Goal: Task Accomplishment & Management: Manage account settings

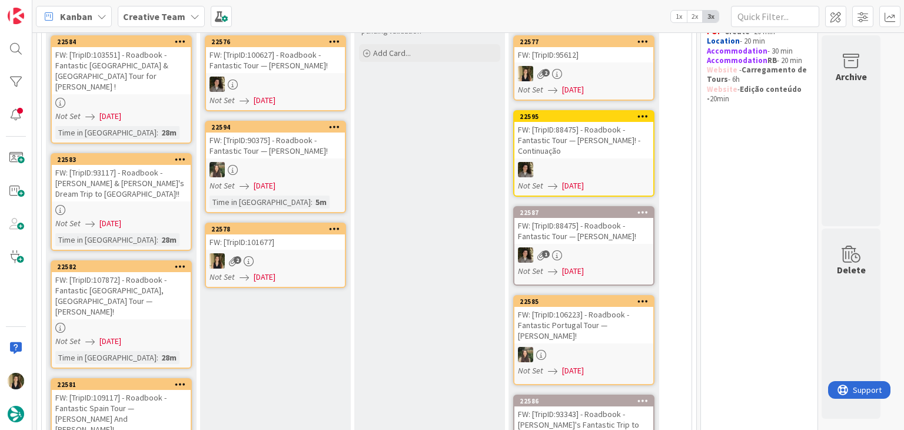
scroll to position [177, 0]
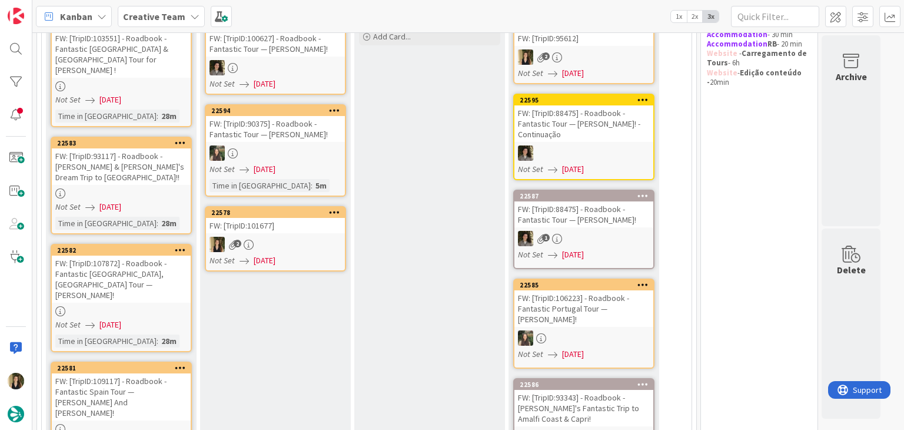
click at [309, 243] on div "2" at bounding box center [275, 244] width 139 height 15
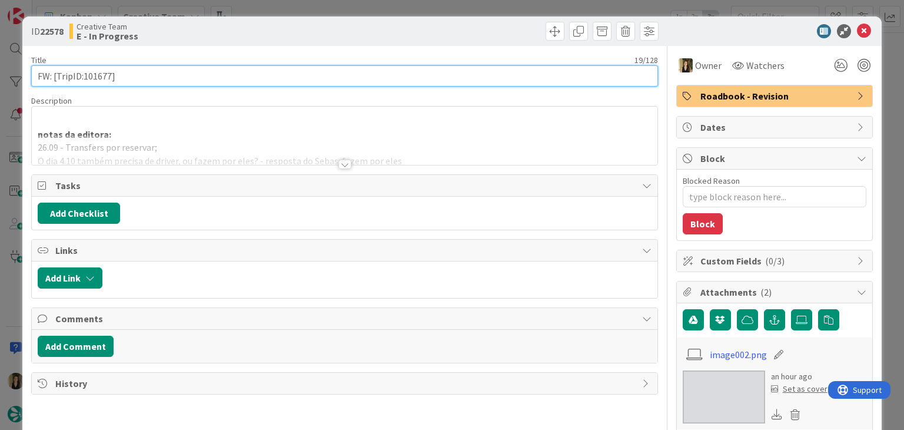
click at [97, 74] on input "FW: [TripID:101677]" at bounding box center [344, 75] width 626 height 21
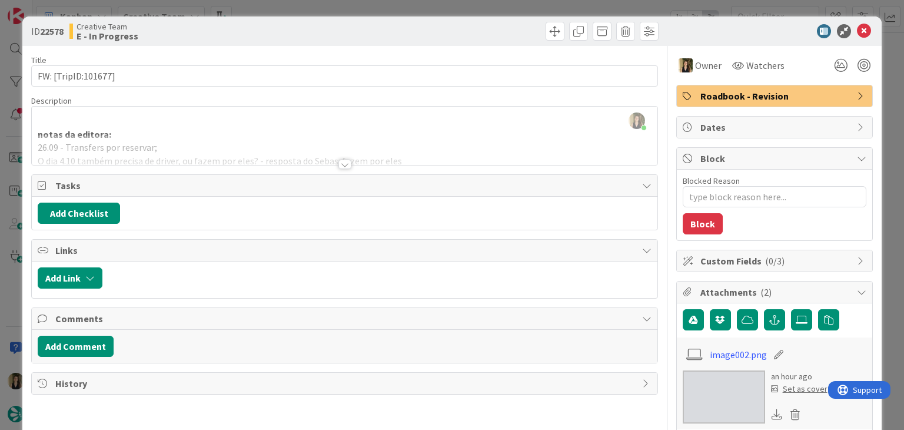
click at [267, 34] on div "Creative Team E - In Progress" at bounding box center [205, 31] width 273 height 19
click at [277, 12] on div "ID 22578 Creative Team E - In Progress Title 19 / 128 FW: [TripID:101677] Descr…" at bounding box center [452, 215] width 904 height 430
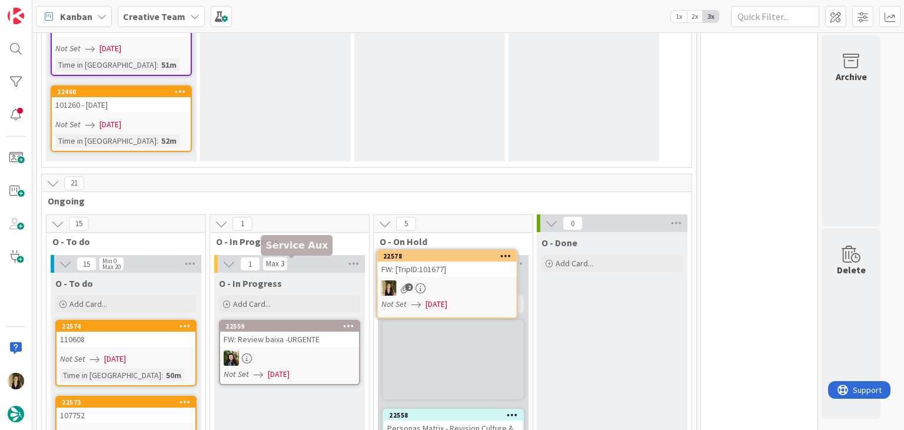
scroll to position [1888, 0]
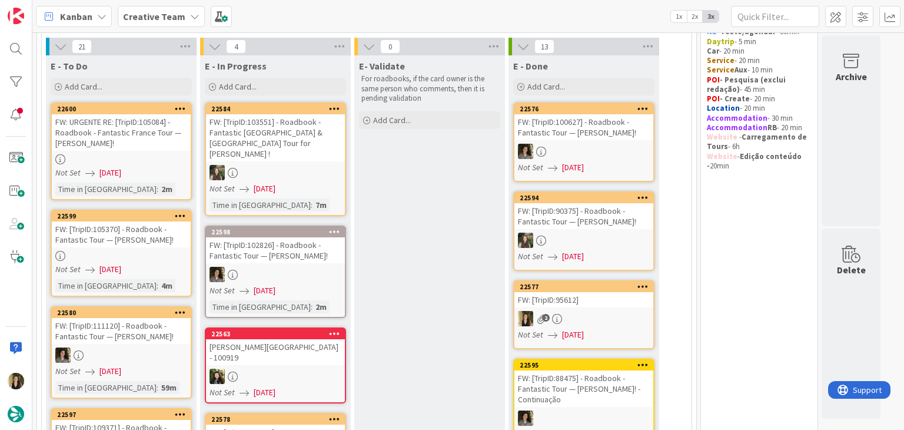
scroll to position [183, 0]
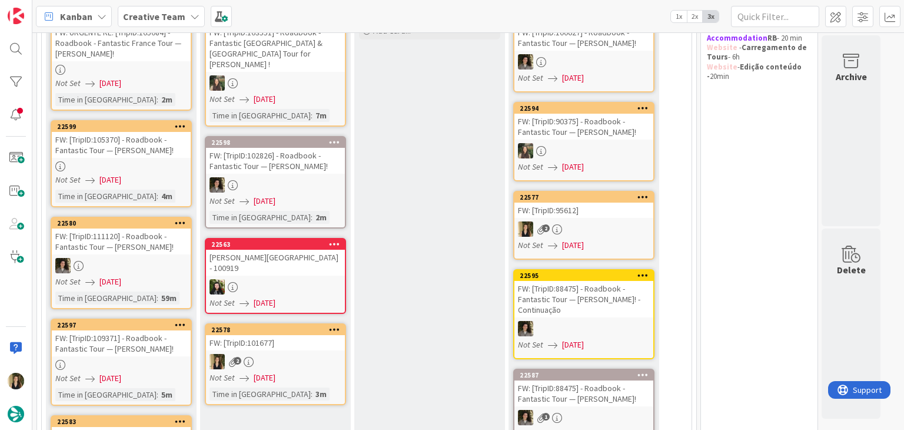
click at [297, 372] on div "Not Set [DATE]" at bounding box center [277, 378] width 135 height 12
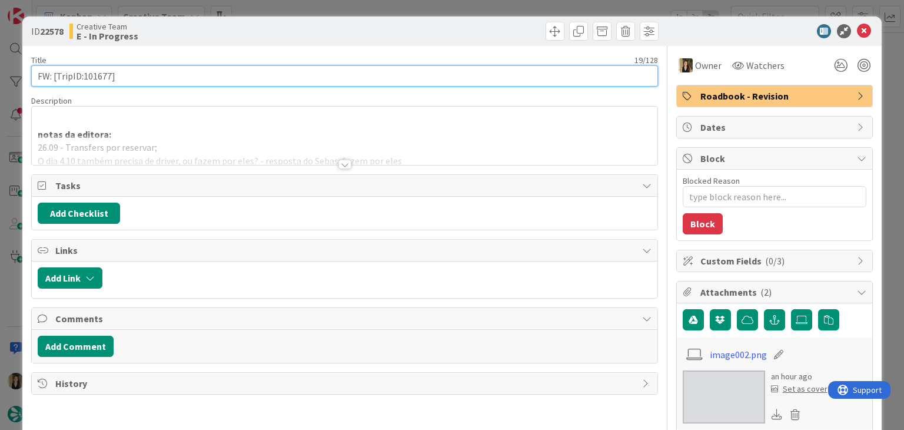
click at [91, 78] on input "FW: [TripID:101677]" at bounding box center [344, 75] width 626 height 21
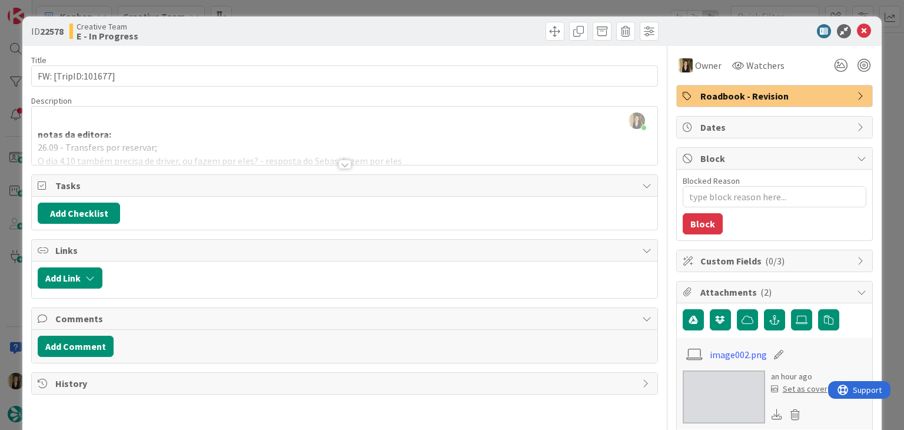
click at [340, 163] on div at bounding box center [345, 164] width 13 height 9
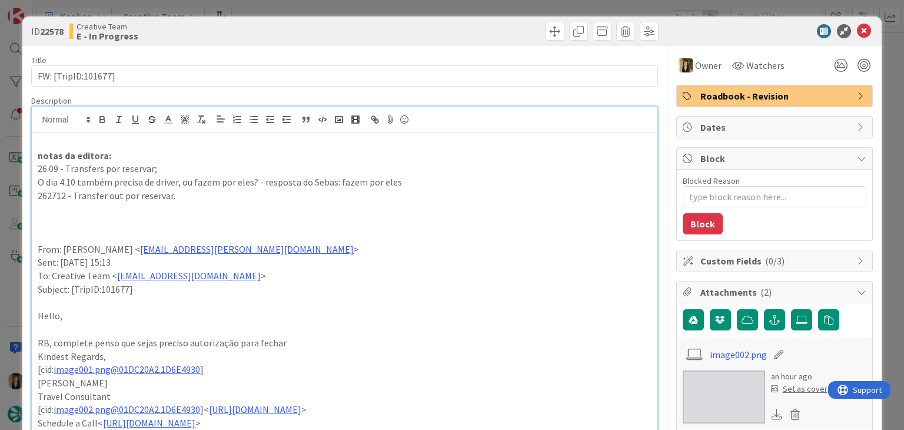
click at [311, 29] on div "Creative Team E - In Progress" at bounding box center [205, 31] width 273 height 19
click at [310, 9] on div "ID 22578 Creative Team E - In Progress Title 19 / 128 FW: [TripID:101677] Descr…" at bounding box center [452, 215] width 904 height 430
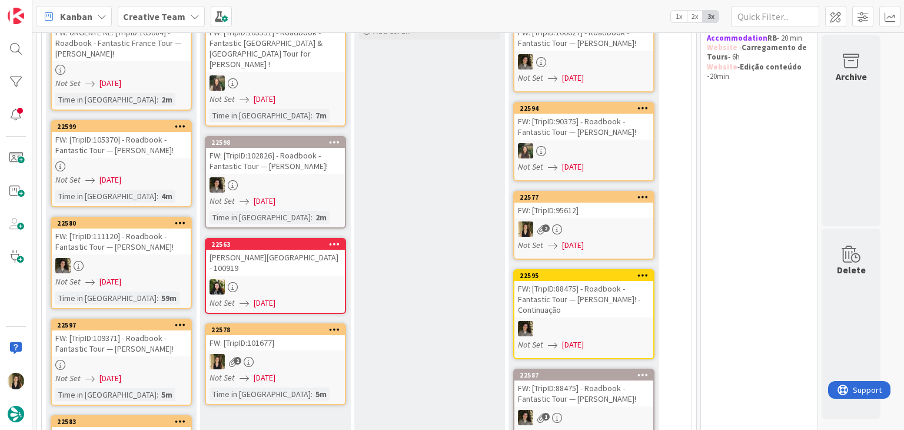
click at [335, 354] on div "2" at bounding box center [275, 361] width 139 height 15
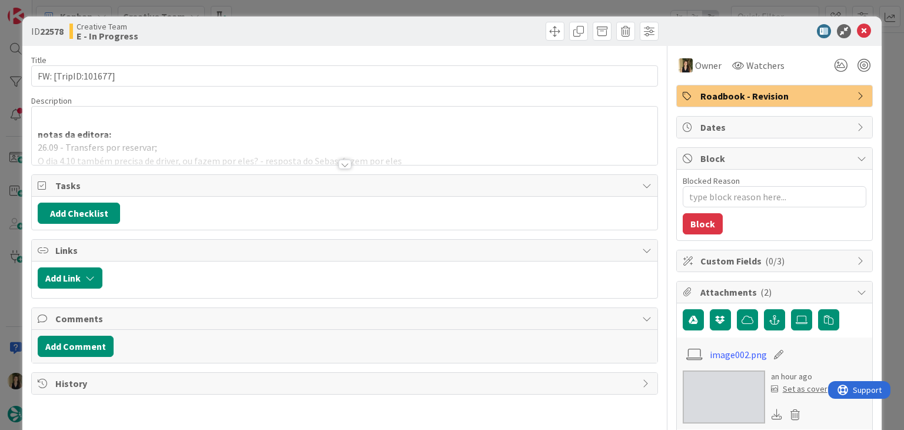
drag, startPoint x: 465, startPoint y: 26, endPoint x: 462, endPoint y: 10, distance: 16.3
click at [464, 25] on div at bounding box center [503, 31] width 311 height 19
click at [462, 10] on div "ID 22578 Creative Team E - In Progress Title 19 / 128 FW: [TripID:101677] Descr…" at bounding box center [452, 215] width 904 height 430
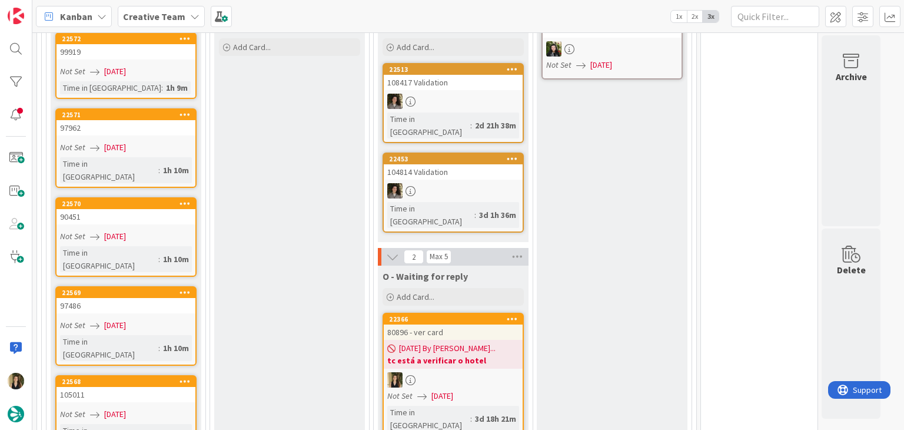
scroll to position [2581, 0]
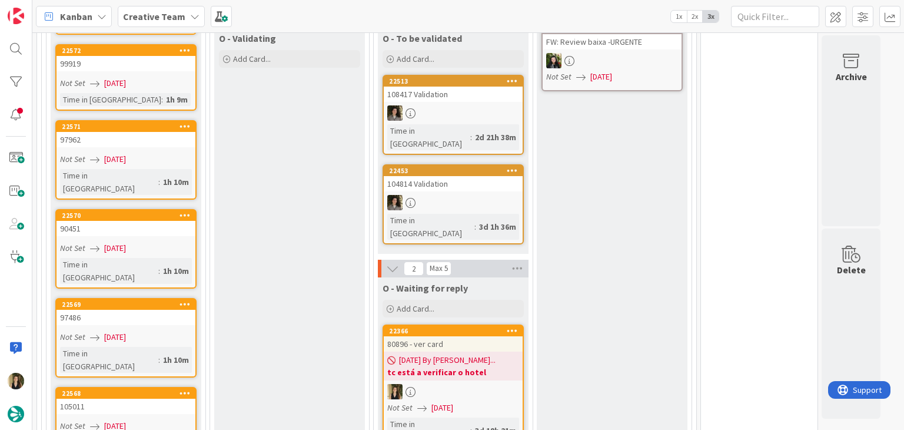
click at [496, 384] on div at bounding box center [453, 391] width 139 height 15
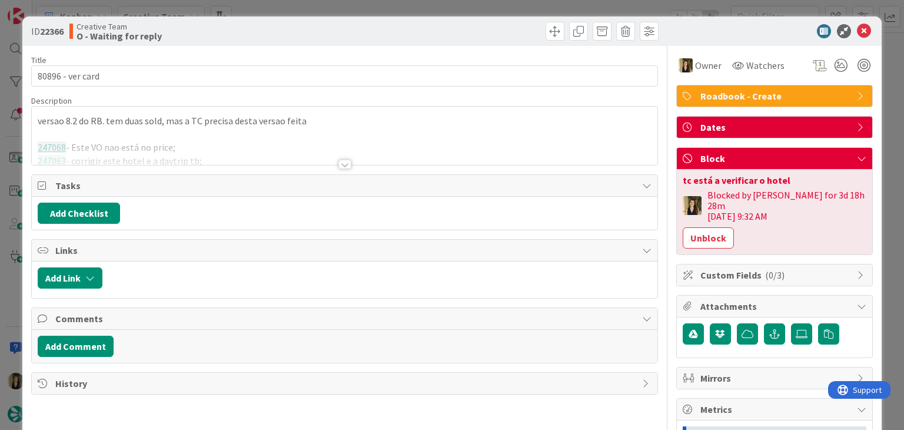
click at [346, 164] on div at bounding box center [345, 164] width 13 height 9
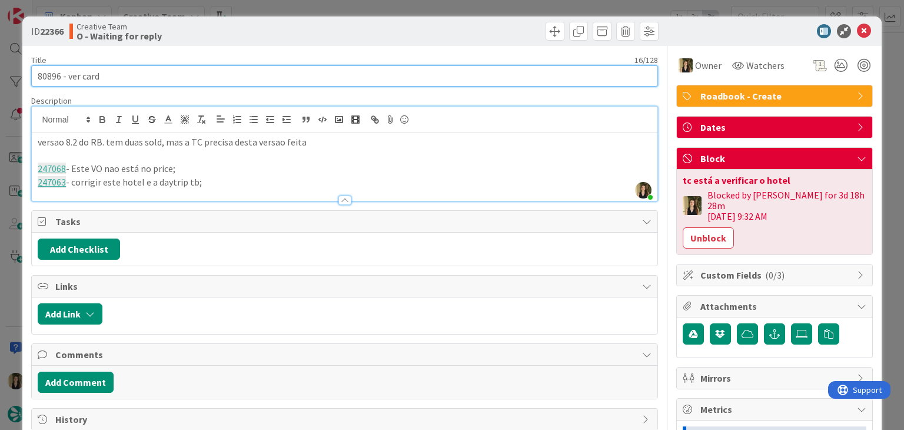
click at [49, 73] on input "80896 - ver card" at bounding box center [344, 75] width 626 height 21
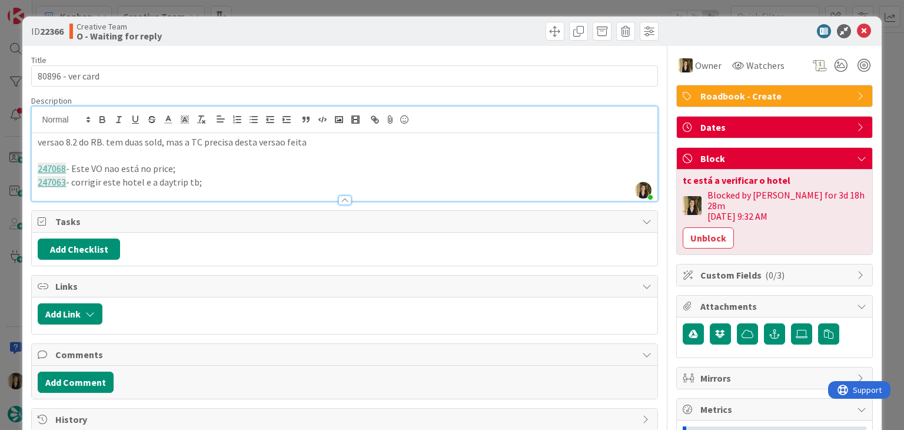
click at [47, 184] on link "247063" at bounding box center [52, 182] width 28 height 12
click at [102, 198] on link "[URL][DOMAIN_NAME]" at bounding box center [87, 204] width 81 height 15
click at [374, 16] on div "ID 22366 Creative Team O - Waiting for reply" at bounding box center [451, 30] width 859 height 29
click at [374, 9] on div "ID 22366 Creative Team O - Waiting for reply Title 16 / 128 80896 - ver card De…" at bounding box center [452, 215] width 904 height 430
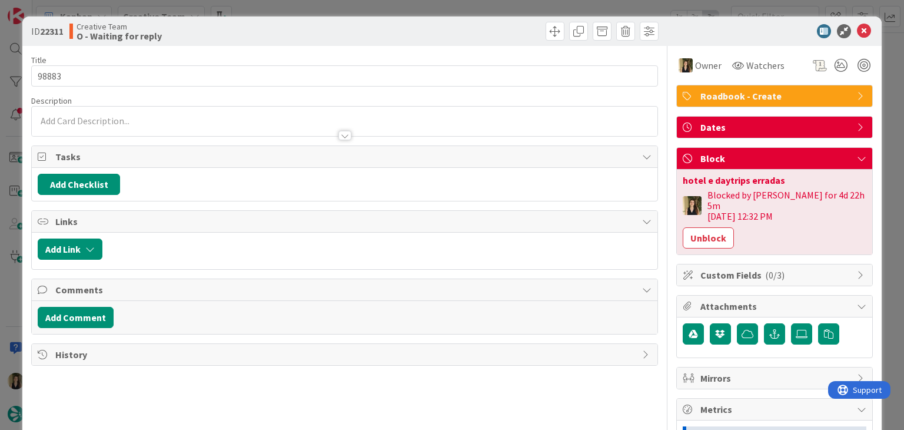
click at [449, 4] on div "ID 22311 Creative Team O - Waiting for reply Title 5 / 128 98883 Description Ow…" at bounding box center [452, 215] width 904 height 430
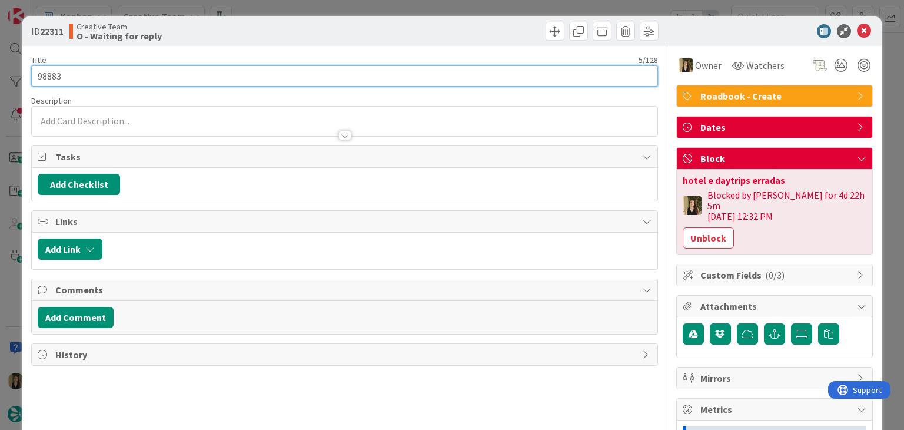
click at [47, 74] on input "98883" at bounding box center [344, 75] width 626 height 21
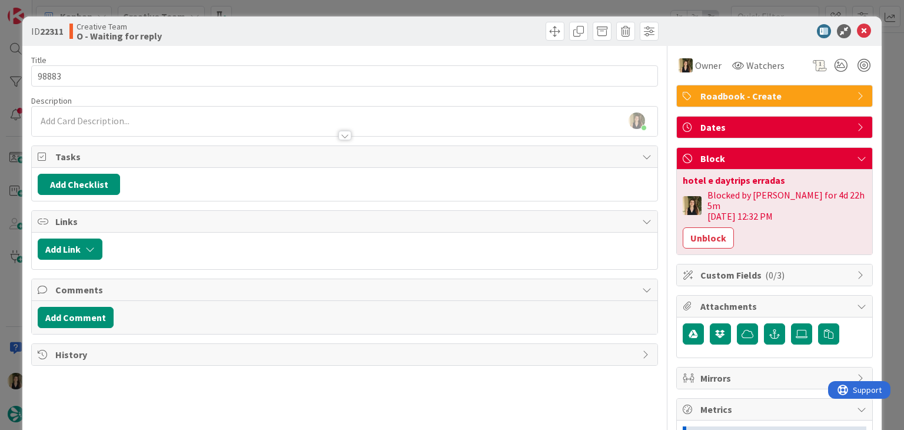
click at [423, 26] on div at bounding box center [503, 31] width 311 height 19
click at [422, 11] on div "ID 22311 Creative Team O - Waiting for reply Title 5 / 128 98883 Description [P…" at bounding box center [452, 215] width 904 height 430
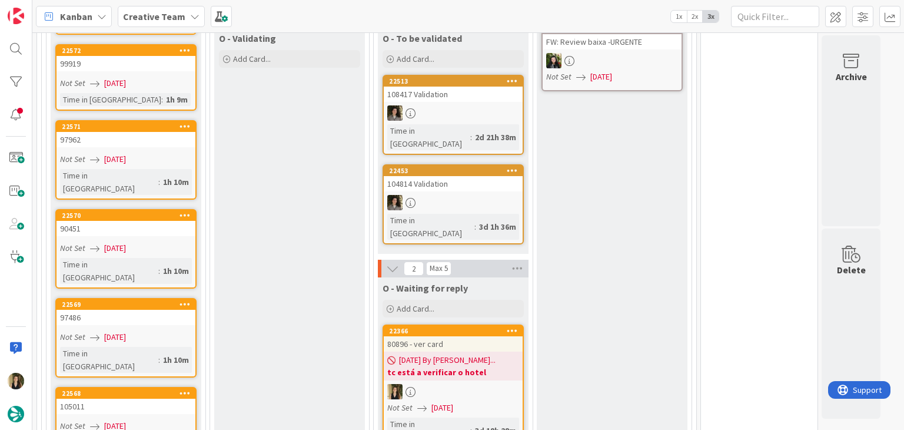
click at [496, 384] on div at bounding box center [453, 391] width 139 height 15
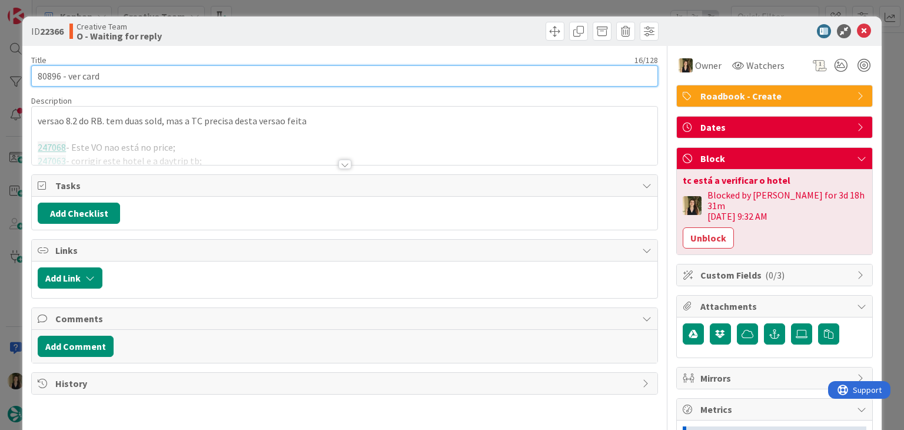
click at [52, 76] on input "80896 - ver card" at bounding box center [344, 75] width 626 height 21
click at [51, 75] on input "80896 - ver card" at bounding box center [344, 75] width 626 height 21
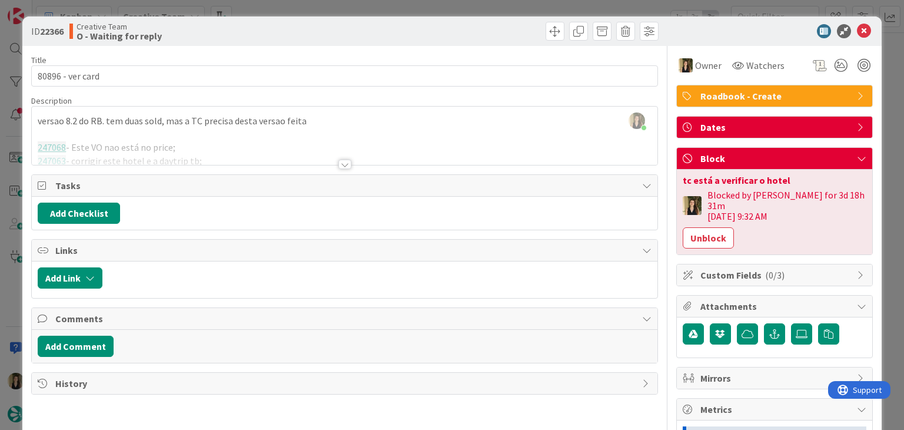
click at [350, 8] on div "ID 22366 Creative Team O - Waiting for reply Title 16 / 128 80896 - ver card De…" at bounding box center [452, 215] width 904 height 430
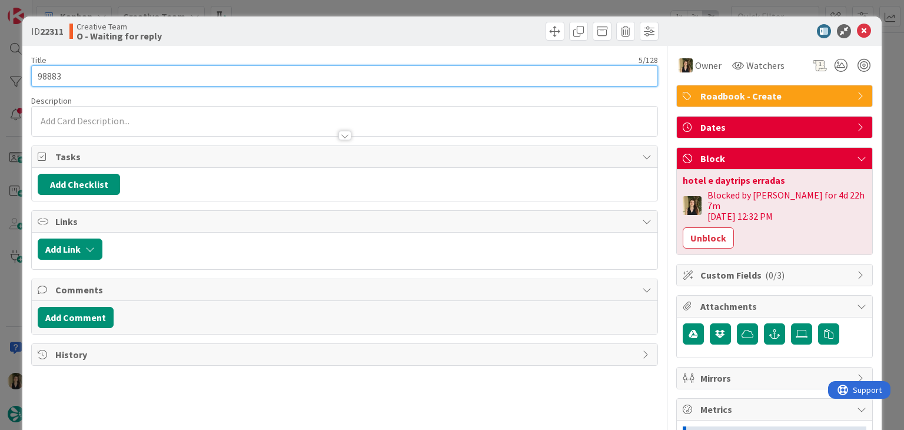
click at [47, 71] on input "98883" at bounding box center [344, 75] width 626 height 21
click at [48, 71] on input "98883" at bounding box center [344, 75] width 626 height 21
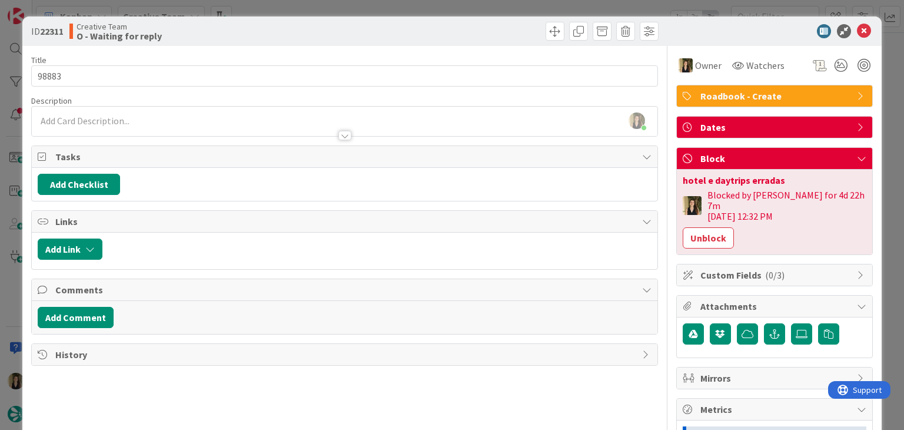
click at [290, 39] on div "Creative Team O - Waiting for reply" at bounding box center [205, 31] width 273 height 19
click at [289, 9] on div "ID 22311 Creative Team O - Waiting for reply Title 5 / 128 98883 Description [P…" at bounding box center [452, 215] width 904 height 430
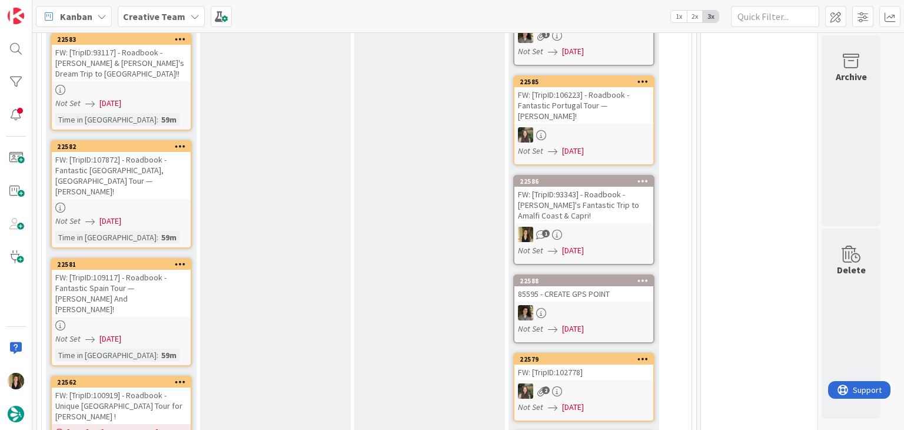
scroll to position [697, 0]
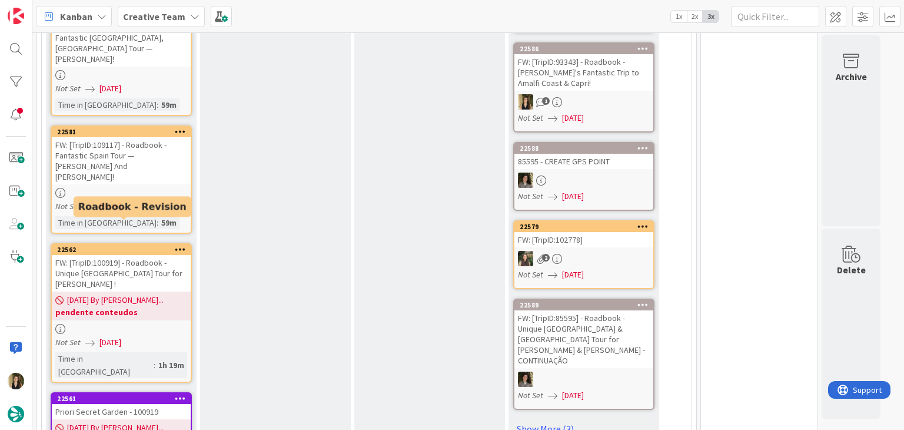
click at [152, 200] on div "Not Set [DATE]" at bounding box center [122, 206] width 135 height 12
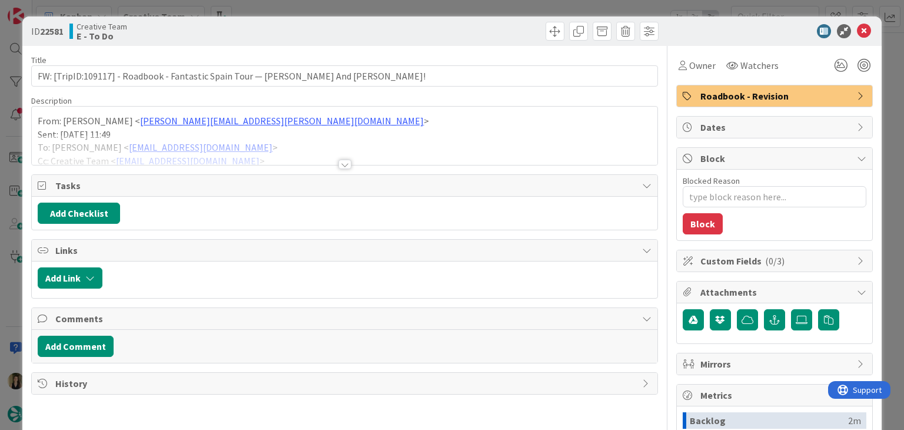
click at [344, 160] on div at bounding box center [345, 164] width 13 height 9
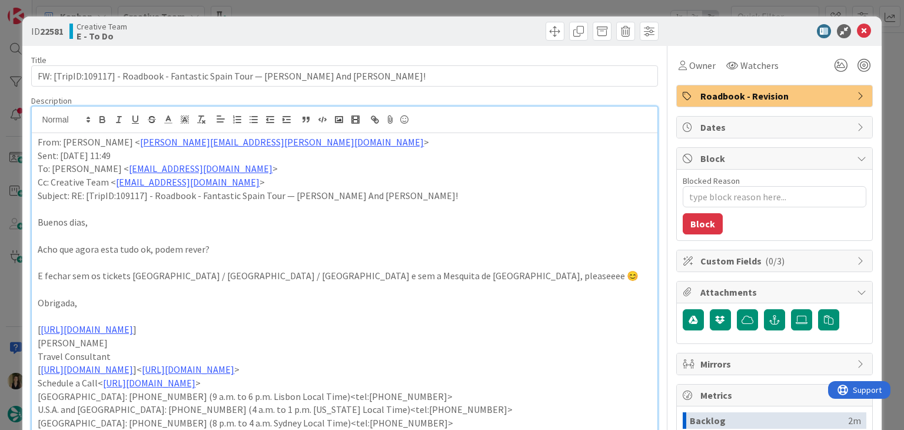
click at [455, 1] on div "ID 22581 Creative Team E - To Do Title 77 / 128 FW: [TripID:109117] - Roadbook …" at bounding box center [452, 215] width 904 height 430
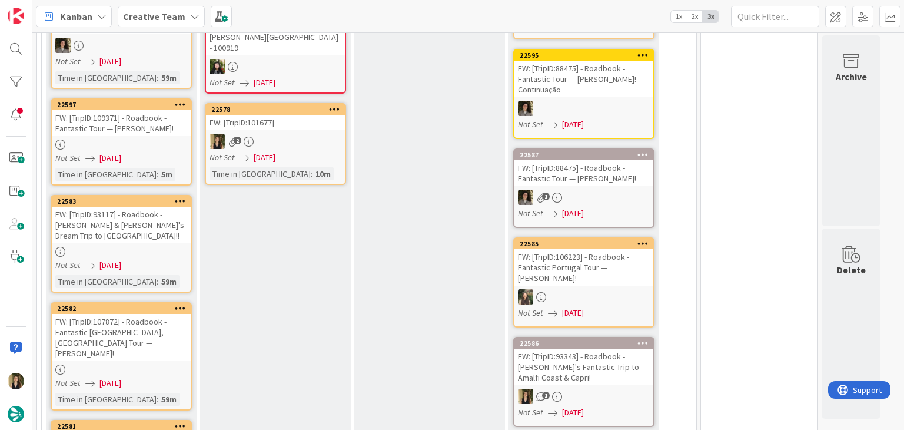
click at [168, 259] on div "Not Set [DATE]" at bounding box center [122, 265] width 135 height 12
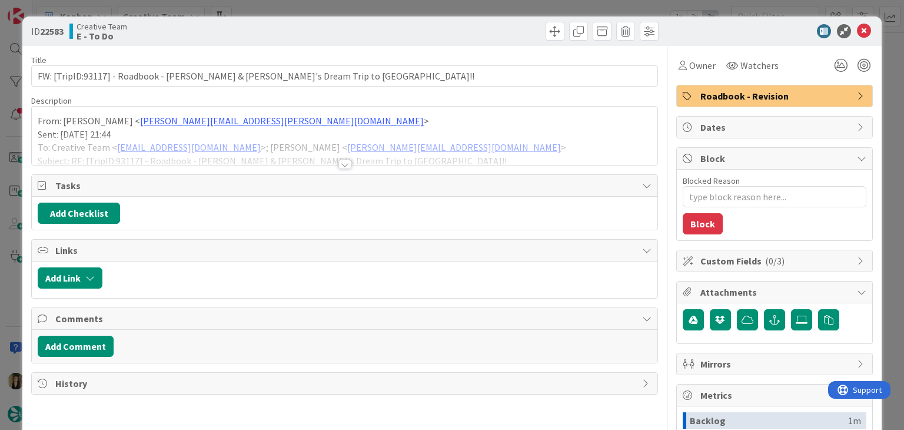
click at [416, 1] on div "ID 22583 Creative Team E - To Do Title 71 / 128 FW: [TripID:93117] - Roadbook -…" at bounding box center [452, 215] width 904 height 430
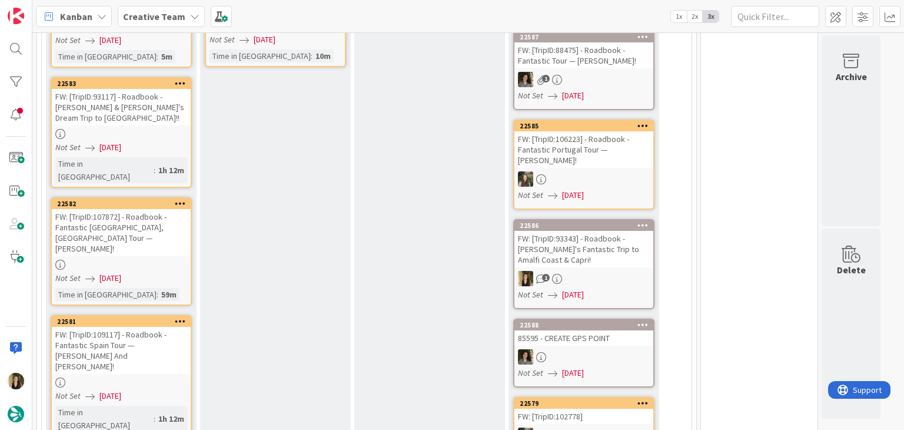
click at [175, 260] on div at bounding box center [121, 265] width 139 height 10
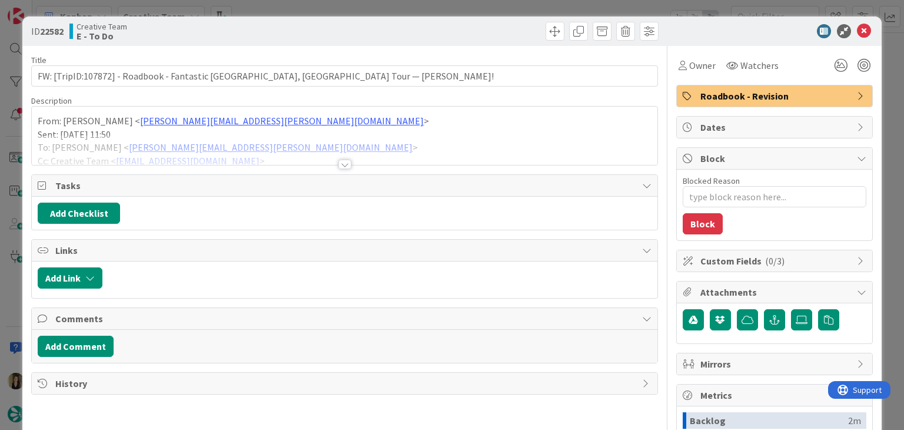
click at [339, 164] on div at bounding box center [345, 164] width 13 height 9
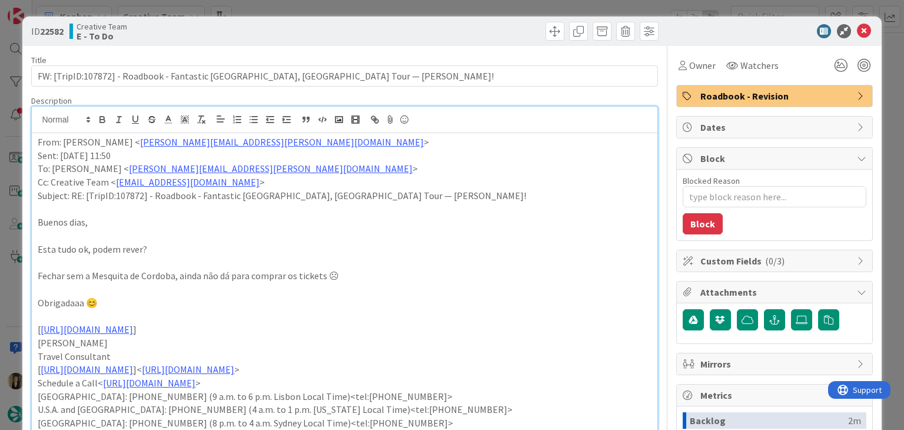
click at [415, 13] on div "ID 22582 Creative Team E - To Do Title 81 / 128 FW: [TripID:107872] - Roadbook …" at bounding box center [452, 215] width 904 height 430
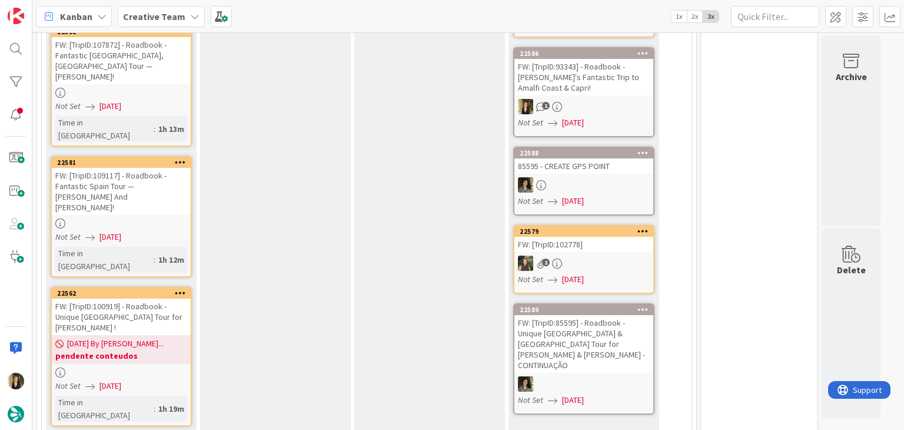
scroll to position [697, 0]
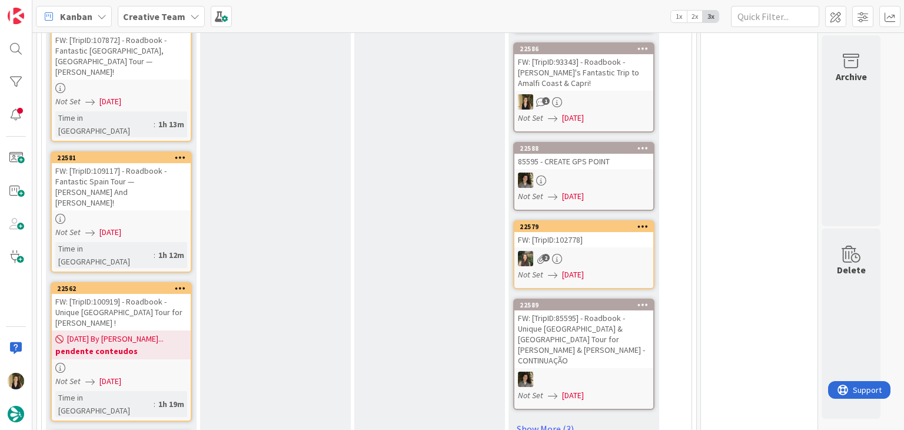
click at [163, 163] on div "FW: [TripID:109117] - Roadbook - Fantastic Spain Tour — [PERSON_NAME] And [PERS…" at bounding box center [121, 186] width 139 height 47
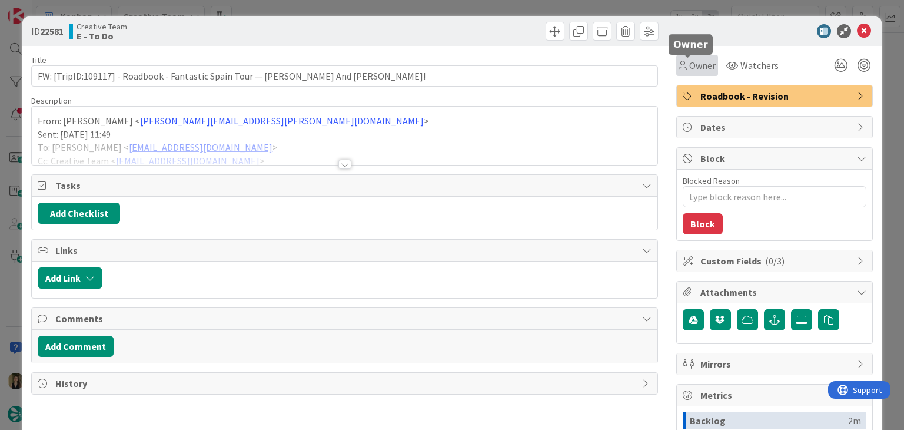
click at [689, 59] on span "Owner" at bounding box center [702, 65] width 26 height 14
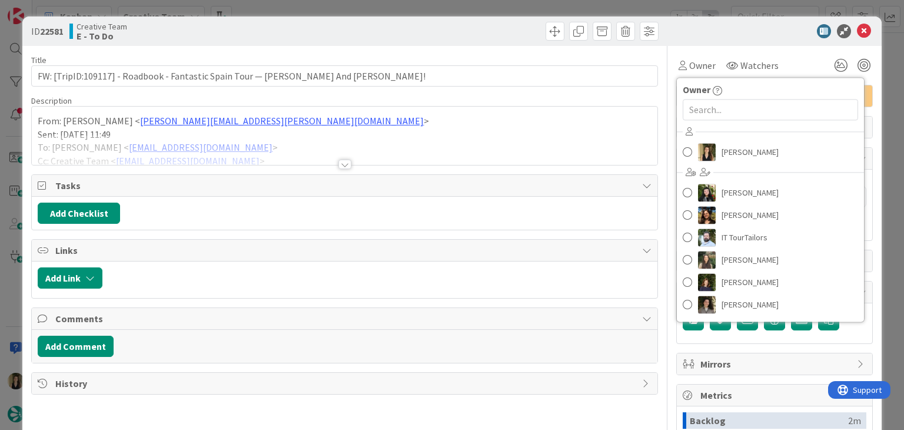
drag, startPoint x: 490, startPoint y: 27, endPoint x: 483, endPoint y: 15, distance: 13.7
click at [488, 26] on div at bounding box center [503, 31] width 311 height 19
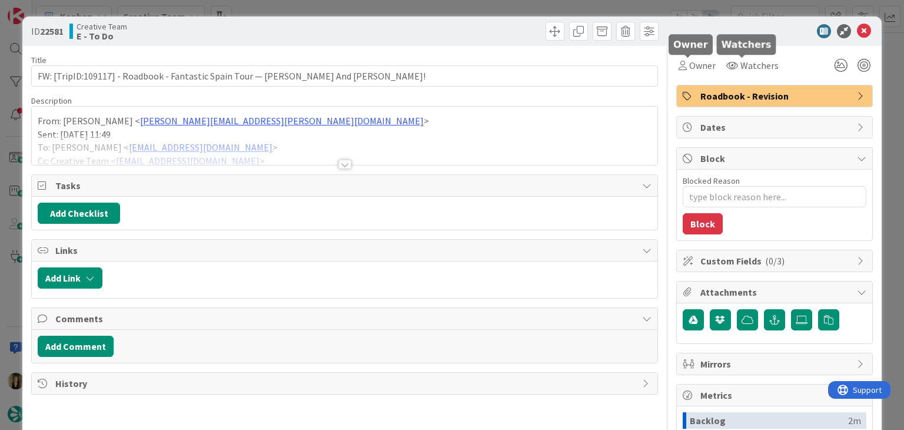
drag, startPoint x: 676, startPoint y: 59, endPoint x: 707, endPoint y: 87, distance: 41.7
click at [679, 59] on div "Owner" at bounding box center [697, 65] width 37 height 14
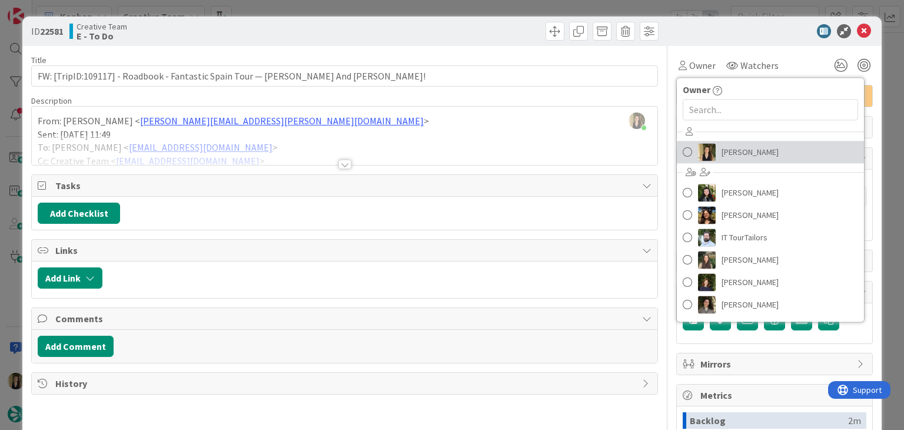
click at [727, 154] on span "[PERSON_NAME]" at bounding box center [750, 152] width 57 height 18
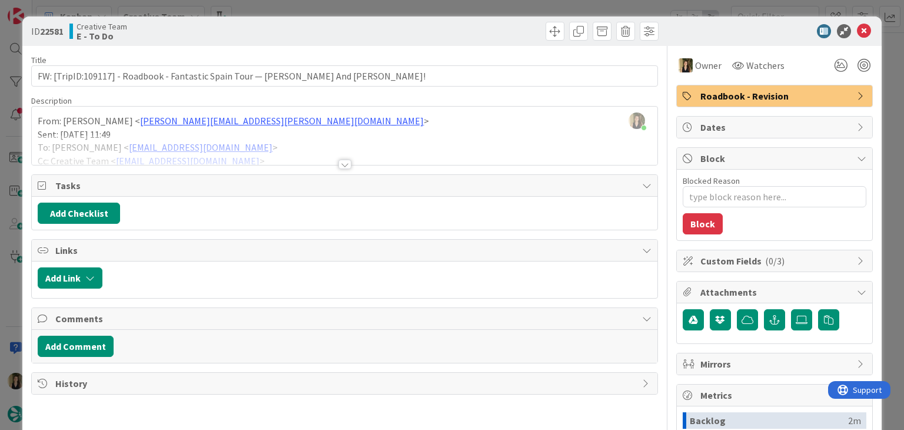
drag, startPoint x: 483, startPoint y: 26, endPoint x: 478, endPoint y: 21, distance: 6.7
click at [480, 26] on div at bounding box center [503, 31] width 311 height 19
click at [476, 14] on div "ID 22581 Creative Team E - To Do Title 77 / 128 FW: [TripID:109117] - Roadbook …" at bounding box center [452, 215] width 904 height 430
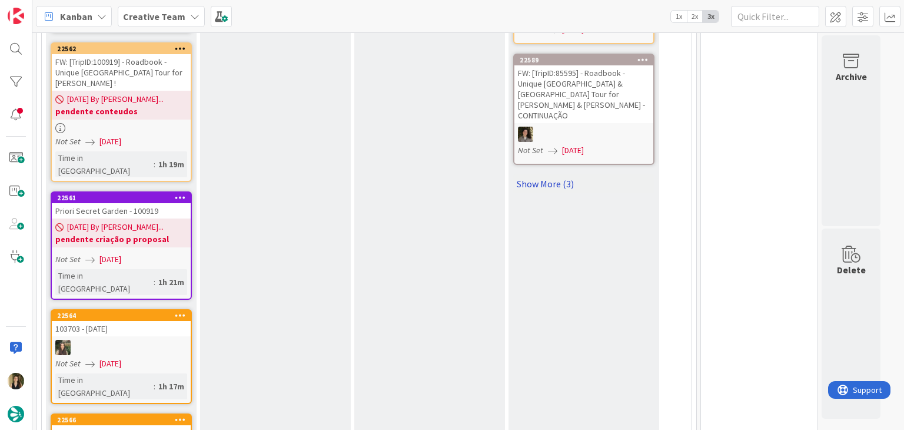
click at [545, 174] on link "Show More (3)" at bounding box center [583, 183] width 141 height 19
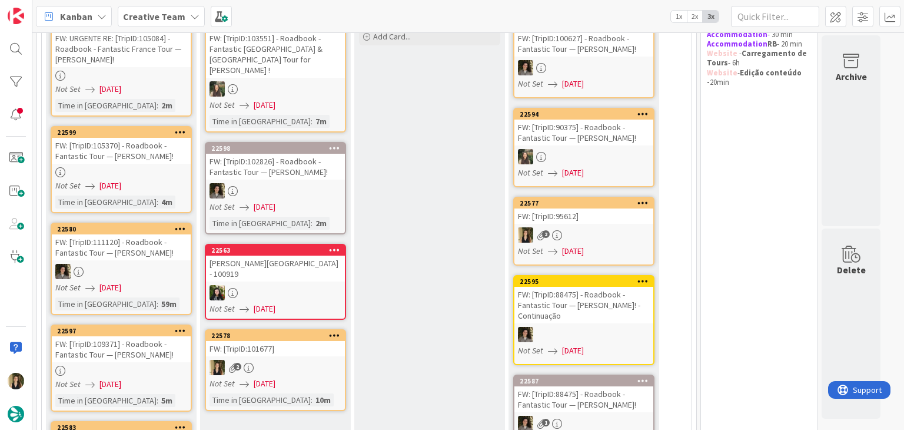
click at [327, 360] on div "2" at bounding box center [275, 367] width 139 height 15
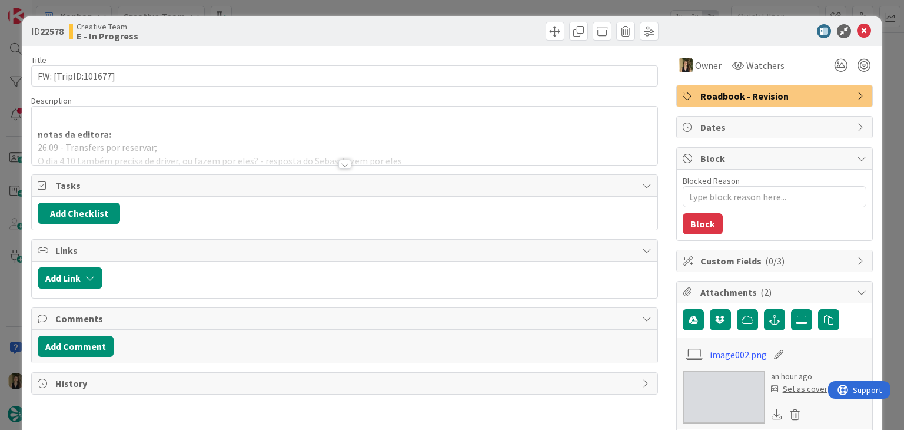
click at [339, 165] on div at bounding box center [345, 164] width 13 height 9
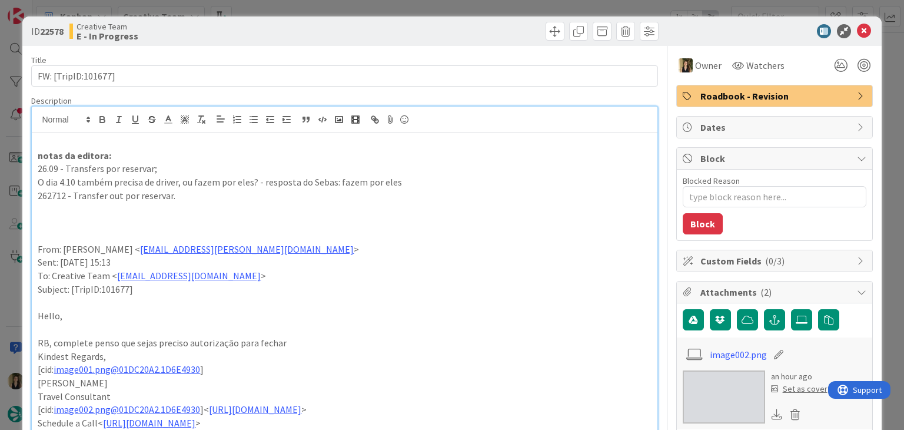
drag, startPoint x: 310, startPoint y: 22, endPoint x: 311, endPoint y: 5, distance: 16.5
click at [310, 21] on div "ID 22578 Creative Team E - In Progress" at bounding box center [451, 30] width 859 height 29
click at [312, 4] on div "ID 22578 Creative Team E - In Progress Title 19 / 128 FW: [TripID:101677] Descr…" at bounding box center [452, 215] width 904 height 430
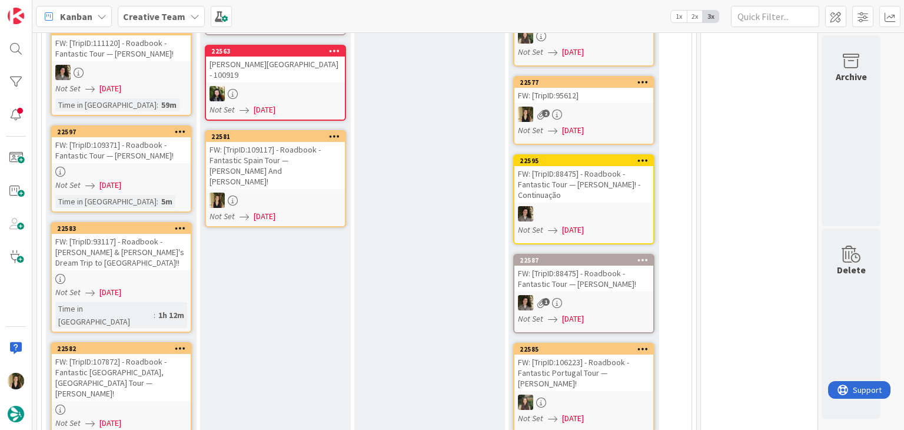
scroll to position [320, 0]
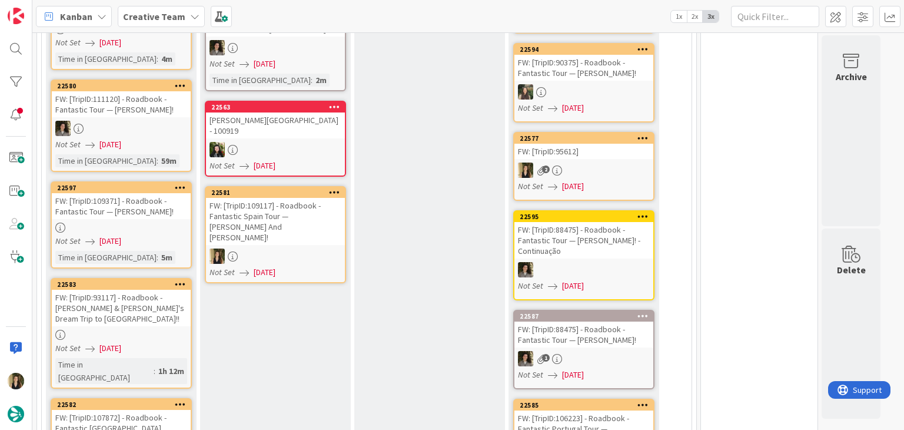
click at [311, 266] on div "Not Set [DATE]" at bounding box center [277, 272] width 135 height 12
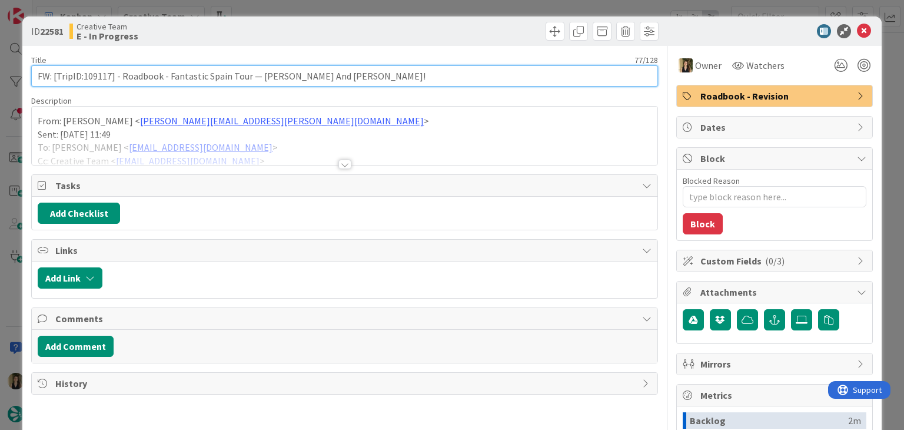
click at [98, 77] on input "FW: [TripID:109117] - Roadbook - Fantastic Spain Tour — [PERSON_NAME] And [PERS…" at bounding box center [344, 75] width 626 height 21
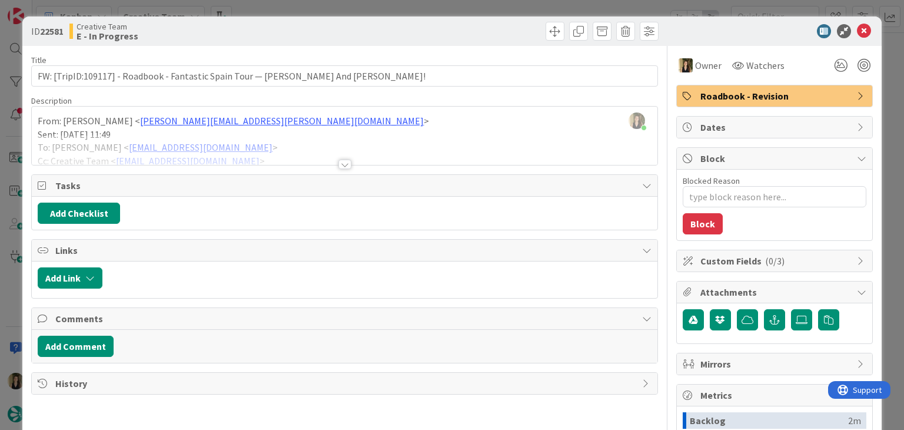
click at [339, 165] on div at bounding box center [345, 164] width 13 height 9
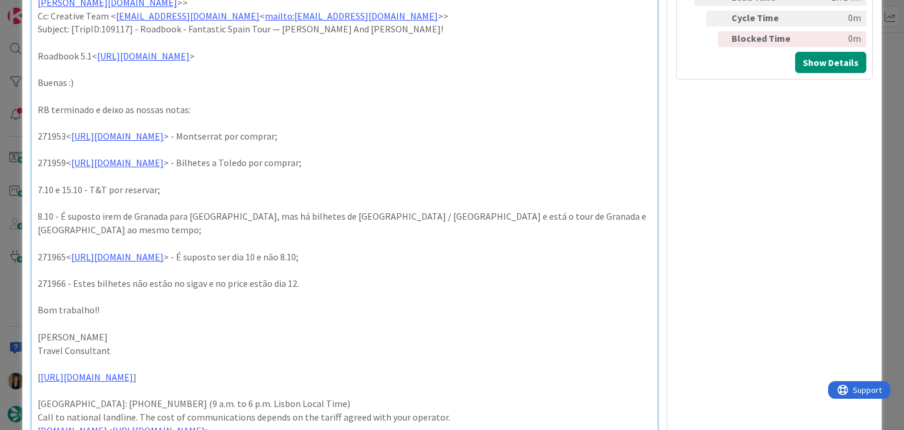
scroll to position [530, 0]
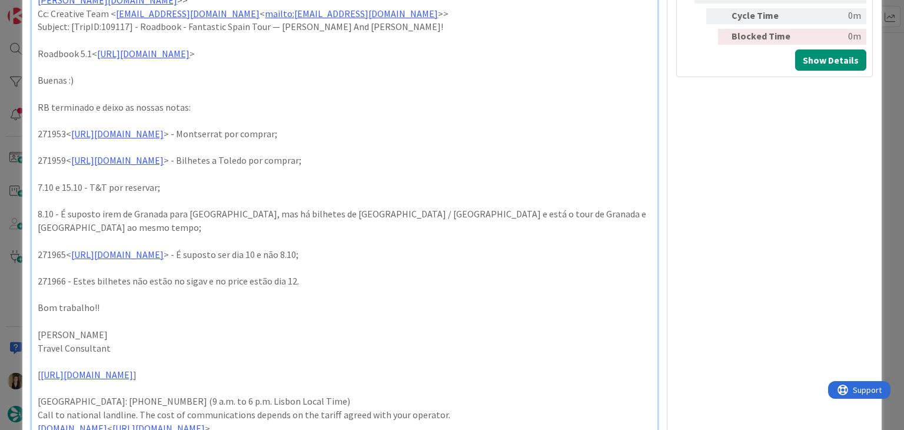
type textarea "x"
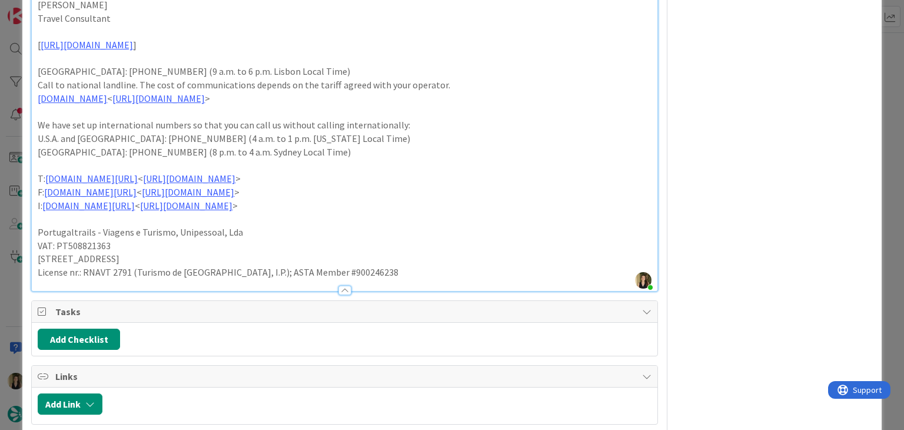
scroll to position [959, 0]
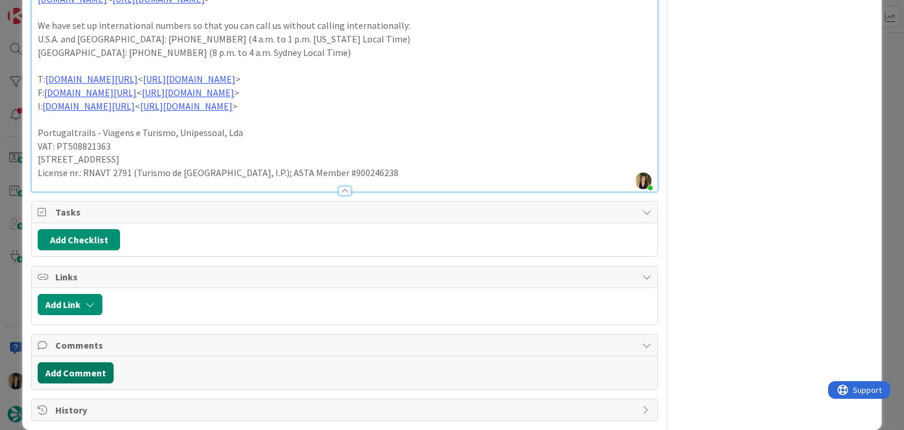
click at [89, 362] on button "Add Comment" at bounding box center [76, 372] width 76 height 21
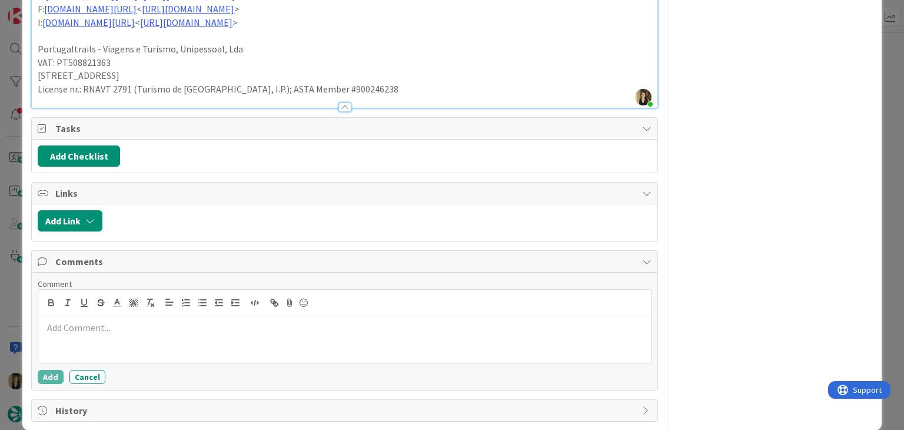
scroll to position [1043, 0]
click at [47, 369] on button "Add" at bounding box center [51, 376] width 26 height 14
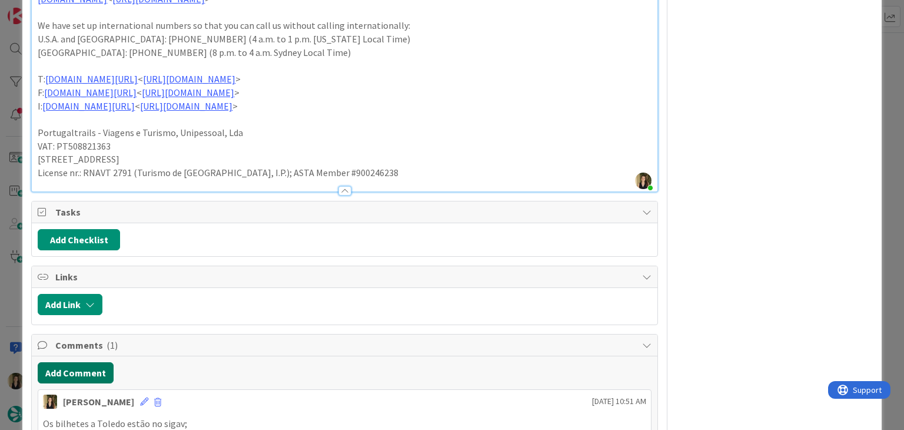
scroll to position [1032, 0]
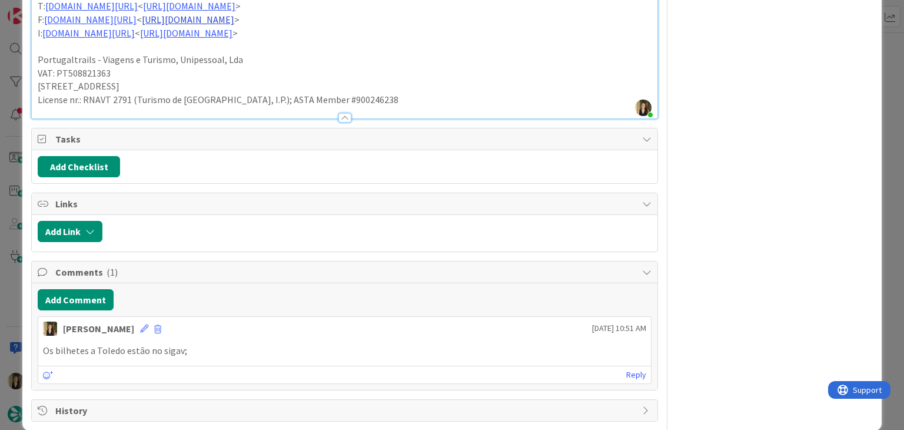
type textarea "x"
click at [140, 324] on icon at bounding box center [144, 328] width 8 height 8
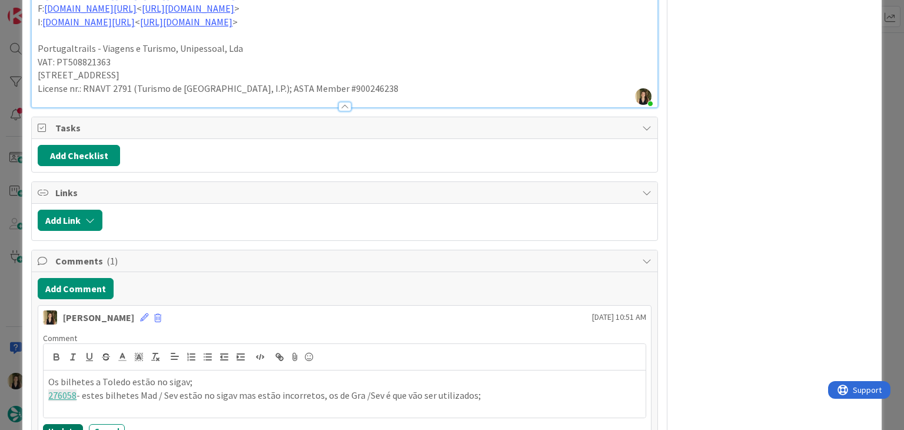
click at [55, 424] on button "Update" at bounding box center [63, 431] width 40 height 14
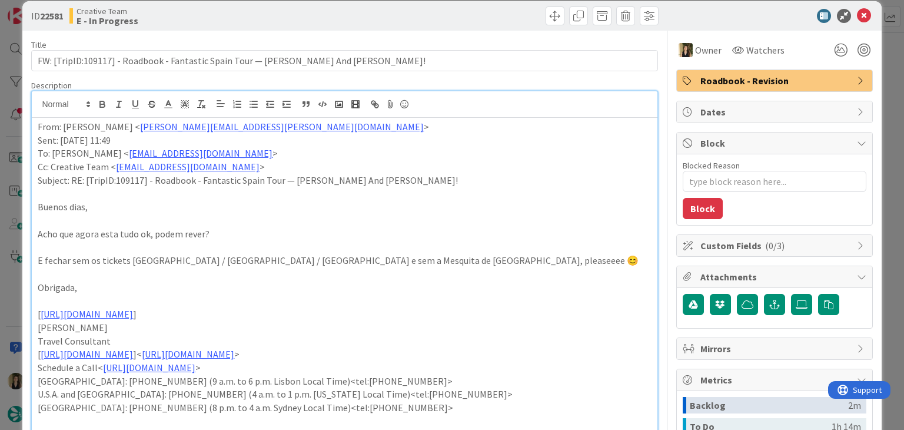
scroll to position [0, 0]
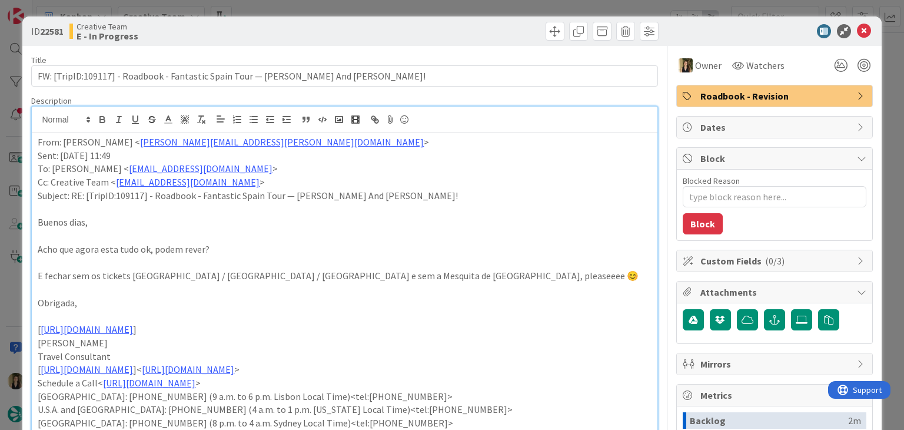
click at [405, 22] on div at bounding box center [503, 31] width 311 height 19
drag, startPoint x: 402, startPoint y: 9, endPoint x: 349, endPoint y: 51, distance: 68.0
click at [400, 9] on div "ID 22581 Creative Team E - In Progress Title 77 / 128 FW: [TripID:109117] - Roa…" at bounding box center [452, 215] width 904 height 430
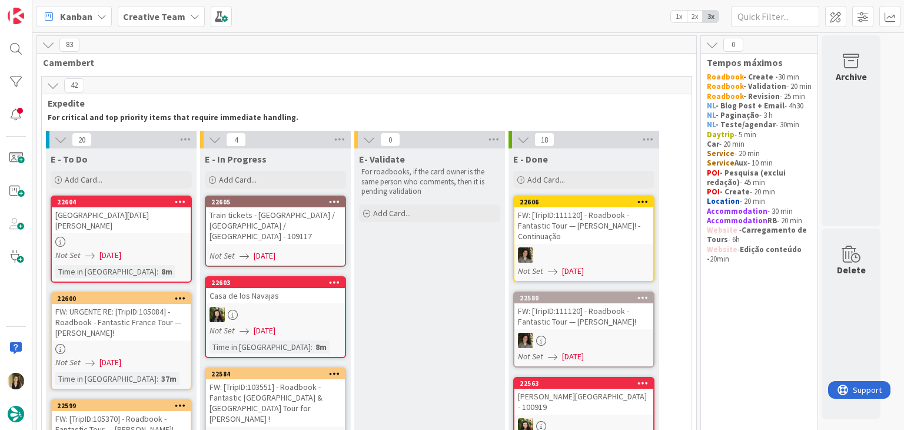
click at [316, 217] on div "Train tickets - [GEOGRAPHIC_DATA] / [GEOGRAPHIC_DATA] / [GEOGRAPHIC_DATA] - 109…" at bounding box center [275, 225] width 139 height 37
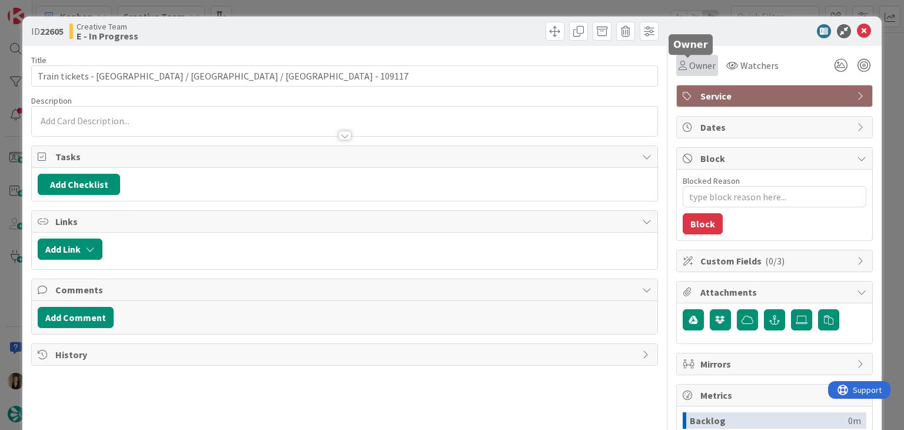
click at [689, 67] on span "Owner" at bounding box center [702, 65] width 26 height 14
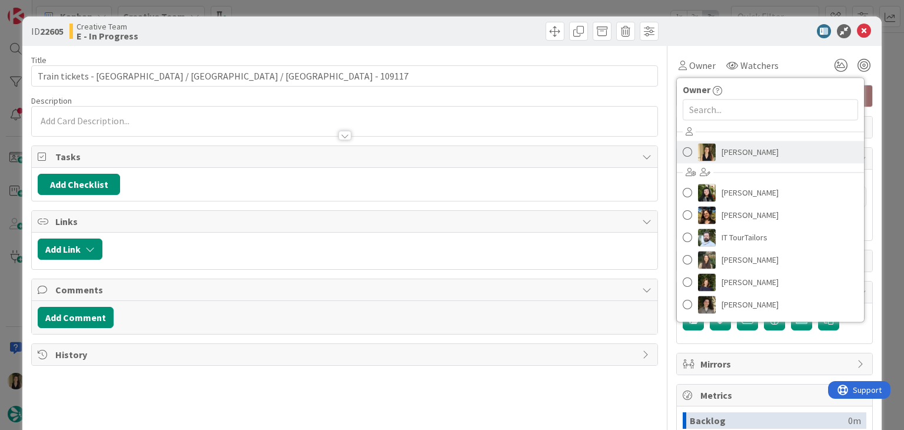
click at [732, 152] on span "[PERSON_NAME]" at bounding box center [750, 152] width 57 height 18
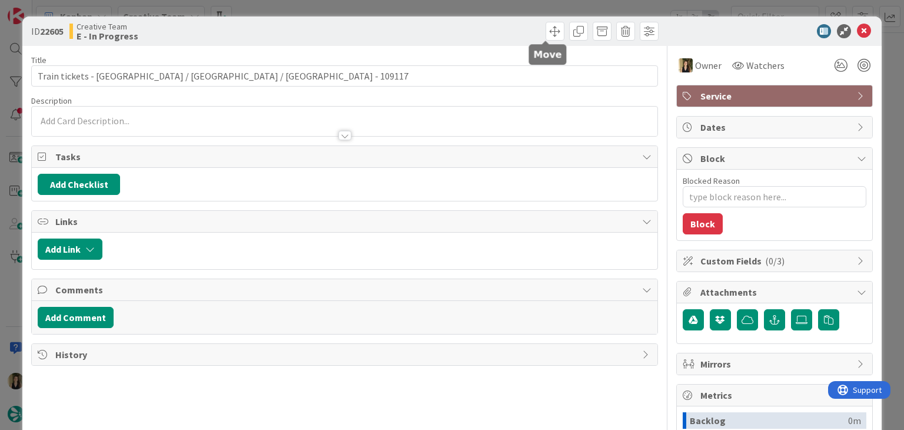
drag, startPoint x: 494, startPoint y: 28, endPoint x: 490, endPoint y: 11, distance: 18.0
click at [492, 26] on div at bounding box center [503, 31] width 311 height 19
click at [492, 10] on div "ID 22605 Creative Team E - In Progress Title 51 / 128 Train tickets - [GEOGRAPH…" at bounding box center [452, 215] width 904 height 430
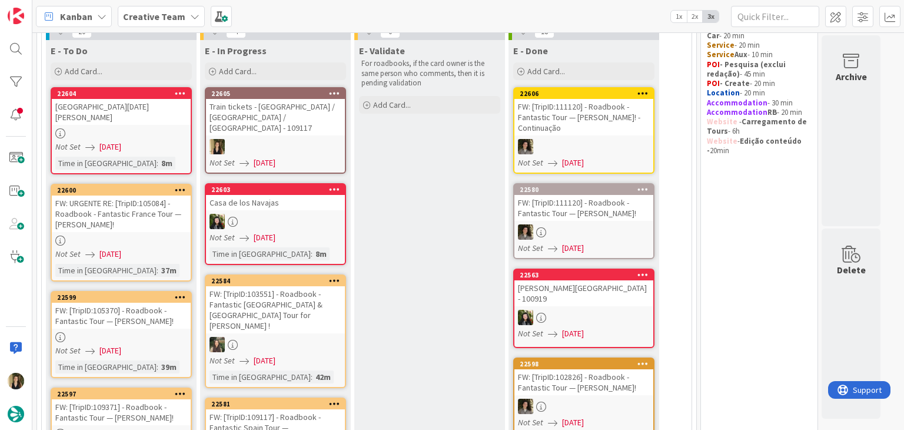
scroll to position [177, 0]
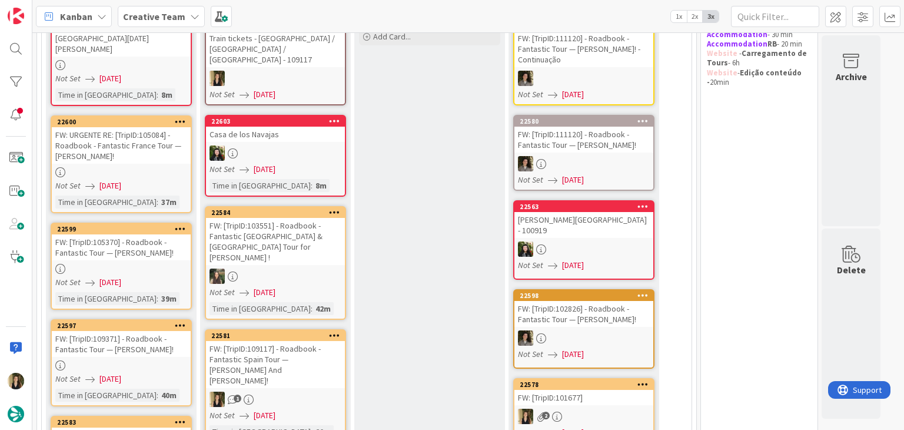
click at [330, 341] on div "FW: [TripID:109117] - Roadbook - Fantastic Spain Tour — [PERSON_NAME] And [PERS…" at bounding box center [275, 364] width 139 height 47
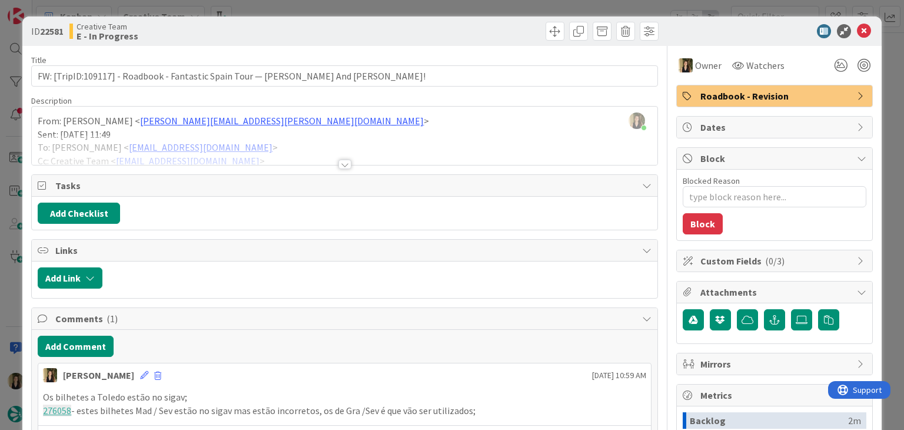
click at [276, 9] on div "ID 22581 Creative Team E - In Progress Title 77 / 128 FW: [TripID:109117] - Roa…" at bounding box center [452, 215] width 904 height 430
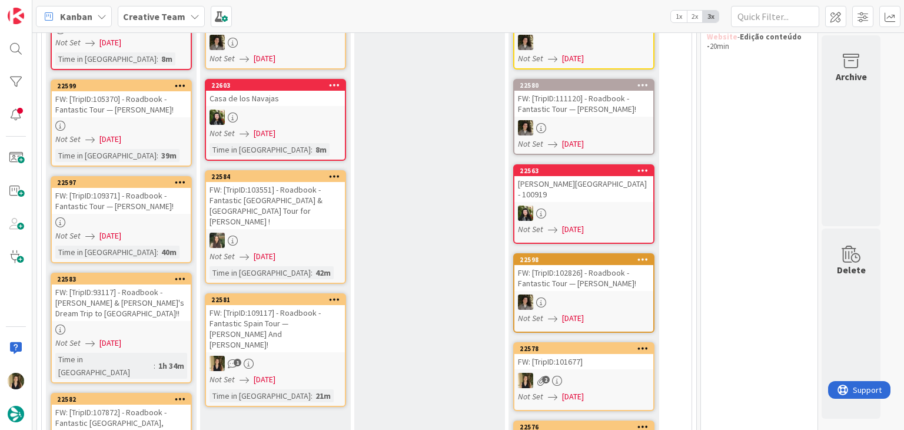
scroll to position [189, 0]
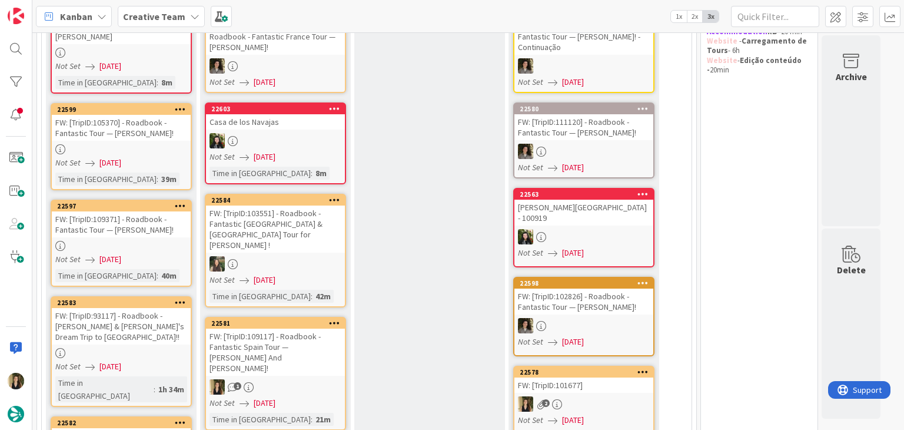
click at [320, 349] on div "FW: [TripID:109117] - Roadbook - Fantastic Spain Tour — [PERSON_NAME] And [PERS…" at bounding box center [275, 352] width 139 height 47
click at [416, 267] on body "Kanban Creative Team 1x 2x 3x 83 Camembert 41 Expedite For critical and top pri…" at bounding box center [452, 215] width 904 height 430
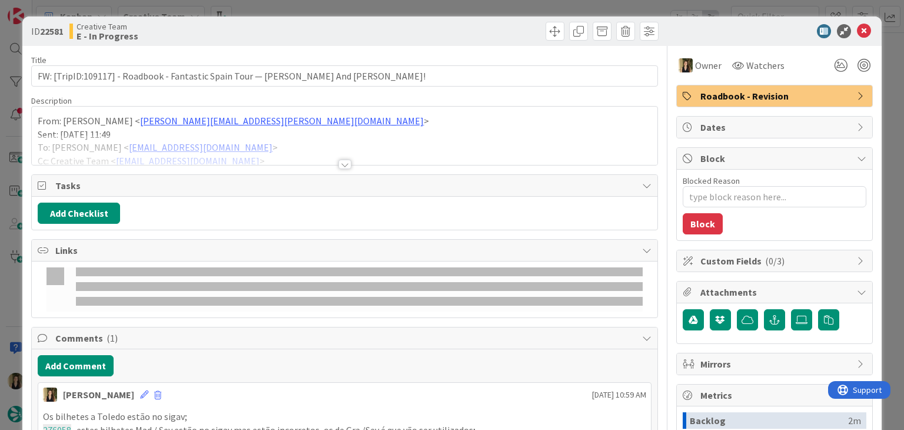
type textarea "x"
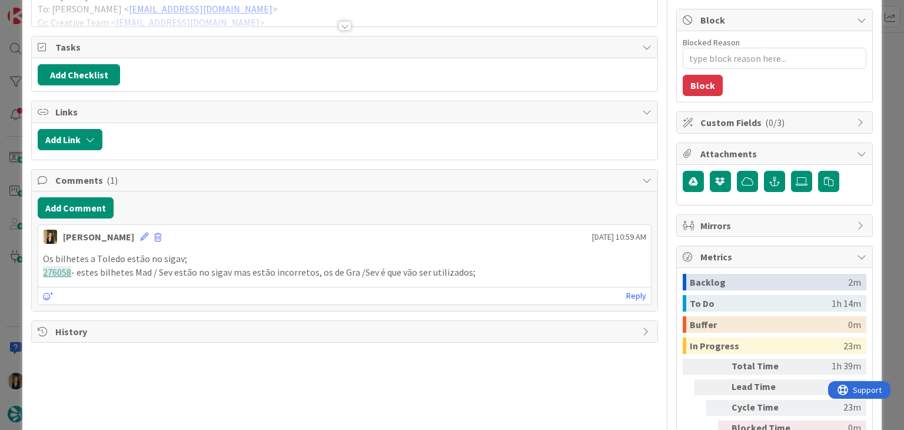
scroll to position [177, 0]
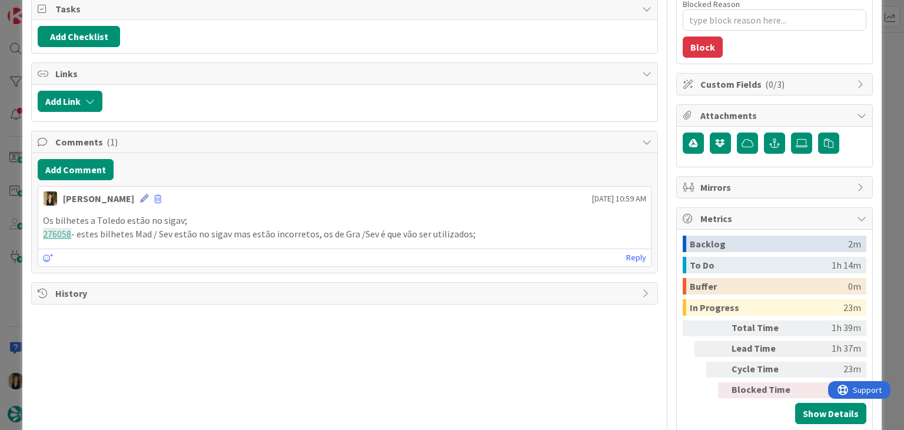
click at [140, 197] on icon at bounding box center [144, 198] width 8 height 8
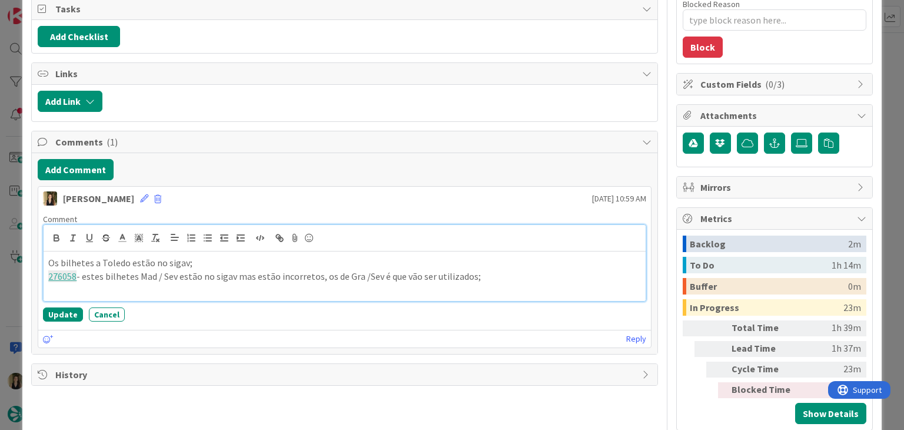
click at [555, 271] on p "276058 - estes bilhetes Mad / Sev estão no sigav mas estão incorretos, os de Gr…" at bounding box center [344, 277] width 592 height 14
paste div
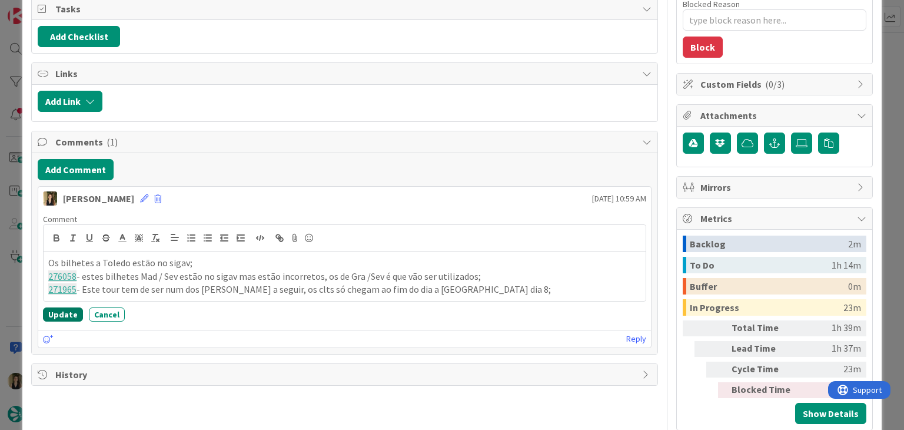
click at [69, 311] on button "Update" at bounding box center [63, 314] width 40 height 14
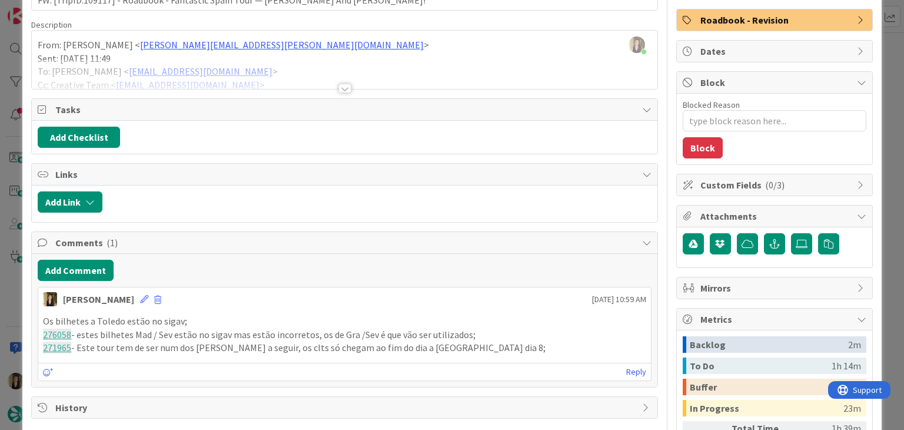
scroll to position [0, 0]
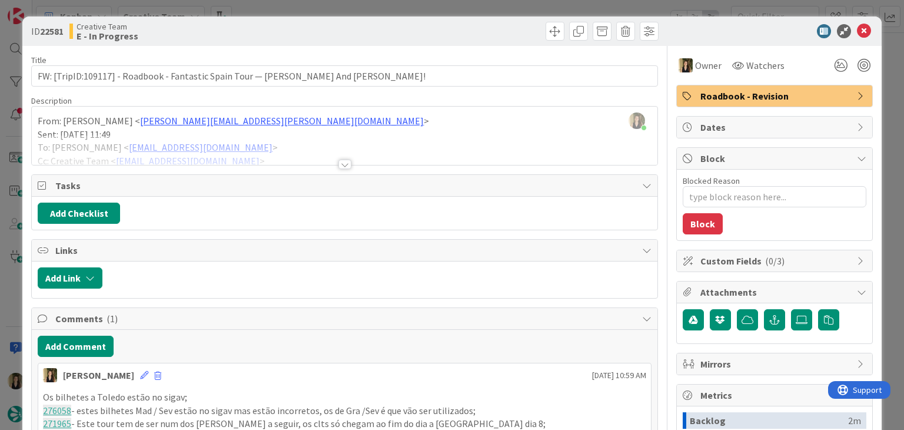
click at [341, 161] on div at bounding box center [345, 164] width 13 height 9
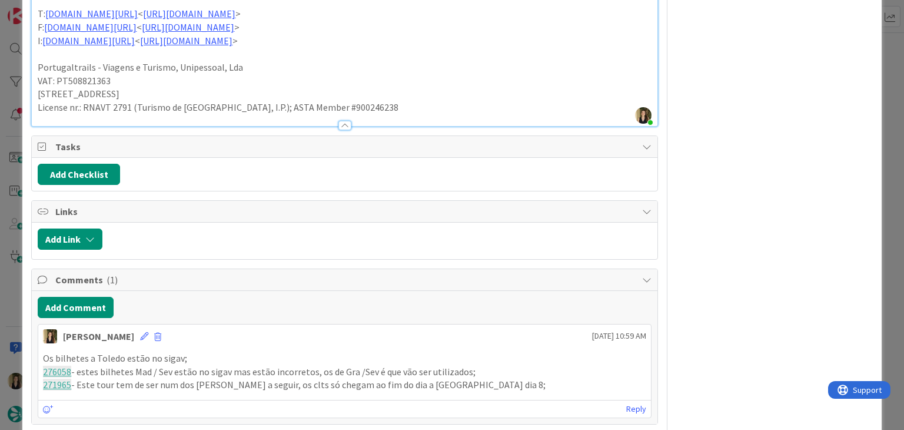
scroll to position [1059, 0]
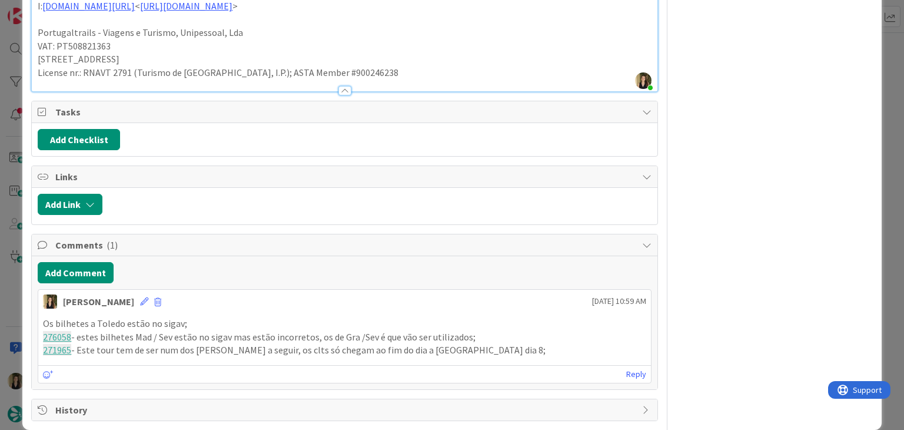
drag, startPoint x: 122, startPoint y: 283, endPoint x: 202, endPoint y: 297, distance: 81.4
click at [140, 297] on icon at bounding box center [144, 301] width 8 height 8
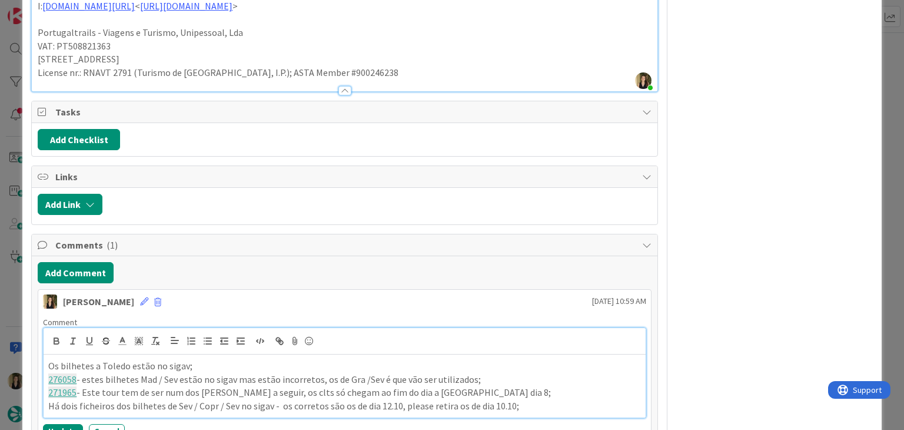
click at [212, 399] on p "Há dois ficheiros dos bilhetes de Sev / Copr / Sev no sigav - os corretos são o…" at bounding box center [344, 406] width 592 height 14
click at [74, 424] on button "Update" at bounding box center [63, 431] width 40 height 14
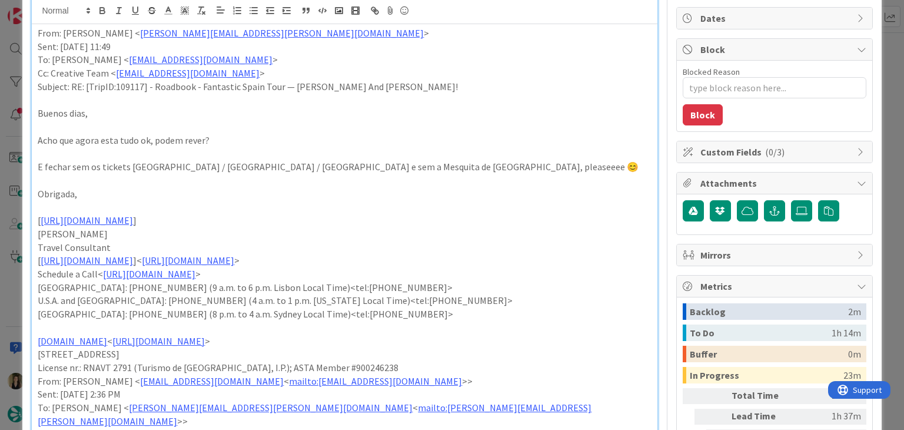
scroll to position [0, 0]
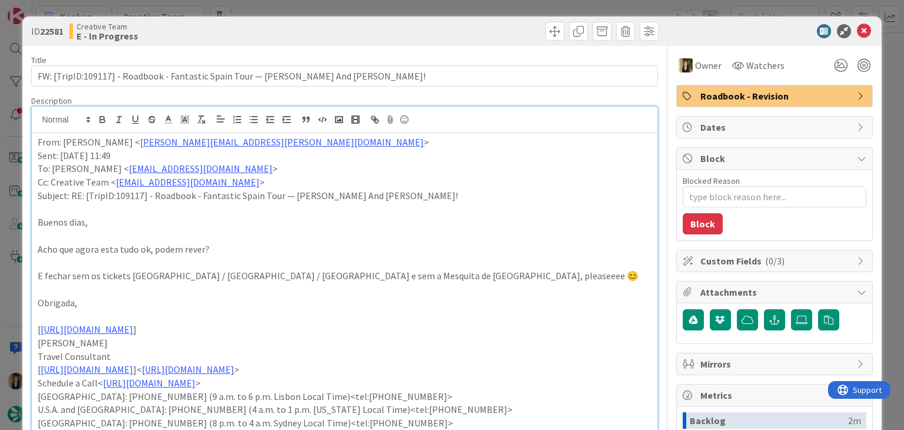
click at [478, 15] on div "ID 22581 Creative Team E - In Progress Title 77 / 128 FW: [TripID:109117] - Roa…" at bounding box center [452, 215] width 904 height 430
click at [476, 1] on div "ID 22581 Creative Team E - In Progress Title 77 / 128 FW: [TripID:109117] - Roa…" at bounding box center [452, 215] width 904 height 430
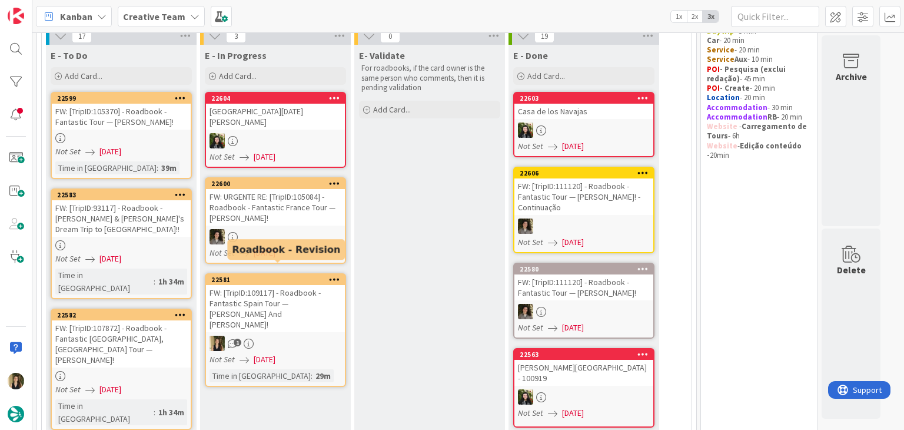
click at [297, 336] on div "1" at bounding box center [275, 343] width 139 height 15
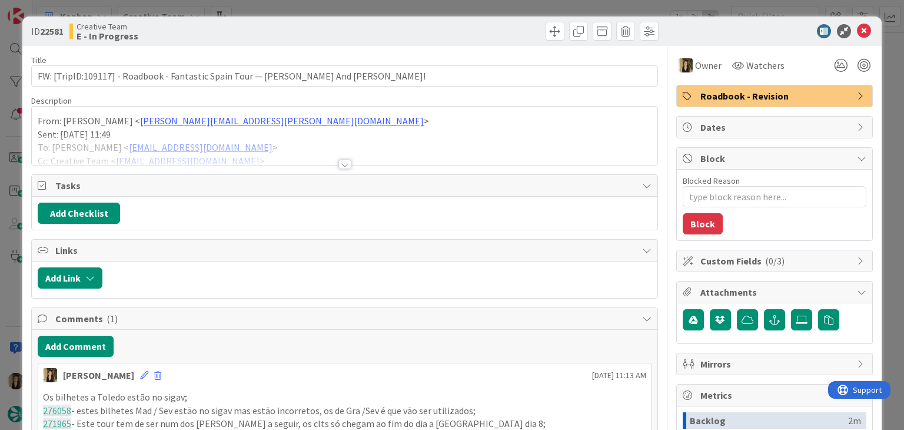
click at [479, 13] on div "ID 22581 Creative Team E - In Progress Title 77 / 128 FW: [TripID:109117] - Roa…" at bounding box center [452, 215] width 904 height 430
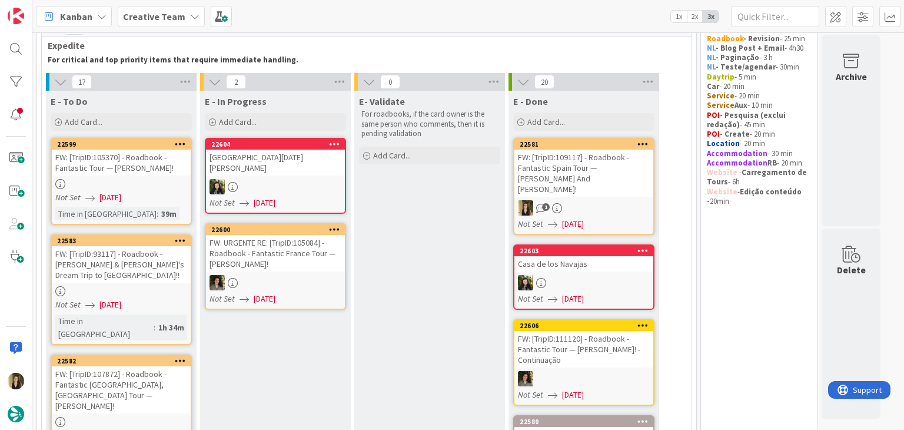
scroll to position [55, 0]
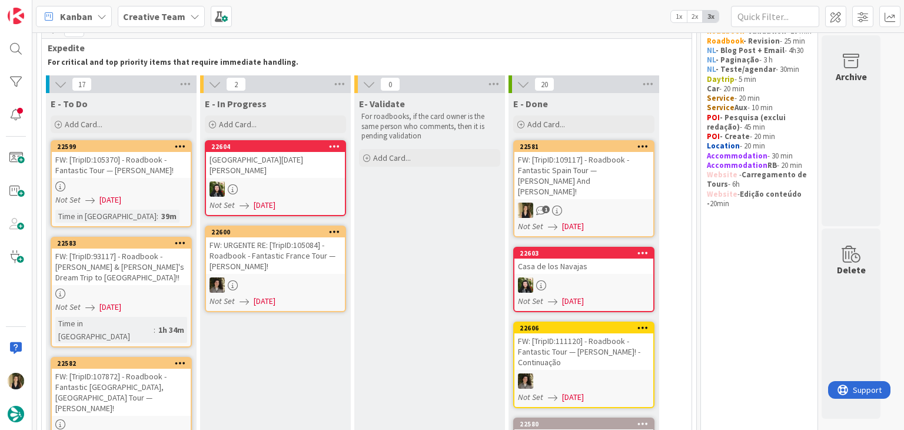
click at [634, 203] on div "1" at bounding box center [584, 210] width 139 height 15
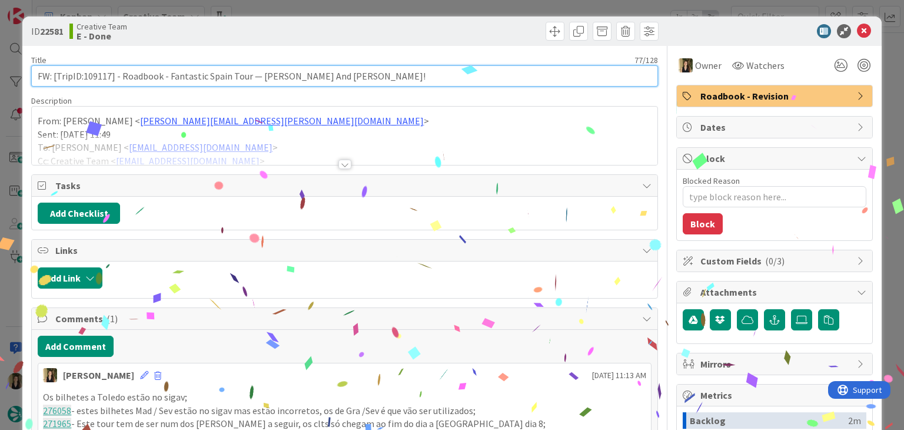
click at [363, 76] on input "FW: [TripID:109117] - Roadbook - Fantastic Spain Tour — [PERSON_NAME] And [PERS…" at bounding box center [344, 75] width 626 height 21
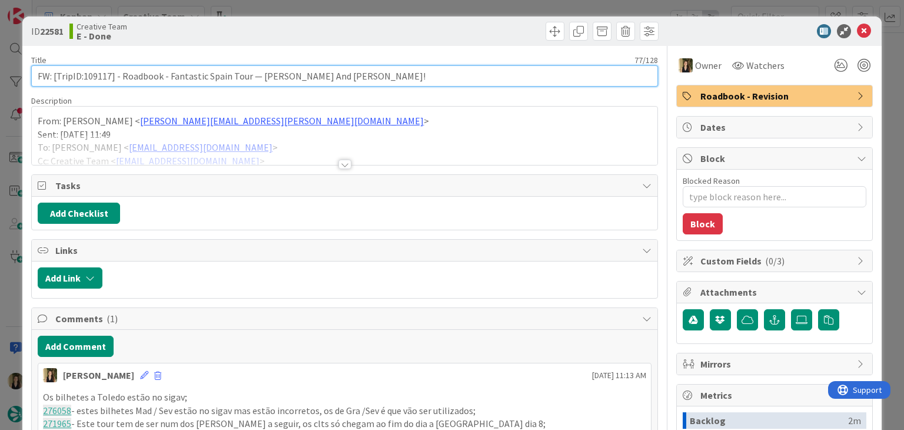
drag, startPoint x: 367, startPoint y: 75, endPoint x: 29, endPoint y: 79, distance: 337.4
click at [30, 78] on div "ID 22581 Creative Team E - Done Title 77 / 128 FW: [TripID:109117] - Roadbook -…" at bounding box center [451, 315] width 859 height 599
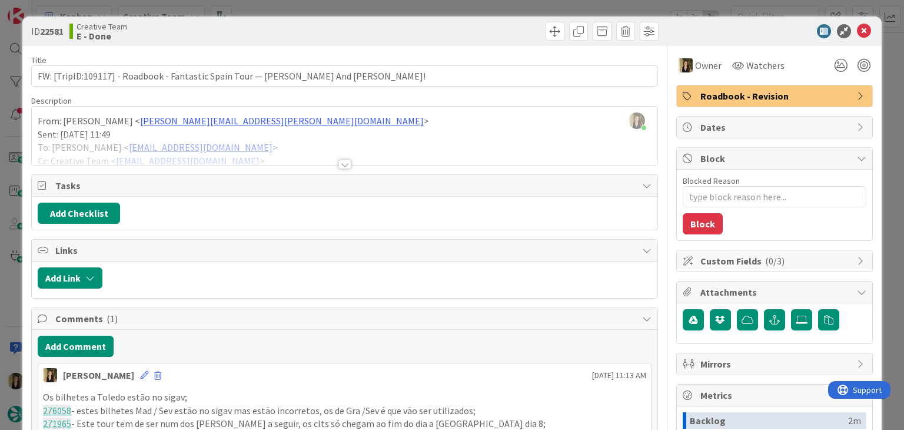
click at [312, 26] on div "Creative Team E - Done" at bounding box center [205, 31] width 273 height 19
click at [316, 12] on div "ID 22581 Creative Team E - Done Title 77 / 128 FW: [TripID:109117] - Roadbook -…" at bounding box center [452, 215] width 904 height 430
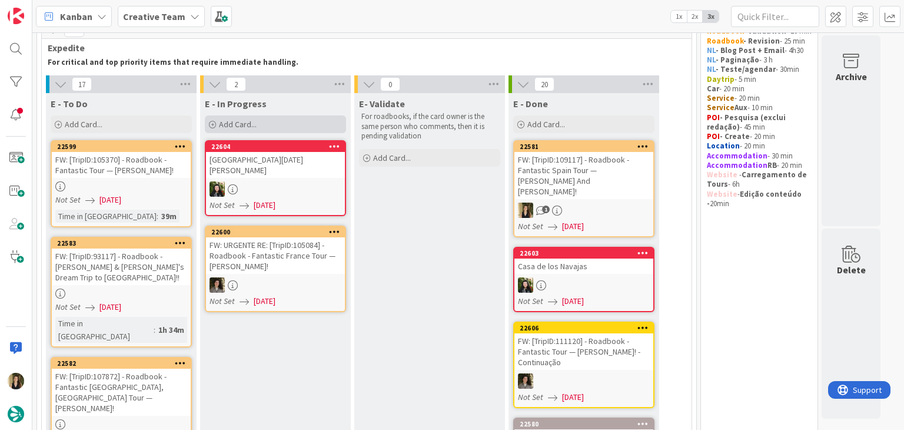
click at [309, 123] on div "Add Card..." at bounding box center [275, 124] width 141 height 18
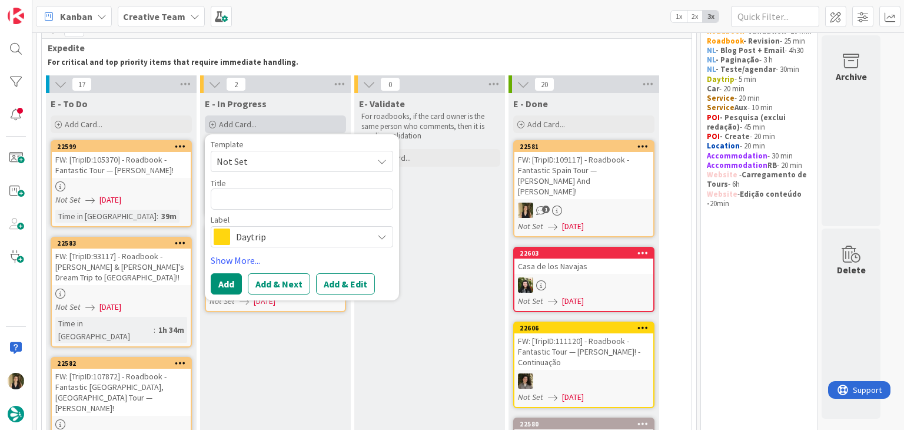
type textarea "x"
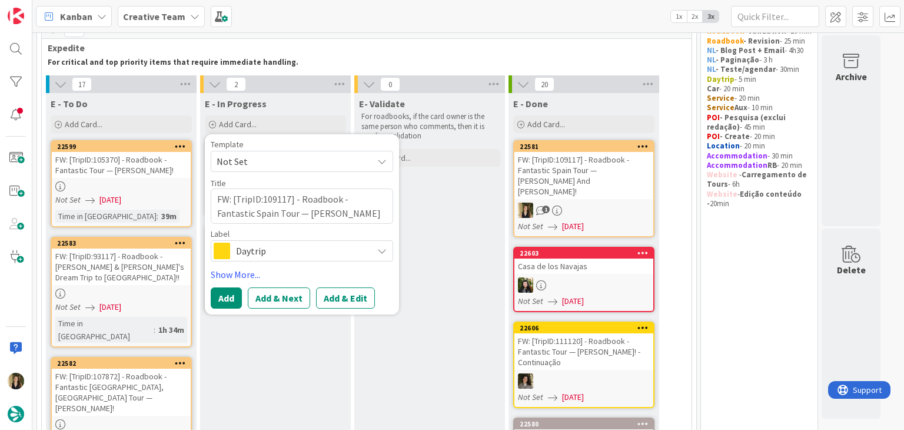
type textarea "FW: [TripID:109117] - Roadbook - Fantastic Spain Tour — [PERSON_NAME] And [PERS…"
click at [314, 249] on span "Daytrip" at bounding box center [301, 251] width 131 height 16
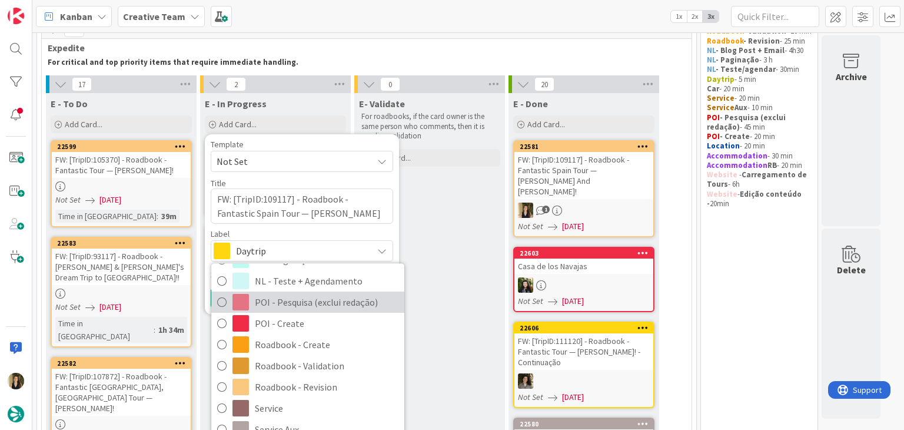
scroll to position [220, 0]
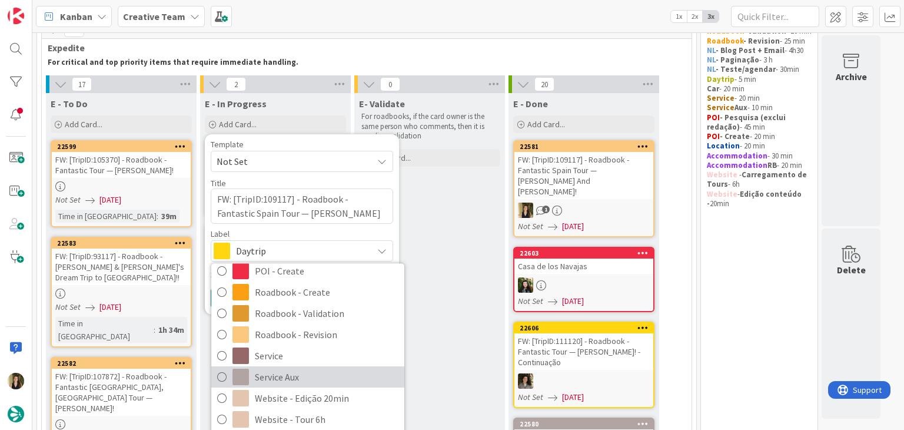
click at [270, 377] on span "Service Aux" at bounding box center [327, 377] width 144 height 18
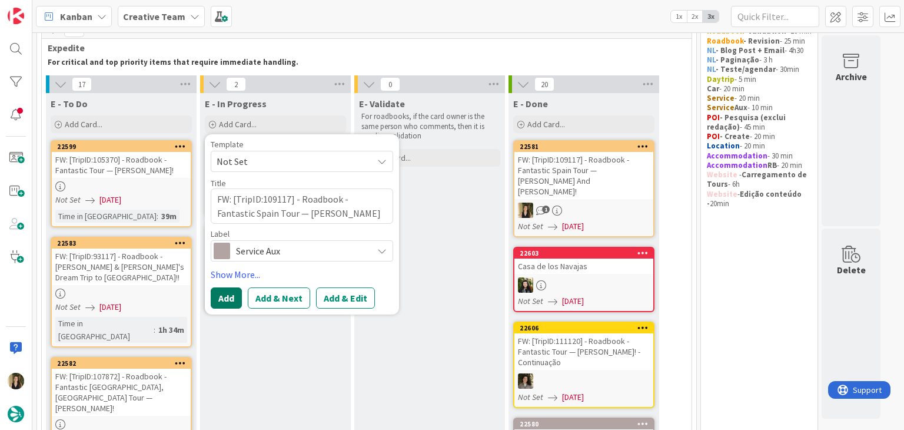
click at [232, 293] on button "Add" at bounding box center [226, 297] width 31 height 21
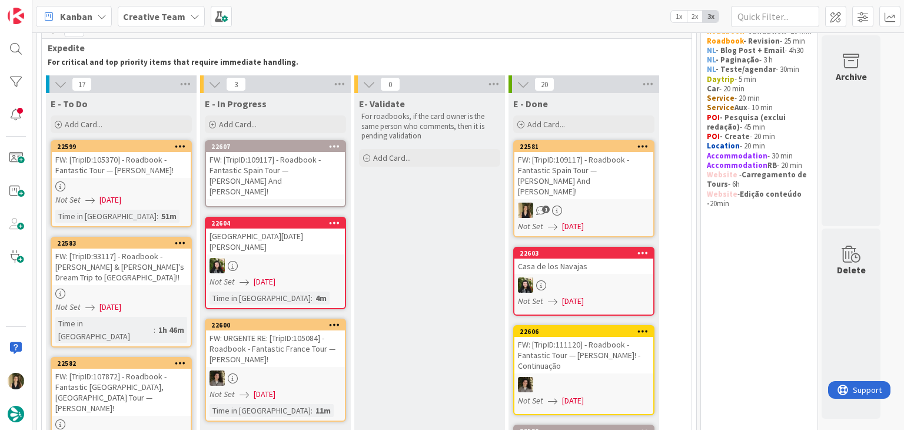
click at [293, 160] on div "FW: [TripID:109117] - Roadbook - Fantastic Spain Tour — [PERSON_NAME] And [PERS…" at bounding box center [275, 175] width 139 height 47
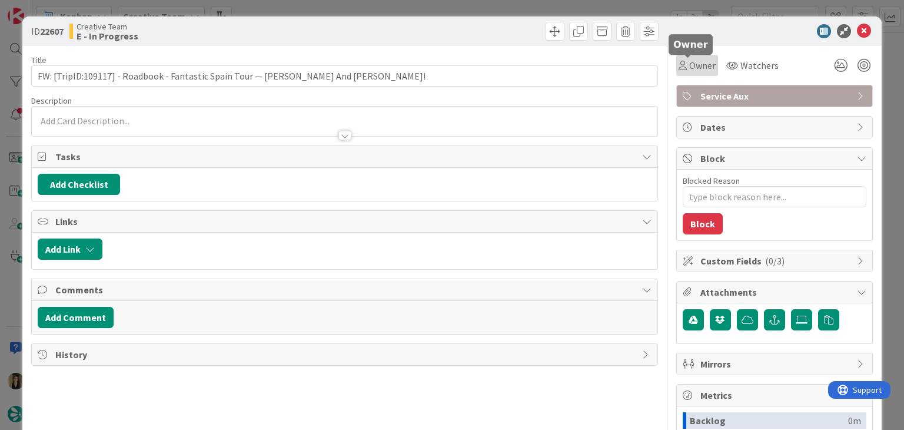
click at [679, 67] on icon at bounding box center [683, 65] width 8 height 9
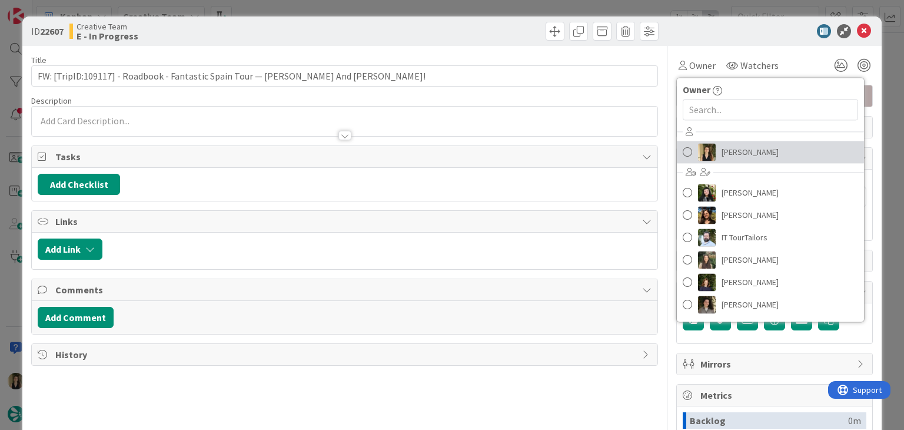
click at [725, 158] on span "[PERSON_NAME]" at bounding box center [750, 152] width 57 height 18
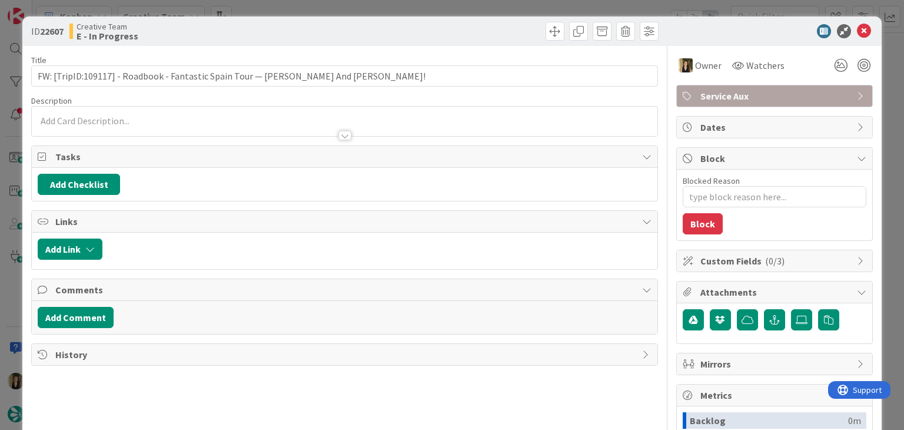
drag, startPoint x: 477, startPoint y: 34, endPoint x: 472, endPoint y: 25, distance: 9.5
click at [474, 29] on div at bounding box center [503, 31] width 311 height 19
click at [468, 8] on div "ID 22607 Creative Team E - In Progress Title 77 / 128 FW: [TripID:109117] - Roa…" at bounding box center [452, 215] width 904 height 430
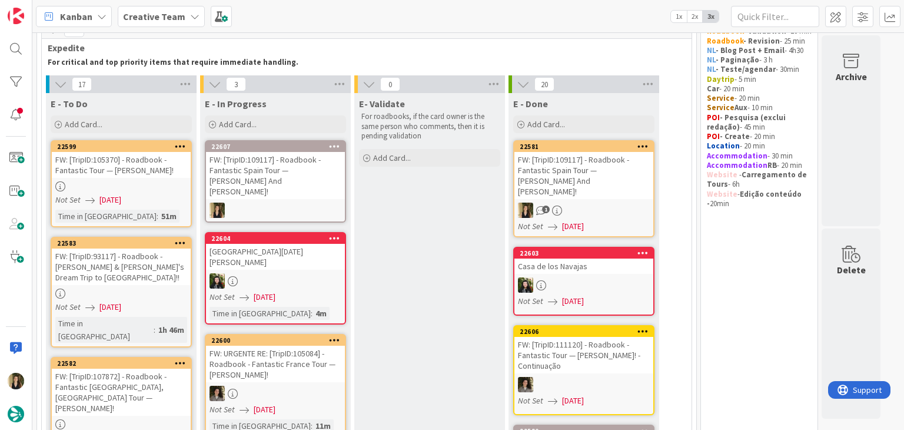
click at [624, 184] on div "FW: [TripID:109117] - Roadbook - Fantastic Spain Tour — [PERSON_NAME] And [PERS…" at bounding box center [584, 175] width 139 height 47
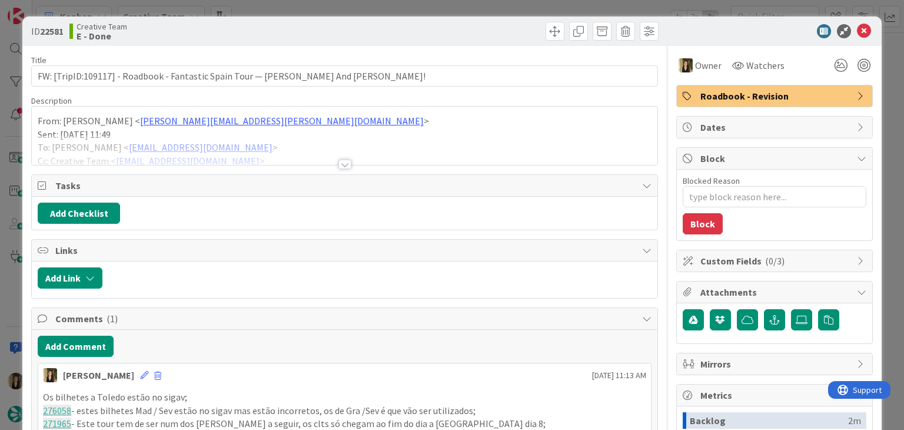
click at [339, 161] on div at bounding box center [345, 164] width 13 height 9
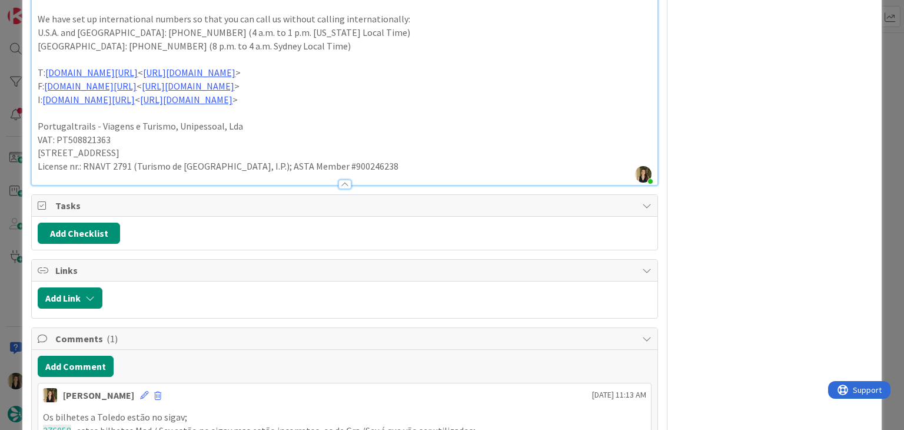
scroll to position [1072, 0]
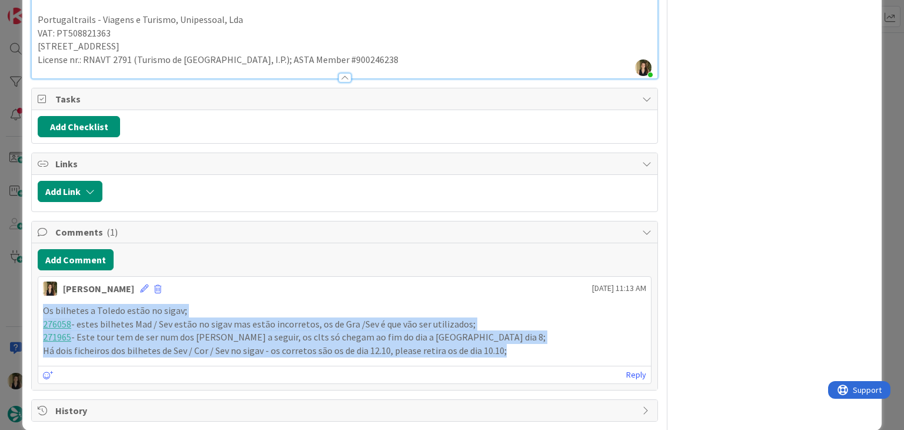
drag, startPoint x: 510, startPoint y: 335, endPoint x: 21, endPoint y: 289, distance: 492.1
click at [21, 289] on div "ID 22581 Creative Team E - Done Title 77 / 128 FW: [TripID:109117] - Roadbook -…" at bounding box center [452, 215] width 904 height 430
copy div "Os bilhetes a Toledo estão no sigav; 276058 - [PERSON_NAME] bilhetes Mad / Sev …"
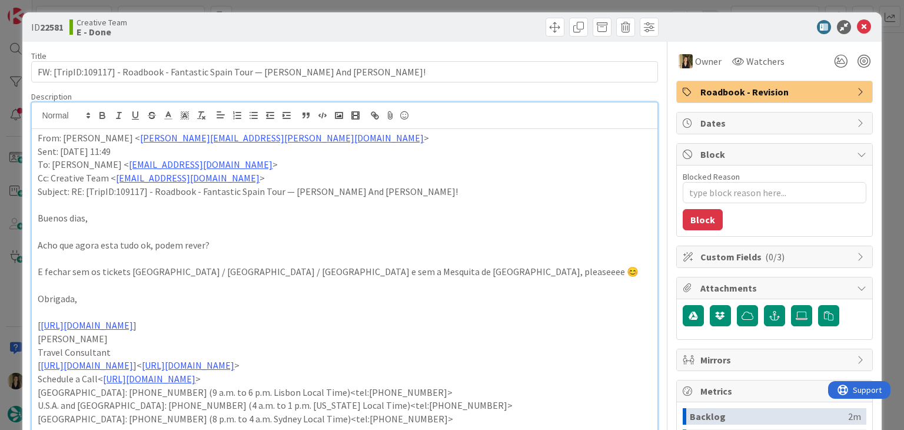
scroll to position [0, 0]
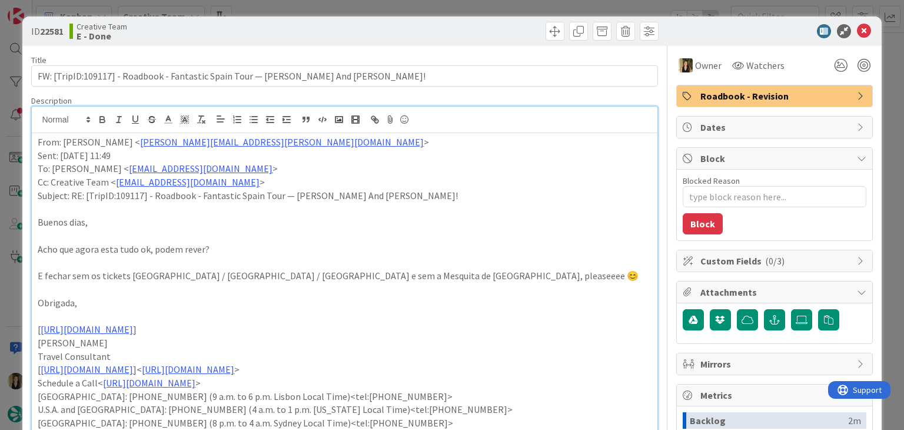
click at [446, 5] on div "ID 22581 Creative Team E - Done Title 77 / 128 FW: [TripID:109117] - Roadbook -…" at bounding box center [452, 215] width 904 height 430
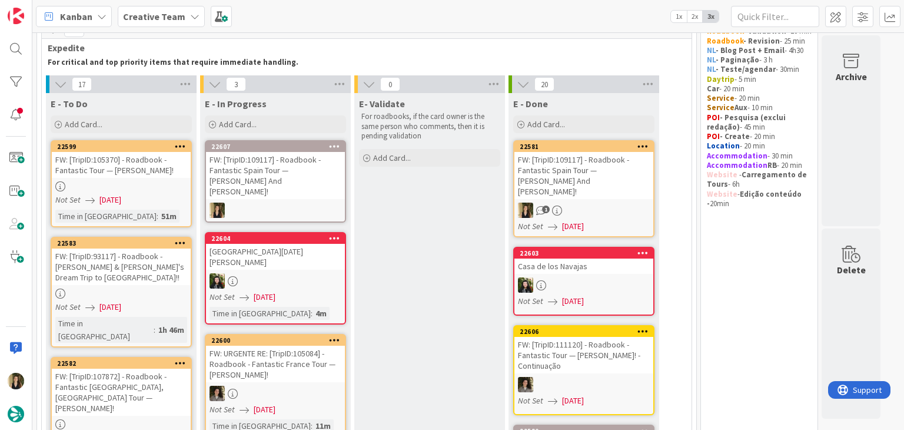
click at [293, 187] on div "FW: [TripID:109117] - Roadbook - Fantastic Spain Tour — [PERSON_NAME] And [PERS…" at bounding box center [275, 175] width 139 height 47
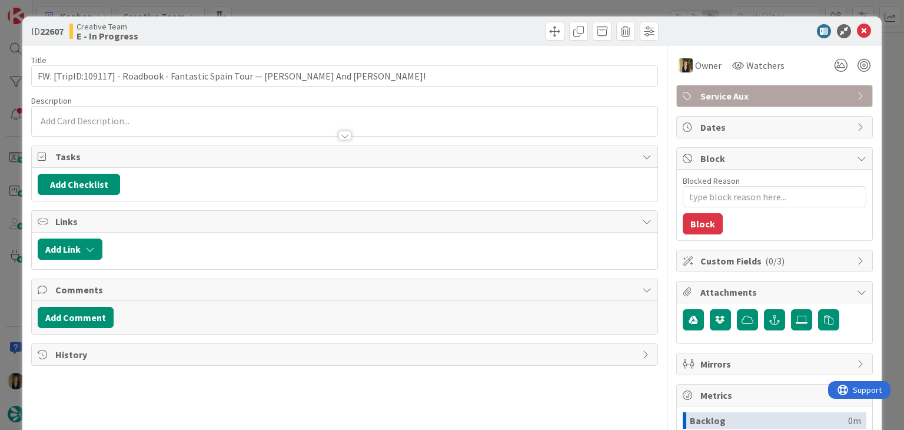
click at [144, 125] on div at bounding box center [344, 130] width 625 height 12
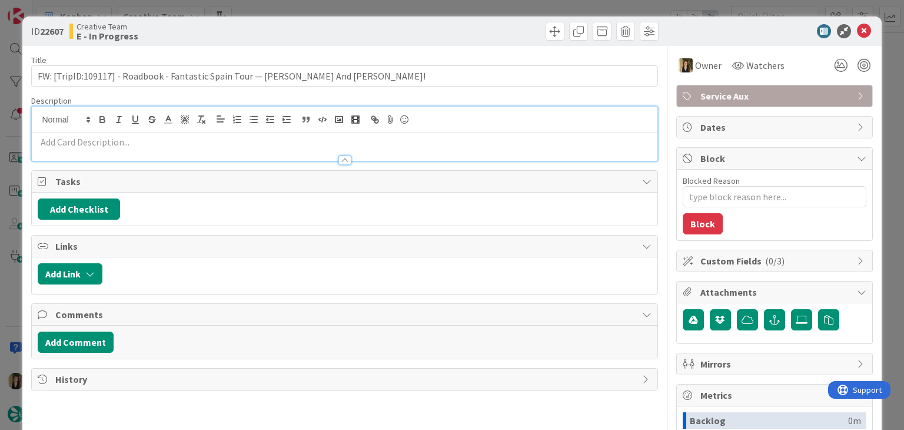
click at [148, 144] on p at bounding box center [345, 142] width 614 height 14
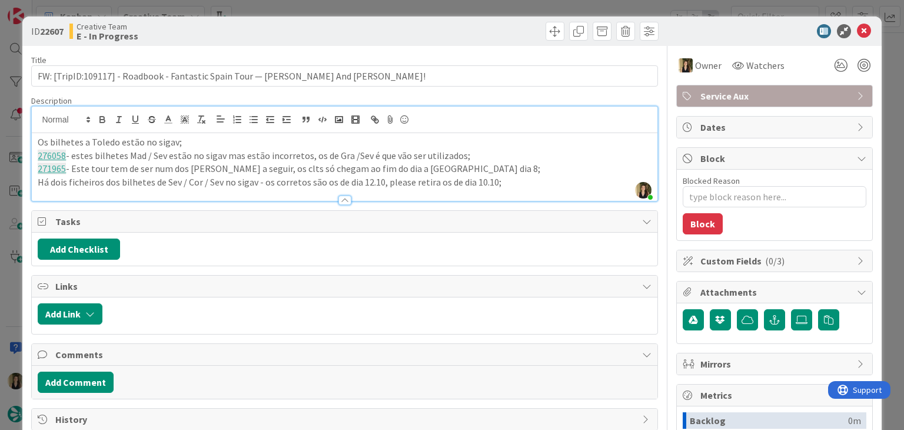
drag, startPoint x: 276, startPoint y: 30, endPoint x: 279, endPoint y: 11, distance: 19.0
click at [277, 29] on div "Creative Team E - In Progress" at bounding box center [205, 31] width 273 height 19
click at [279, 11] on div "ID 22607 Creative Team E - In Progress Title 77 / 128 FW: [TripID:109117] - Roa…" at bounding box center [452, 215] width 904 height 430
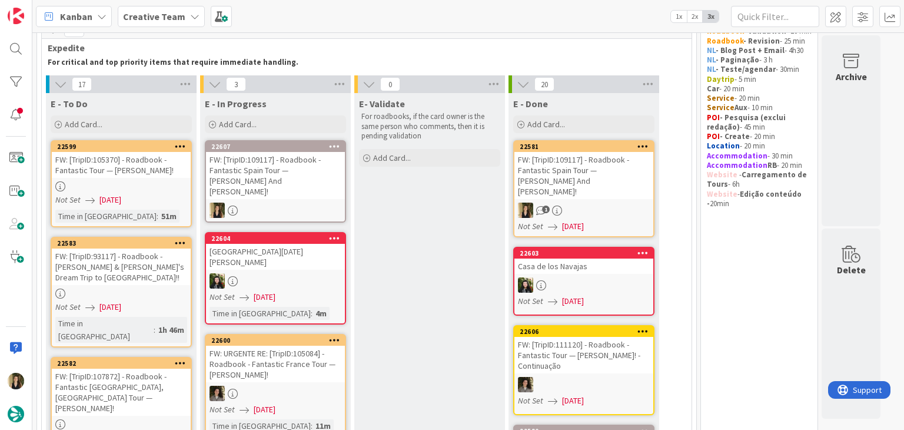
click at [278, 167] on div "FW: [TripID:109117] - Roadbook - Fantastic Spain Tour — [PERSON_NAME] And [PERS…" at bounding box center [275, 175] width 139 height 47
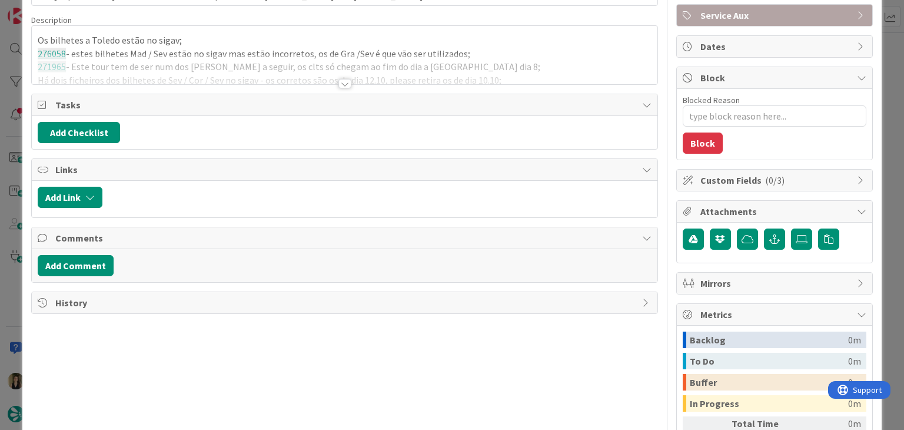
click at [339, 84] on div at bounding box center [345, 83] width 13 height 9
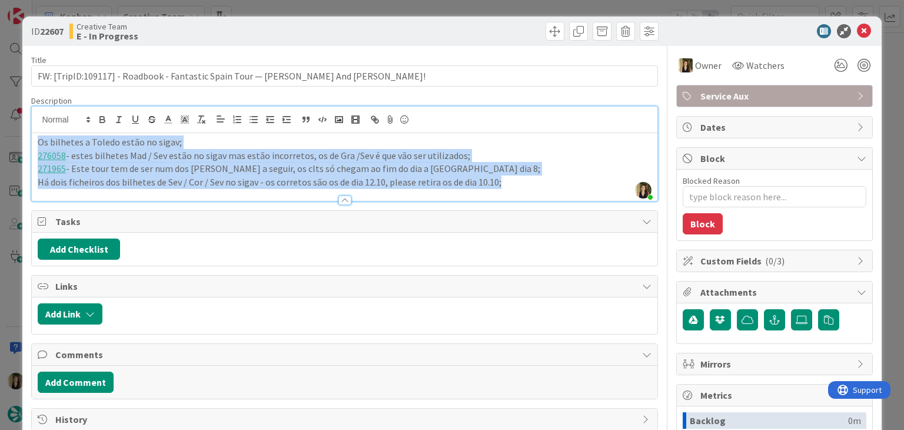
drag, startPoint x: 504, startPoint y: 183, endPoint x: 20, endPoint y: 139, distance: 485.9
click at [20, 139] on div "ID 22607 Creative Team E - In Progress Title 77 / 128 FW: [TripID:109117] - Roa…" at bounding box center [452, 215] width 904 height 430
copy div "Os bilhetes a Toledo estão no sigav; 276058 - [PERSON_NAME] bilhetes Mad / Sev …"
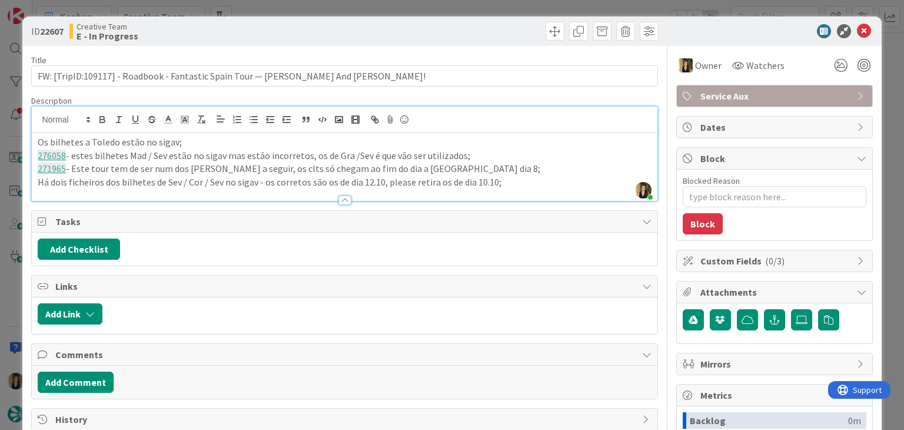
click at [400, 16] on div "ID 22607 Creative Team E - In Progress" at bounding box center [451, 30] width 859 height 29
click at [403, 12] on div "ID 22607 Creative Team E - In Progress Title 77 / 128 FW: [TripID:109117] - Roa…" at bounding box center [452, 215] width 904 height 430
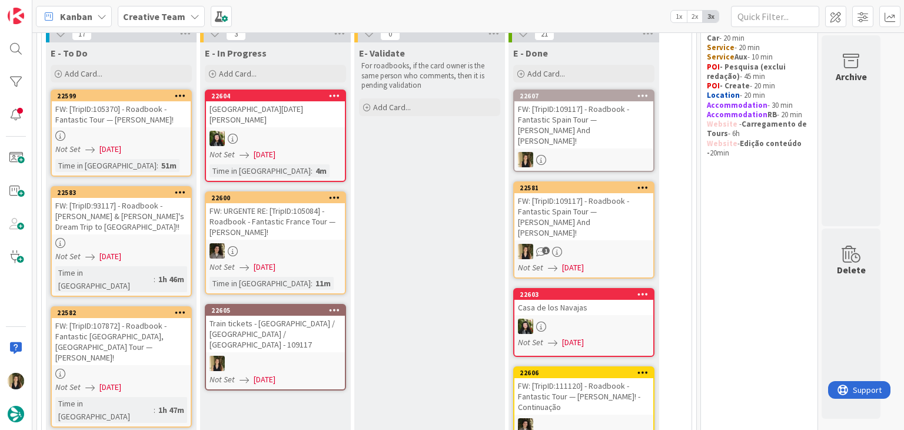
scroll to position [98, 0]
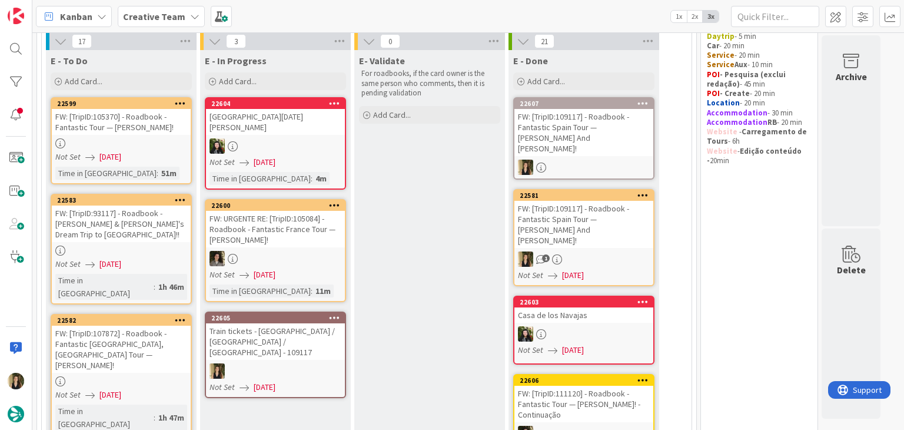
click at [290, 323] on div "Train tickets - [GEOGRAPHIC_DATA] / [GEOGRAPHIC_DATA] / [GEOGRAPHIC_DATA] - 109…" at bounding box center [275, 341] width 139 height 37
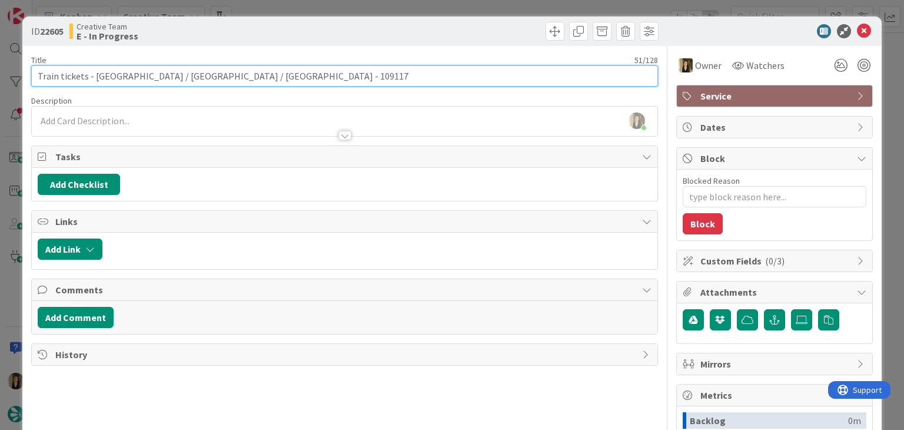
drag, startPoint x: 202, startPoint y: 78, endPoint x: 48, endPoint y: 81, distance: 153.7
click at [27, 77] on div "ID 22605 Creative Team E - In Progress Title 51 / 128 Train tickets - [GEOGRAPH…" at bounding box center [451, 315] width 859 height 599
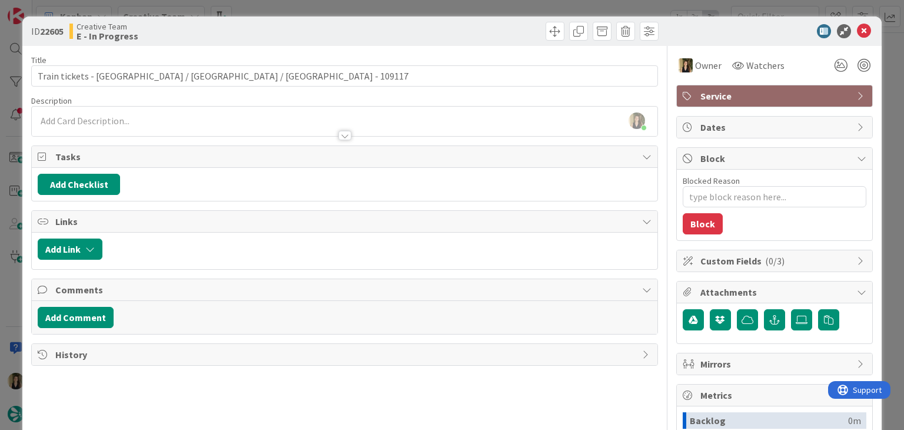
drag, startPoint x: 366, startPoint y: 36, endPoint x: 542, endPoint y: 97, distance: 186.4
click at [366, 35] on div at bounding box center [503, 31] width 311 height 19
click at [471, 8] on div "ID 22605 Creative Team E - In Progress Title 51 / 128 Train tickets - [GEOGRAPH…" at bounding box center [452, 215] width 904 height 430
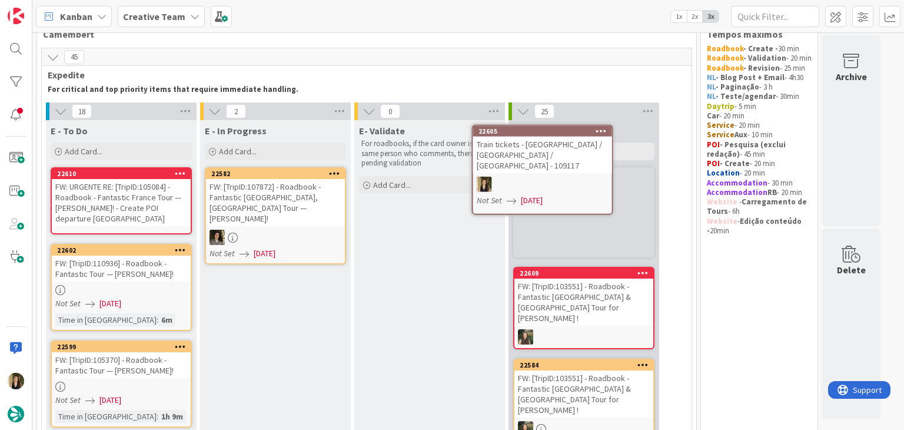
scroll to position [21, 0]
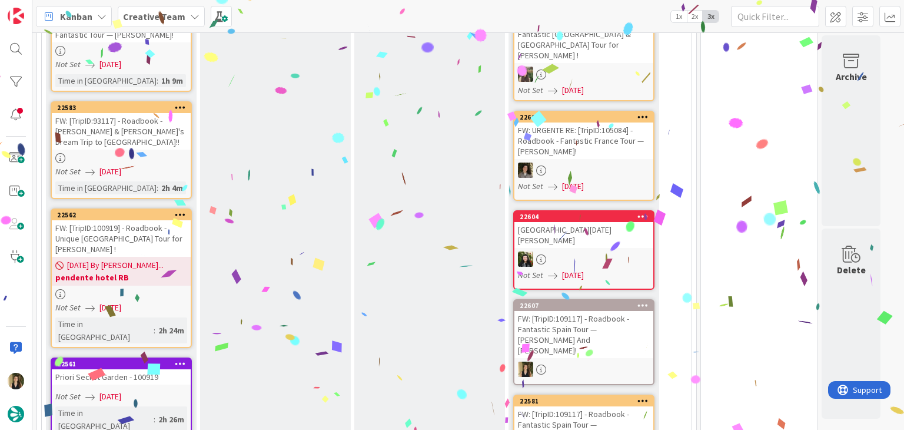
scroll to position [331, 0]
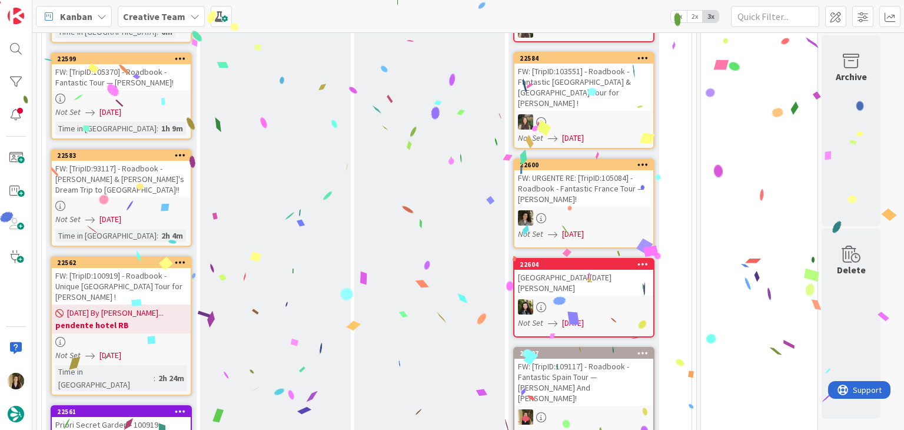
click at [168, 168] on div "FW: [TripID:93117] - Roadbook - [PERSON_NAME] & [PERSON_NAME]'s Dream Trip to […" at bounding box center [121, 179] width 139 height 37
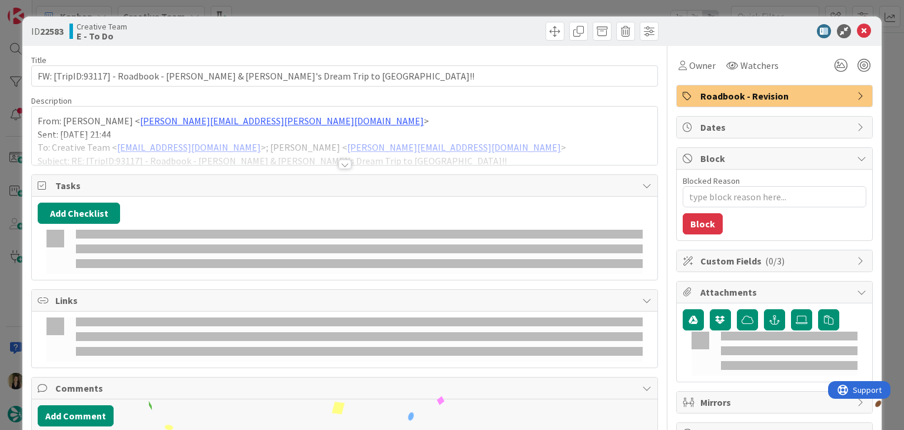
scroll to position [346, 0]
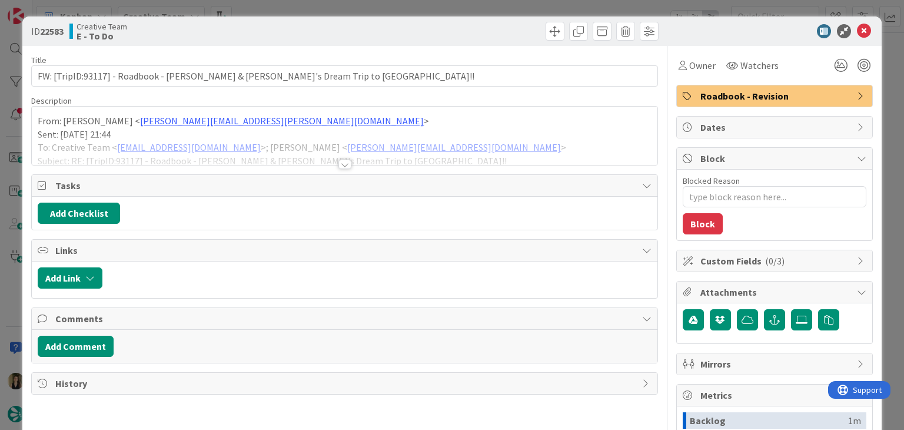
type textarea "x"
click at [339, 170] on div "Title 71 / 128 FW: [TripID:93117] - Roadbook - [PERSON_NAME] & [PERSON_NAME]'s …" at bounding box center [344, 326] width 626 height 561
click at [339, 168] on div at bounding box center [345, 164] width 13 height 9
click at [365, 37] on div at bounding box center [503, 31] width 311 height 19
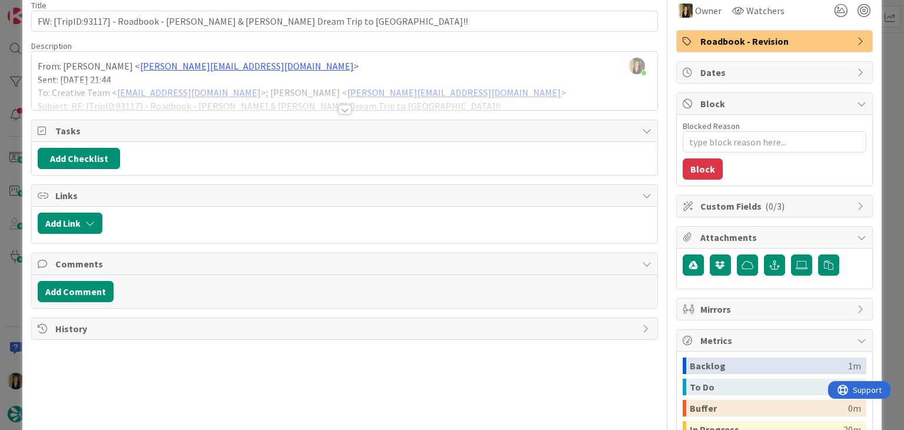
scroll to position [59, 0]
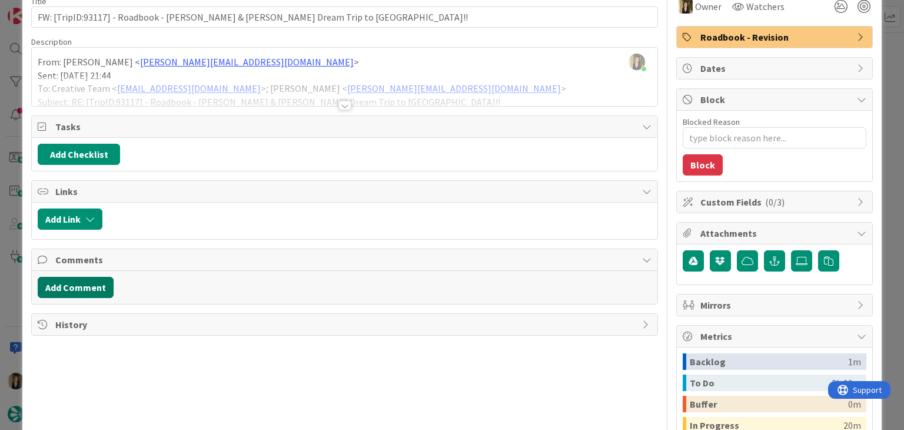
click at [106, 283] on button "Add Comment" at bounding box center [76, 287] width 76 height 21
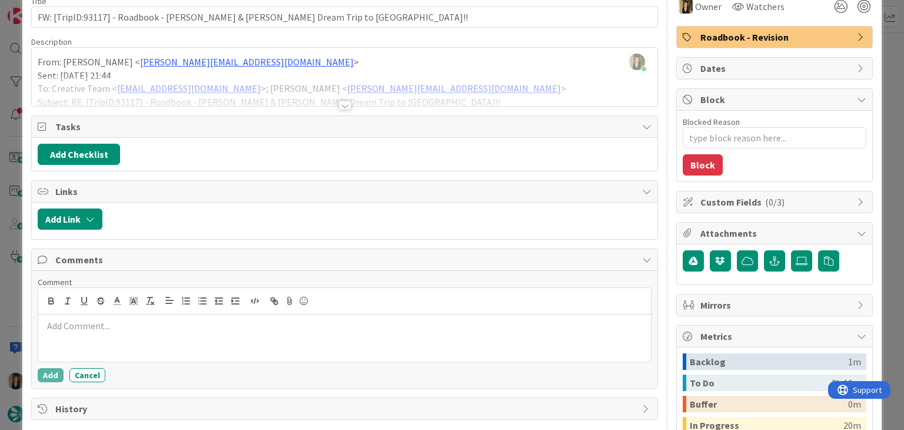
drag, startPoint x: 140, startPoint y: 330, endPoint x: 154, endPoint y: 315, distance: 20.4
click at [141, 329] on div at bounding box center [344, 337] width 612 height 47
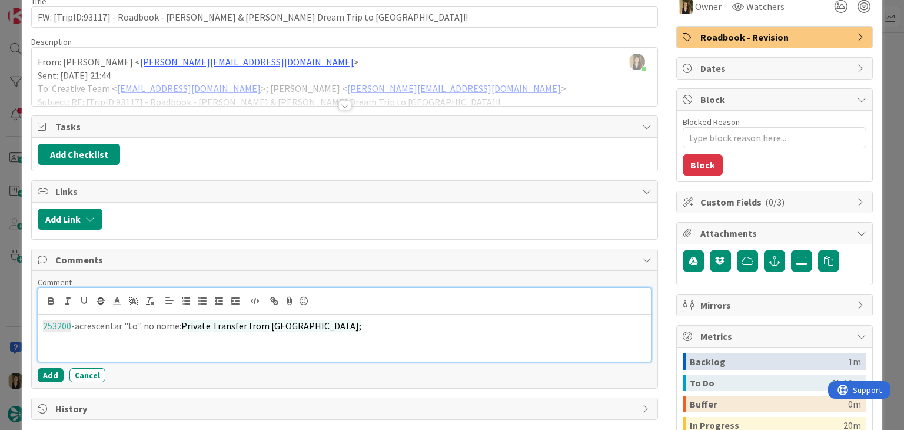
click at [339, 323] on span "Private Transfer from Gran Bilbao Hotel Bilbao Airport;" at bounding box center [271, 326] width 180 height 12
click at [437, 334] on div "253200 -acrescentar "to" no nome: Private Transfer from Gran Bilbao Hotel TO Bi…" at bounding box center [344, 337] width 612 height 47
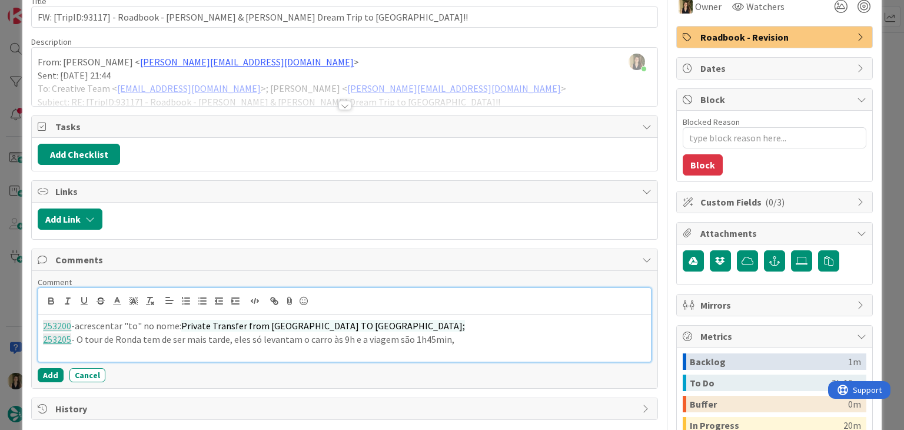
click at [402, 336] on p "253205 - O tour de Ronda tem de ser mais tarde, eles só levantam o carro às 9h …" at bounding box center [344, 340] width 603 height 14
click at [533, 333] on p "253205 - O tour de Ronda tem de ser mais tarde, eles só levantam o carro às 9h …" at bounding box center [344, 340] width 603 height 14
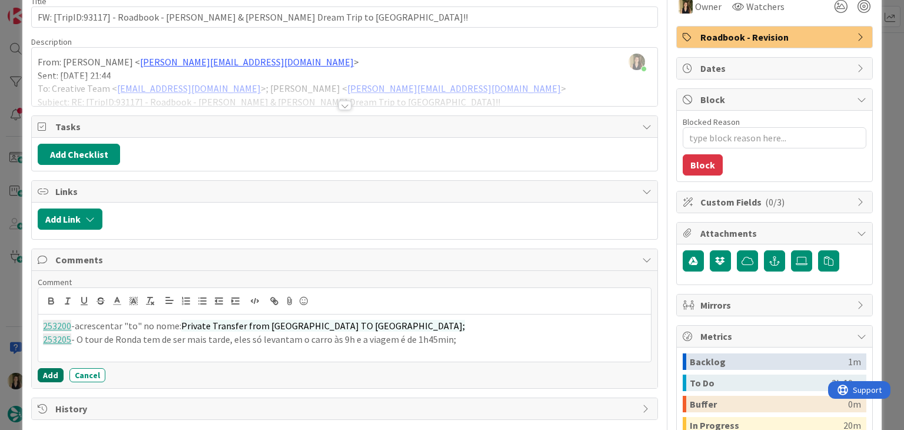
click at [50, 369] on button "Add" at bounding box center [51, 375] width 26 height 14
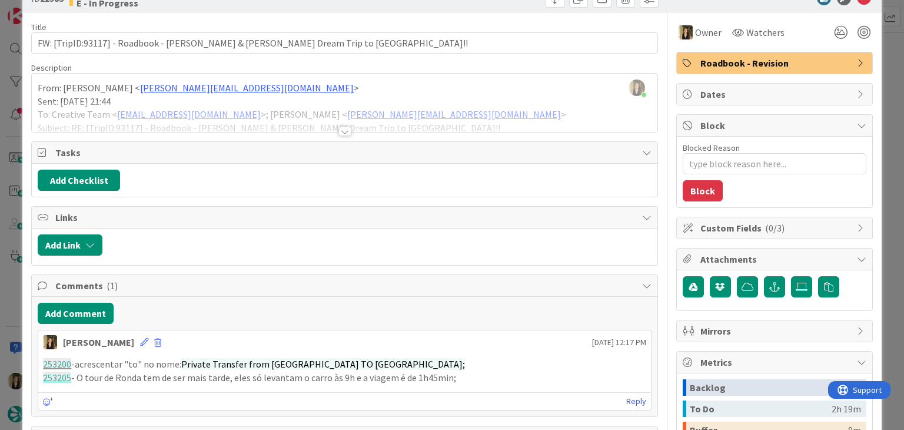
scroll to position [0, 0]
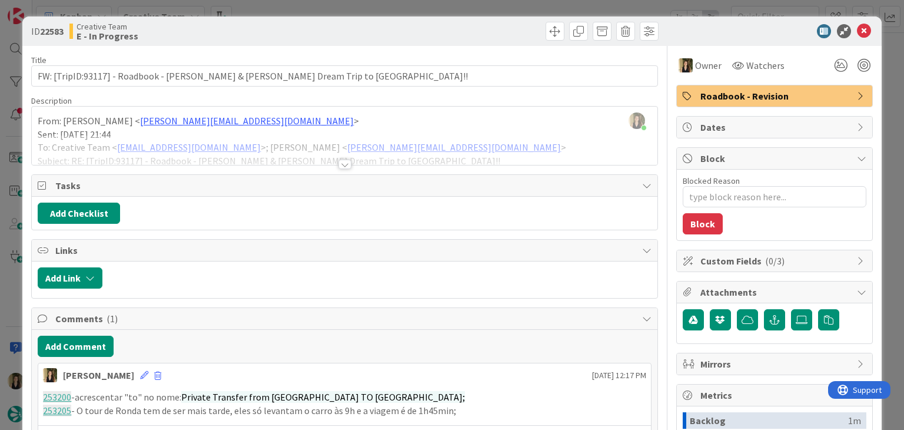
drag, startPoint x: 360, startPoint y: 32, endPoint x: 356, endPoint y: 10, distance: 22.2
click at [359, 29] on div at bounding box center [503, 31] width 311 height 19
click at [356, 7] on div "ID 22583 Creative Team E - In Progress Title 71 / 128 FW: [TripID:93117] - Road…" at bounding box center [452, 215] width 904 height 430
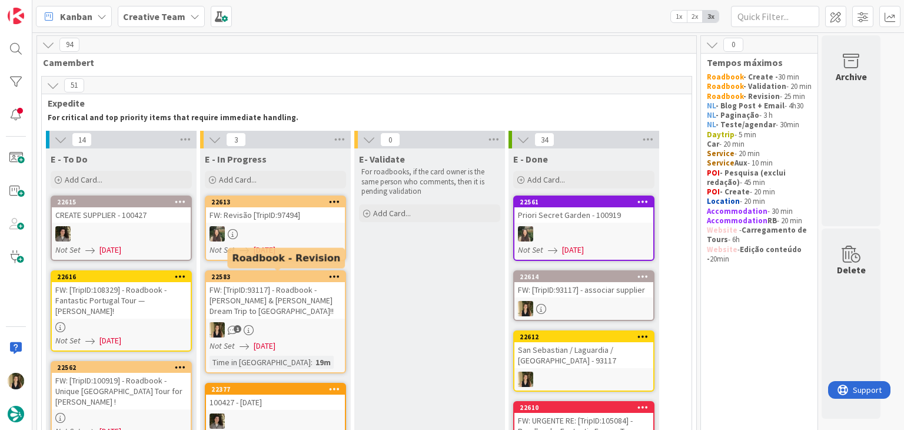
click at [299, 307] on div "FW: [TripID:93117] - Roadbook - [PERSON_NAME] & [PERSON_NAME]'s Dream Trip to […" at bounding box center [275, 300] width 139 height 37
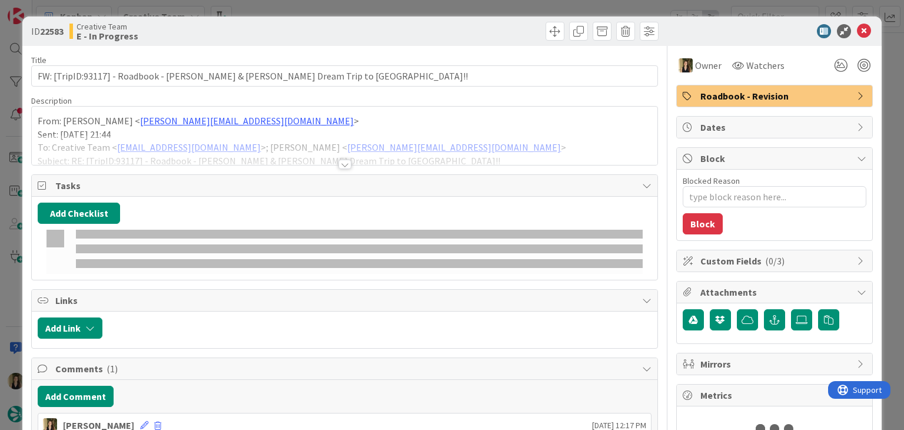
type textarea "x"
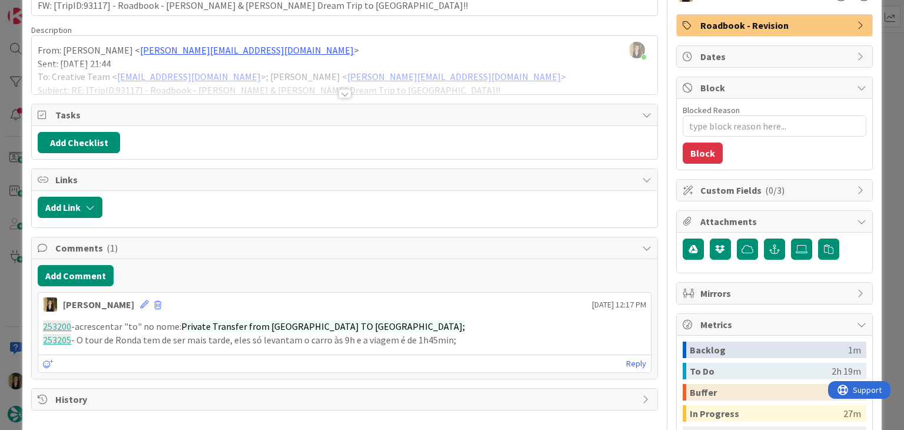
scroll to position [59, 0]
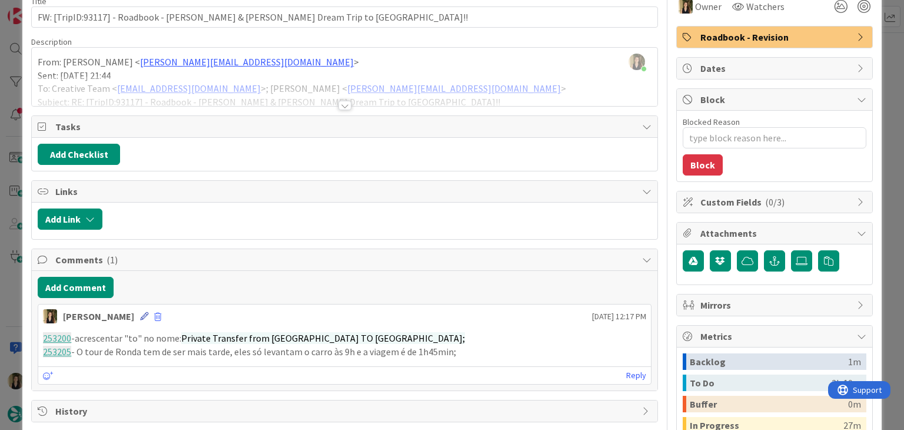
click at [121, 317] on div "Sofia Palma 08 September 2025 12:17 PM" at bounding box center [344, 313] width 612 height 19
click at [140, 316] on icon at bounding box center [144, 316] width 8 height 8
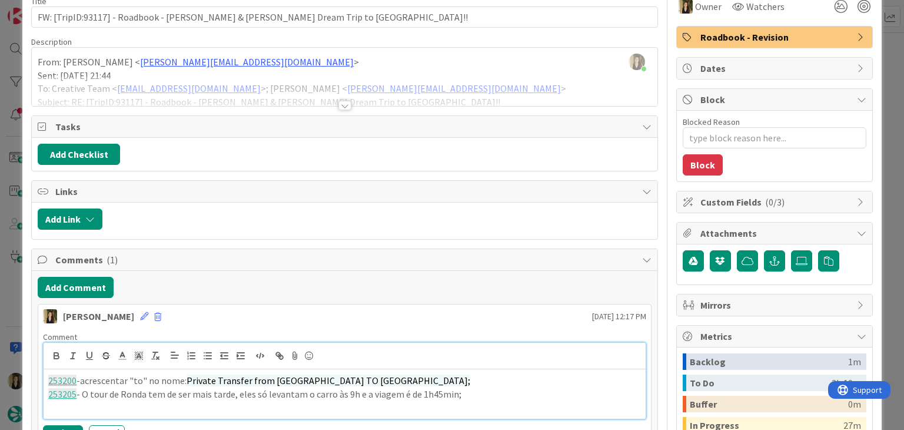
paste div
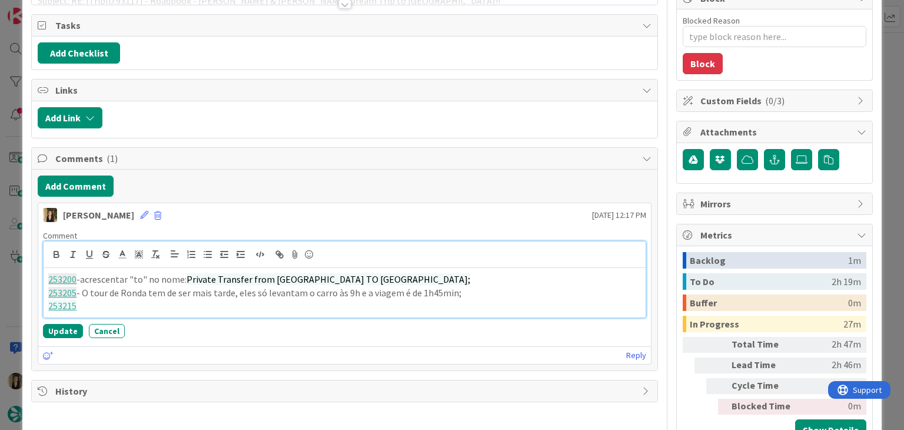
scroll to position [177, 0]
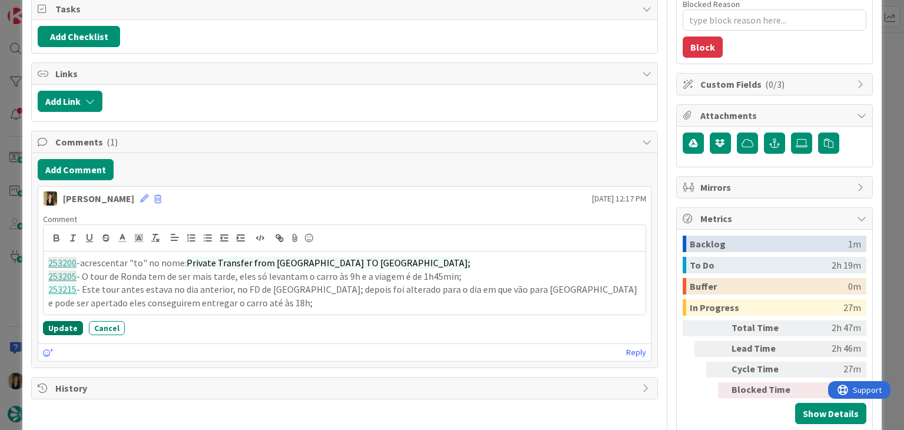
drag, startPoint x: 69, startPoint y: 328, endPoint x: 65, endPoint y: 321, distance: 8.2
click at [68, 328] on button "Update" at bounding box center [63, 328] width 40 height 14
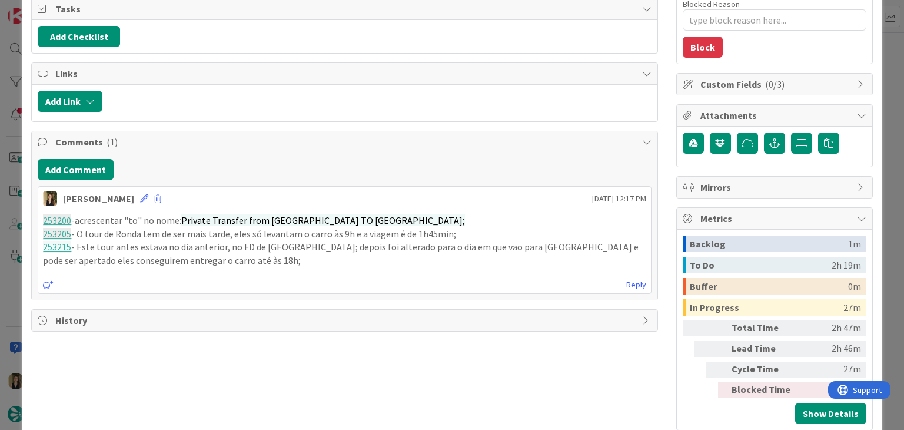
type textarea "x"
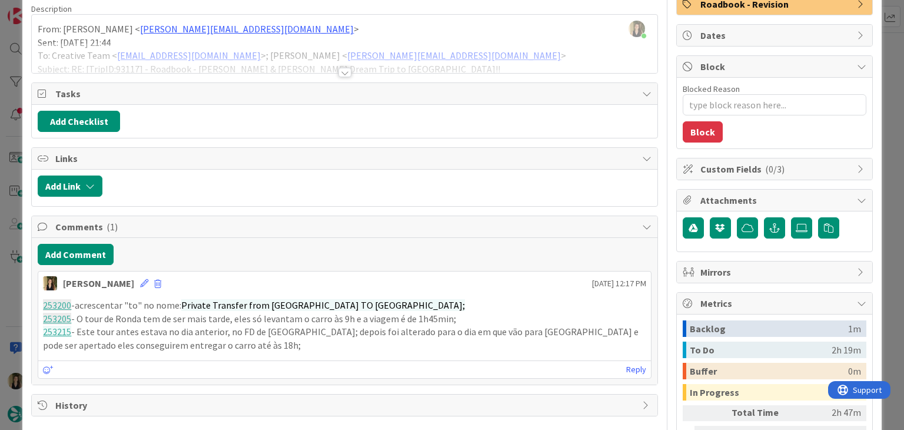
scroll to position [0, 0]
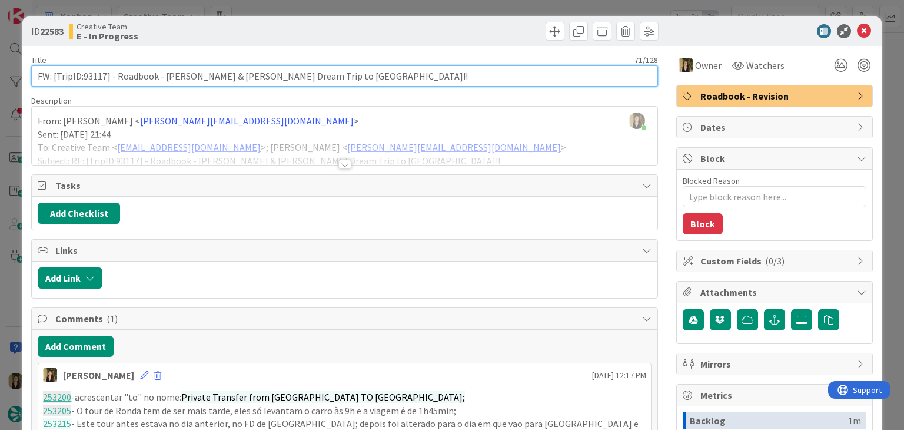
drag, startPoint x: 337, startPoint y: 76, endPoint x: 26, endPoint y: 78, distance: 310.9
click at [26, 78] on div "ID 22583 Creative Team E - In Progress Title 71 / 128 FW: [TripID:93117] - Road…" at bounding box center [451, 315] width 859 height 599
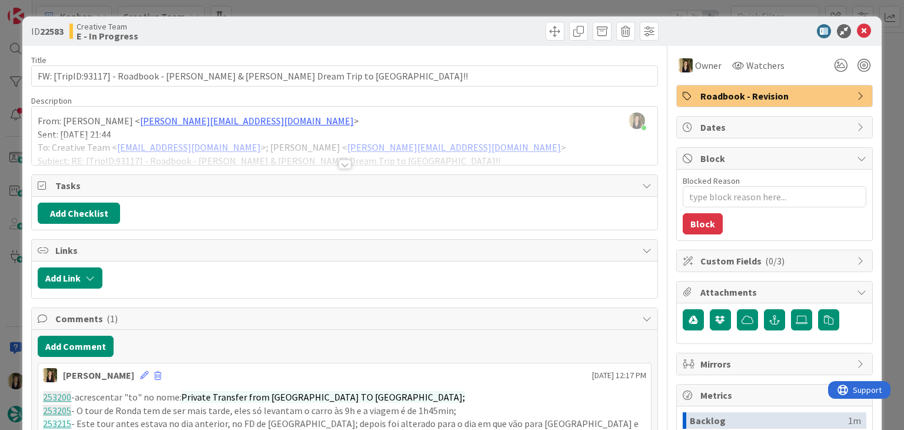
click at [287, 35] on div "Creative Team E - In Progress" at bounding box center [205, 31] width 273 height 19
click at [289, 11] on div "ID 22583 Creative Team E - In Progress Title 71 / 128 FW: [TripID:93117] - Road…" at bounding box center [452, 215] width 904 height 430
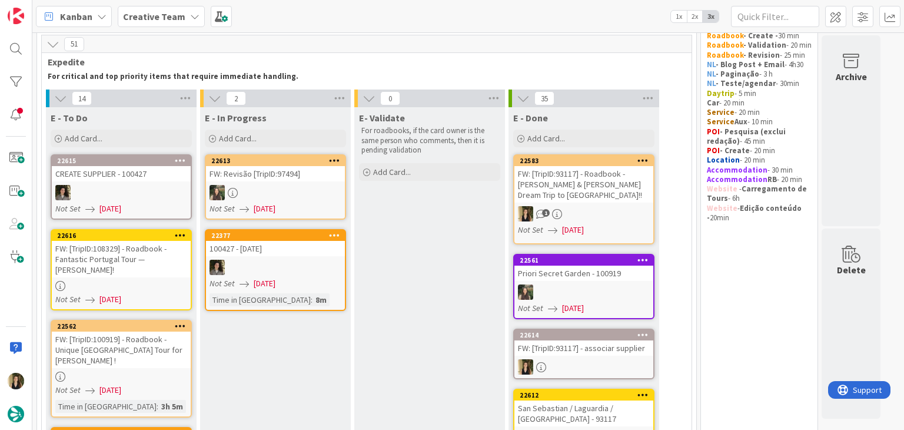
scroll to position [11, 0]
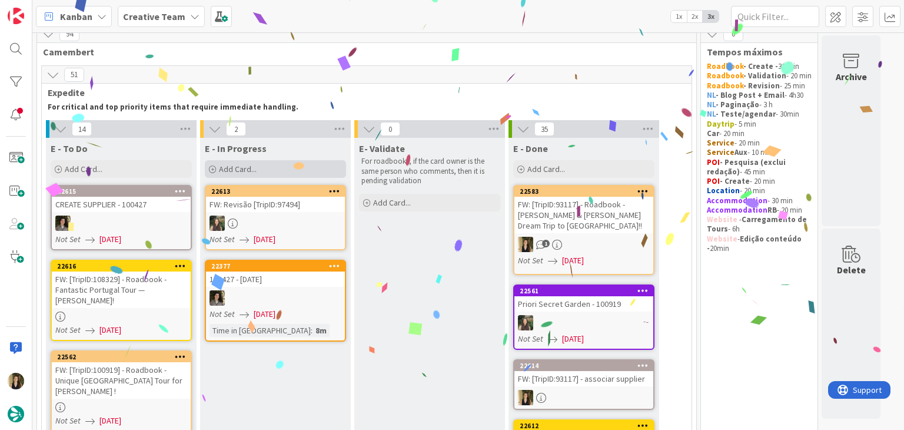
click at [289, 163] on div "Add Card..." at bounding box center [275, 169] width 141 height 18
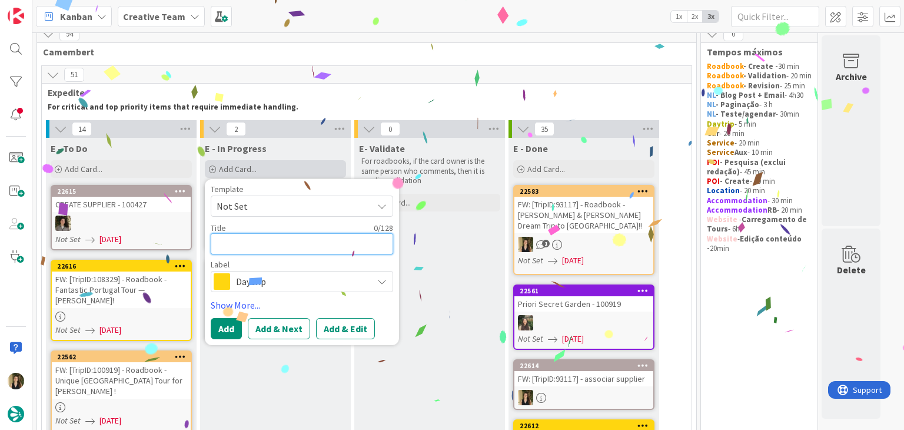
paste textarea "FW: [TripID:93117] - Roadbook - [PERSON_NAME] & [PERSON_NAME]'s Dream Trip to […"
type textarea "FW: [TripID:93117] - Roadbook - [PERSON_NAME] & [PERSON_NAME]'s Dream Trip to […"
type textarea "x"
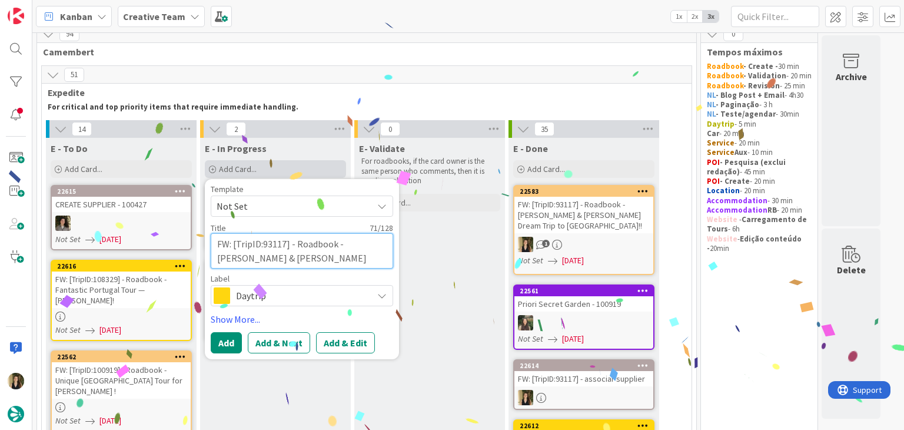
type textarea "FW: [TripID:93117] - Roadbook - [PERSON_NAME] & [PERSON_NAME]'s Dream Trip to […"
type textarea "x"
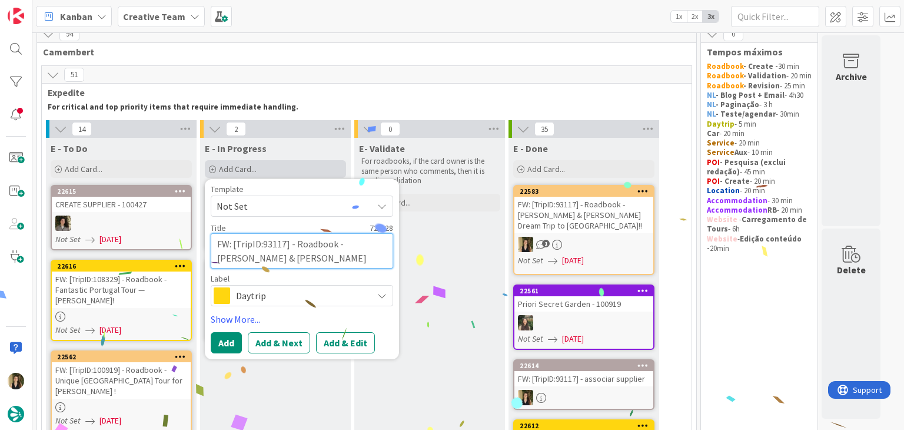
type textarea "FW: [TripID:93117] - Roadbook - Norma & Anthony's Dream Trip to Spain!! c"
type textarea "x"
type textarea "FW: [TripID:93117] - Roadbook - Norma & Anthony's Dream Trip to Spain!! co"
type textarea "x"
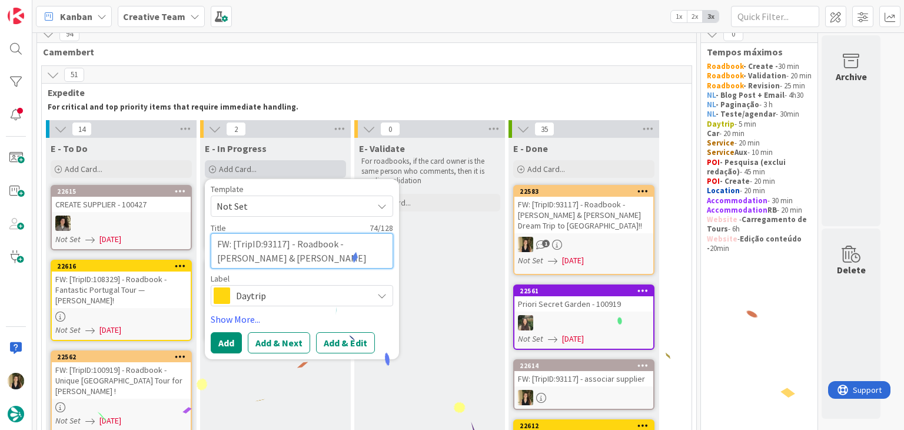
type textarea "FW: [TripID:93117] - Roadbook - Norma & Anthony's Dream Trip to Spain!! con"
type textarea "x"
type textarea "FW: [TripID:93117] - Roadbook - Norma & Anthony's Dream Trip to Spain!! cont"
type textarea "x"
type textarea "FW: [TripID:93117] - Roadbook - Norma & Anthony's Dream Trip to Spain!! conti"
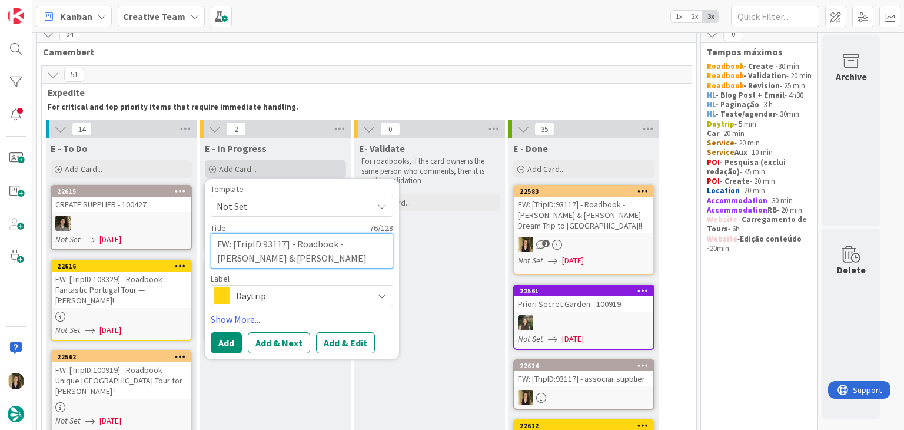
type textarea "x"
type textarea "FW: [TripID:93117] - Roadbook - Norma & Anthony's Dream Trip to Spain!! contin"
type textarea "x"
type textarea "FW: [TripID:93117] - Roadbook - Norma & Anthony's Dream Trip to Spain!! continu"
type textarea "x"
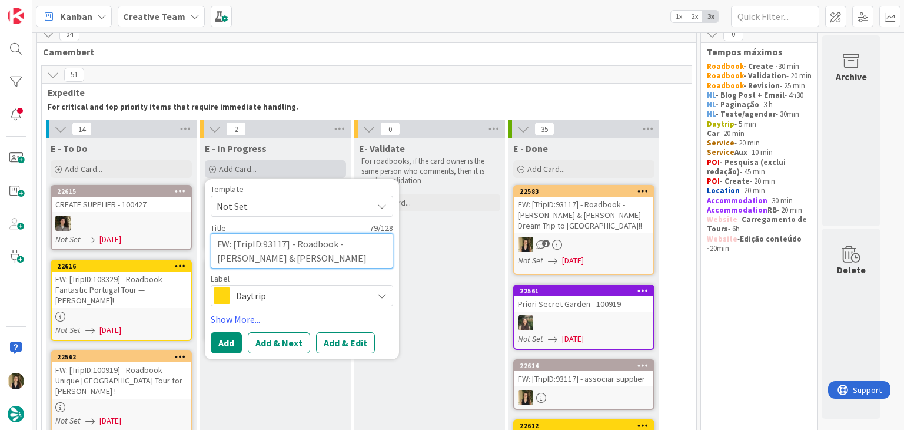
type textarea "FW: [TripID:93117] - Roadbook - Norma & Anthony's Dream Trip to Spain!! continua"
type textarea "x"
type textarea "FW: [TripID:93117] - Roadbook - Norma & Anthony's Dream Trip to Spain!! continu…"
type textarea "x"
type textarea "FW: [TripID:93117] - Roadbook - Norma & Anthony's Dream Trip to Spain!! continu…"
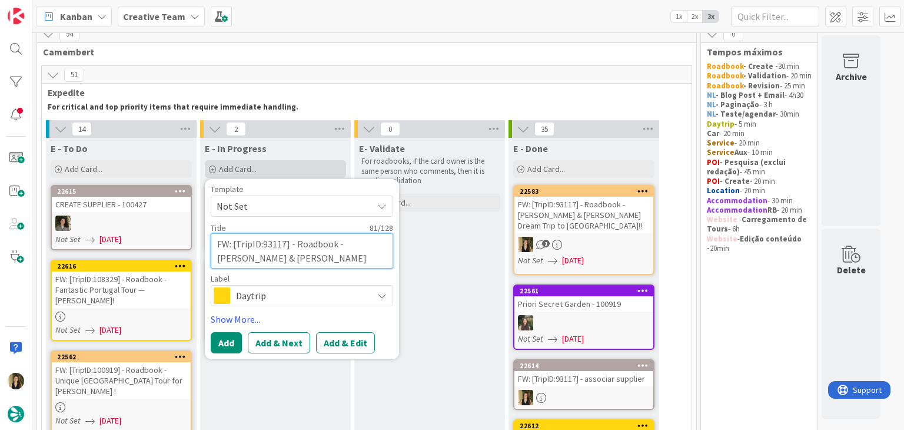
type textarea "x"
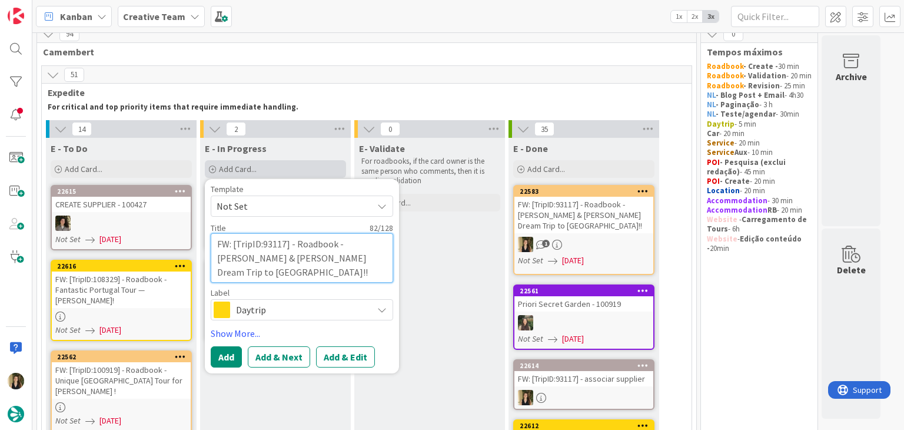
type textarea "FW: [TripID:93117] - Roadbook - Norma & Anthony's Dream Trip to Spain!! continu…"
type textarea "x"
type textarea "FW: [TripID:93117] - Roadbook - Norma & Anthony's Dream Trip to Spain!! continu…"
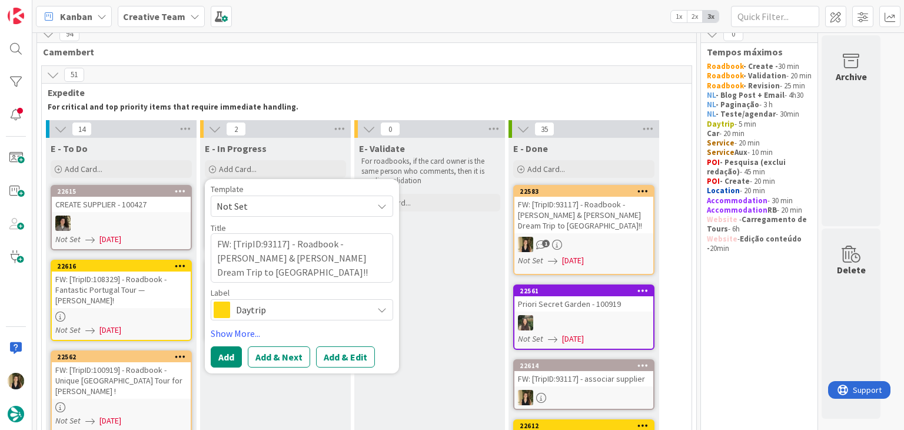
click at [336, 321] on div "Template Not Set Title 83 / 128 FW: [TripID:93117] - Roadbook - Norma & Anthony…" at bounding box center [302, 276] width 183 height 183
click at [339, 318] on div "Daytrip" at bounding box center [302, 309] width 183 height 21
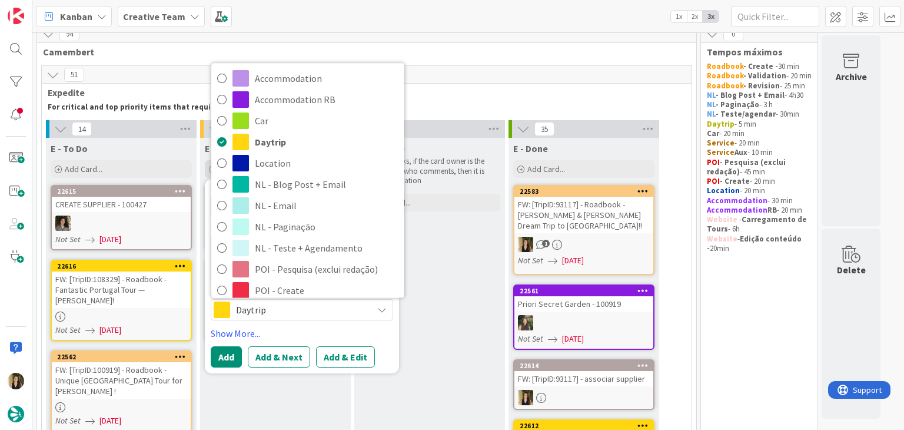
click at [309, 387] on span "Service Aux" at bounding box center [327, 396] width 144 height 18
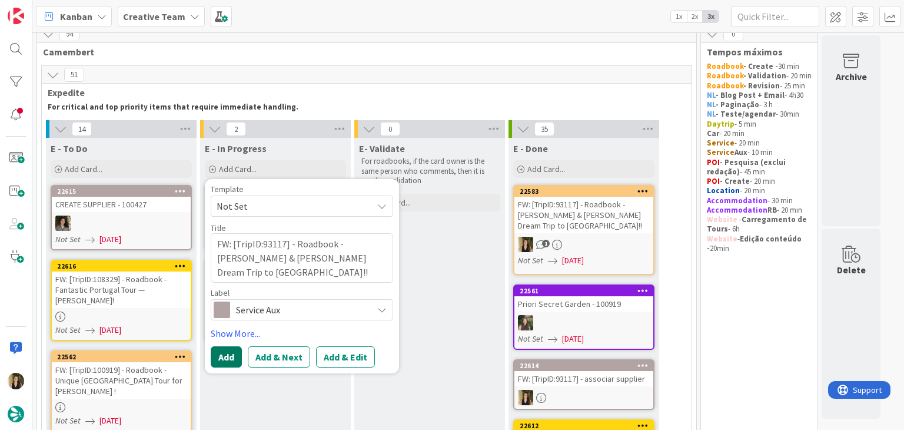
drag, startPoint x: 227, startPoint y: 352, endPoint x: 243, endPoint y: 337, distance: 21.2
click at [227, 352] on button "Add" at bounding box center [226, 356] width 31 height 21
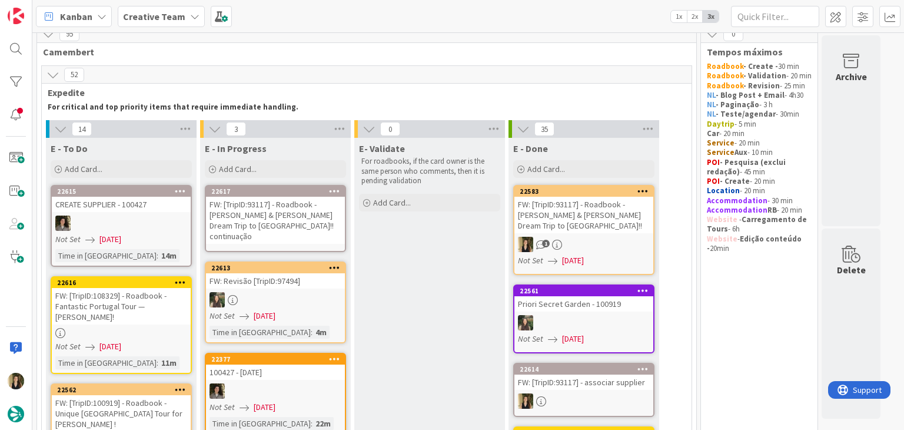
click at [264, 223] on div "FW: [TripID:93117] - Roadbook - Norma & Anthony's Dream Trip to Spain!! continu…" at bounding box center [275, 220] width 139 height 47
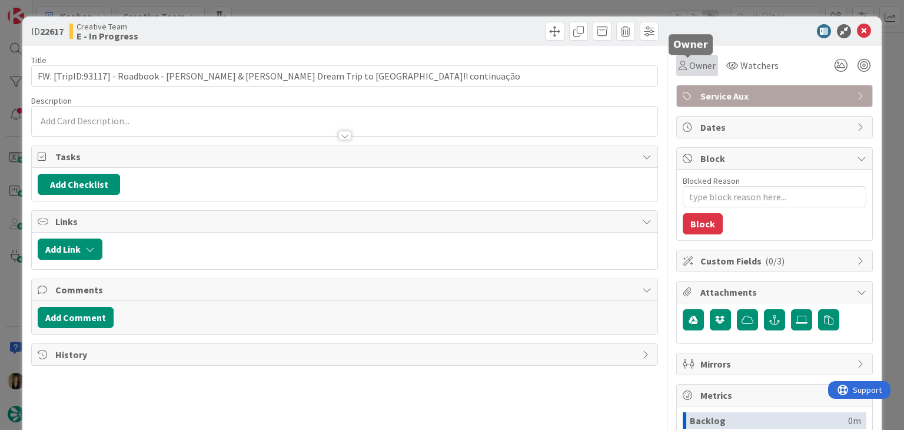
click at [679, 65] on icon at bounding box center [683, 65] width 8 height 9
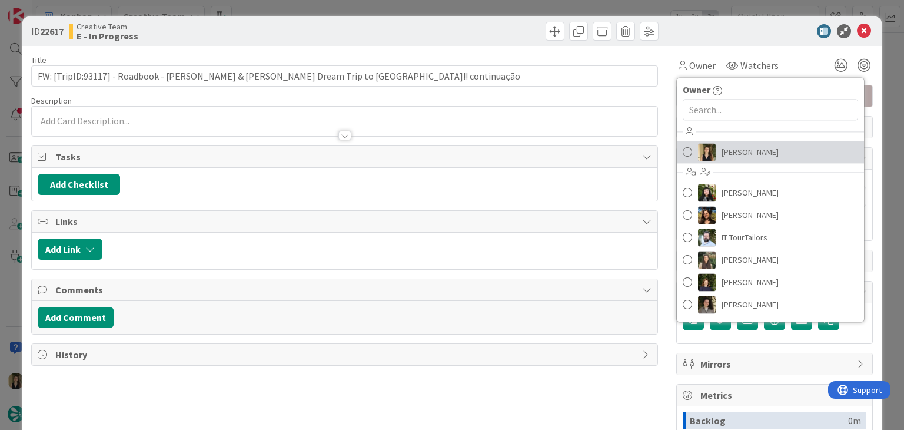
drag, startPoint x: 724, startPoint y: 144, endPoint x: 716, endPoint y: 140, distance: 9.0
click at [724, 144] on span "[PERSON_NAME]" at bounding box center [750, 152] width 57 height 18
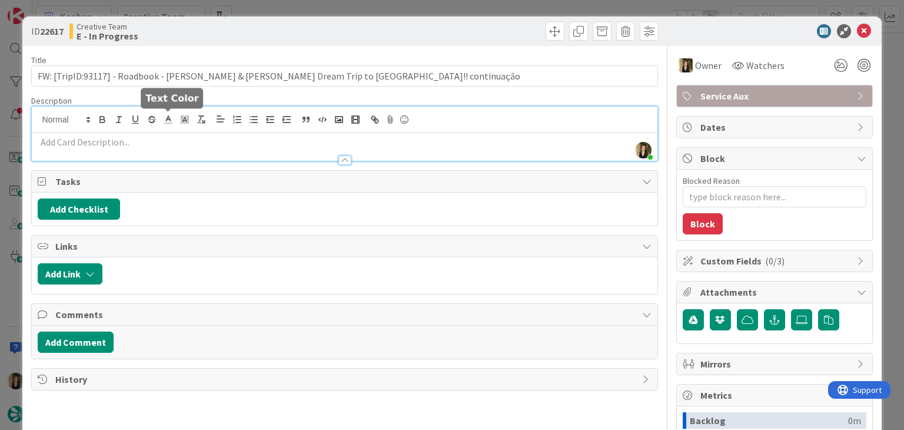
click at [167, 120] on div "Sofia Palma joined 3 m ago" at bounding box center [344, 134] width 625 height 54
click at [181, 144] on p at bounding box center [345, 142] width 614 height 14
click at [340, 33] on div "ID 22617 Creative Team E - In Progress" at bounding box center [344, 31] width 627 height 19
click at [343, 13] on div "ID 22617 Creative Team E - In Progress Title 83 / 128 FW: [TripID:93117] - Road…" at bounding box center [452, 215] width 904 height 430
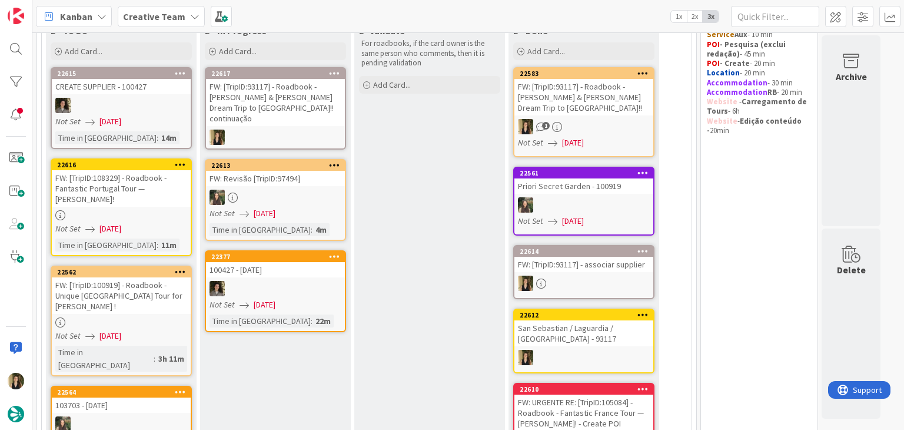
click at [306, 101] on div "FW: [TripID:93117] - Roadbook - Norma & Anthony's Dream Trip to Spain!! continu…" at bounding box center [275, 102] width 139 height 47
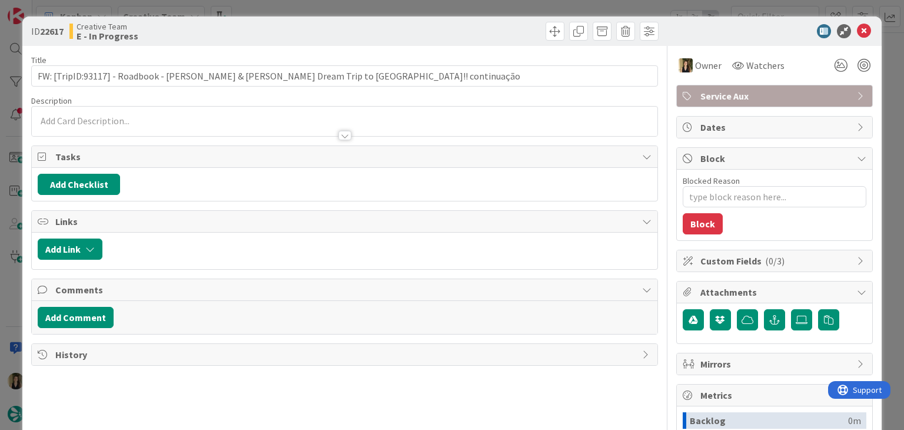
click at [424, 10] on div "ID 22617 Creative Team E - In Progress Title 83 / 128 FW: [TripID:93117] - Road…" at bounding box center [452, 215] width 904 height 430
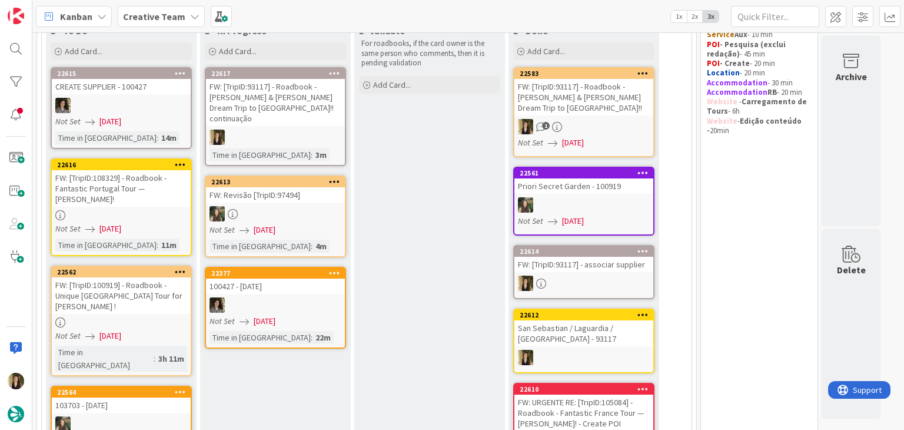
click at [581, 120] on div "1" at bounding box center [584, 126] width 139 height 15
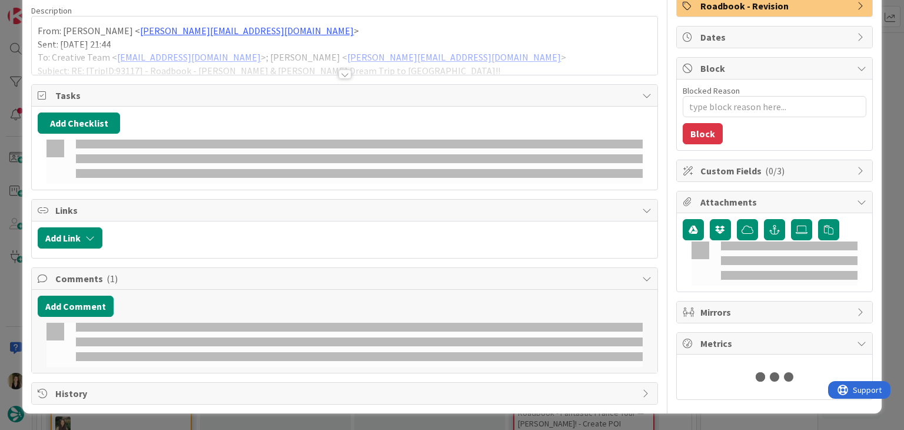
type textarea "x"
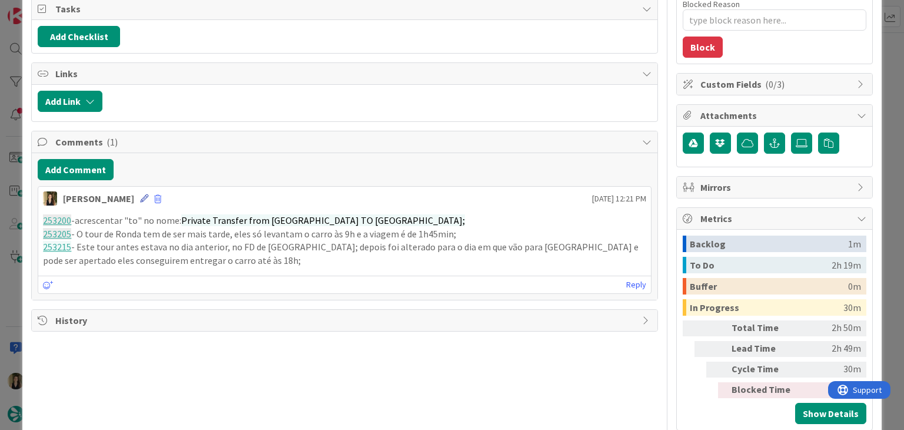
drag, startPoint x: 122, startPoint y: 194, endPoint x: 146, endPoint y: 210, distance: 29.2
click at [140, 194] on icon at bounding box center [144, 198] width 8 height 8
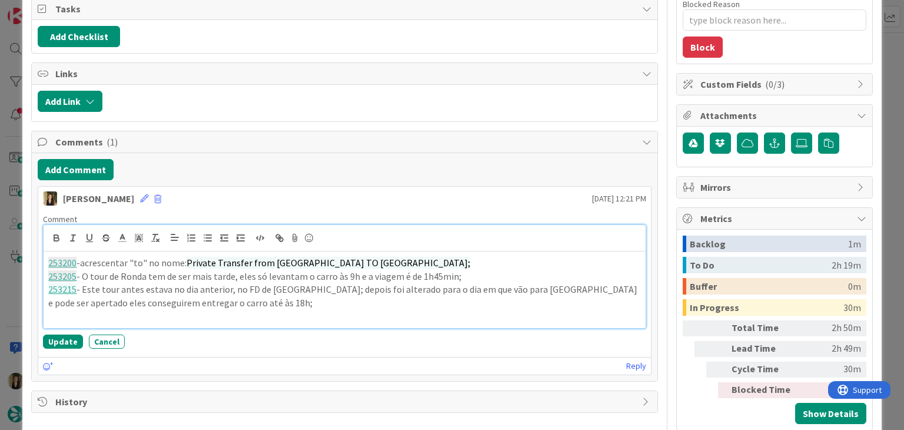
paste div
click at [120, 312] on p "253220 - Montserra por reservar;" at bounding box center [344, 317] width 592 height 14
drag, startPoint x: 61, startPoint y: 339, endPoint x: 207, endPoint y: 321, distance: 146.4
click at [62, 337] on button "Update" at bounding box center [63, 341] width 40 height 14
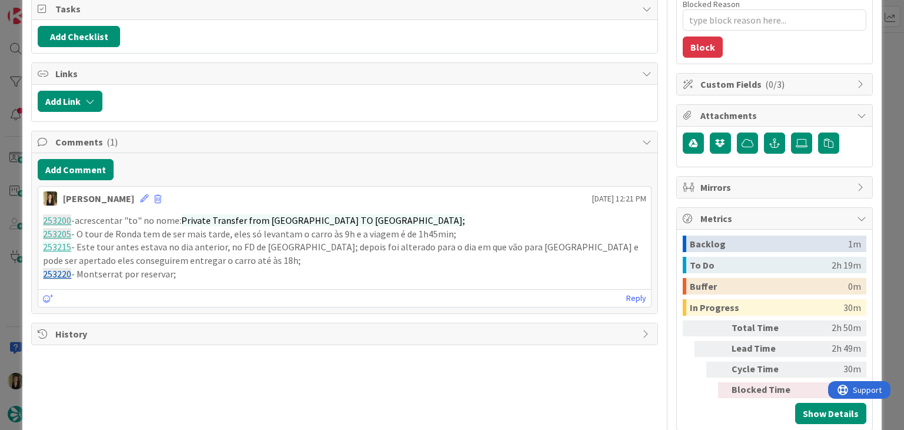
drag, startPoint x: 190, startPoint y: 275, endPoint x: 31, endPoint y: 219, distance: 168.5
click at [31, 219] on div "Comments ( 1 ) Add Comment Sofia Palma 08 September 2025 12:21 PM 253200 -acres…" at bounding box center [344, 222] width 626 height 183
copy div "253200 -acrescentar "to" no nome: Private Transfer from Gran Bilbao Hotel TO Bi…"
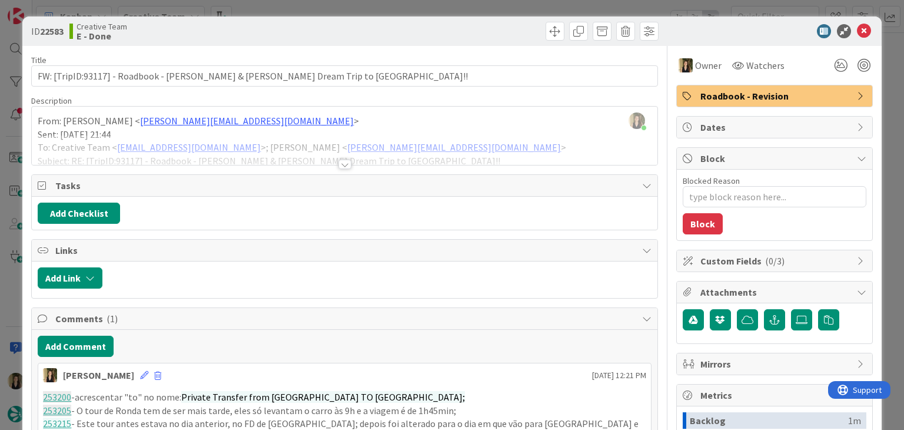
drag, startPoint x: 356, startPoint y: 32, endPoint x: 356, endPoint y: 13, distance: 18.8
click at [356, 29] on div at bounding box center [503, 31] width 311 height 19
click at [356, 12] on div "ID 22583 Creative Team E - Done Title 71 / 128 FW: [TripID:93117] - Roadbook - …" at bounding box center [452, 215] width 904 height 430
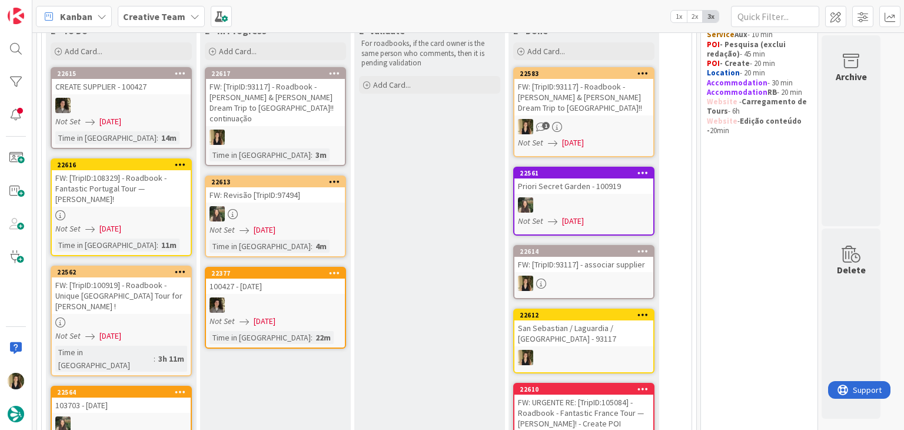
click at [294, 107] on div "FW: [TripID:93117] - Roadbook - Norma & Anthony's Dream Trip to Spain!! continu…" at bounding box center [275, 102] width 139 height 47
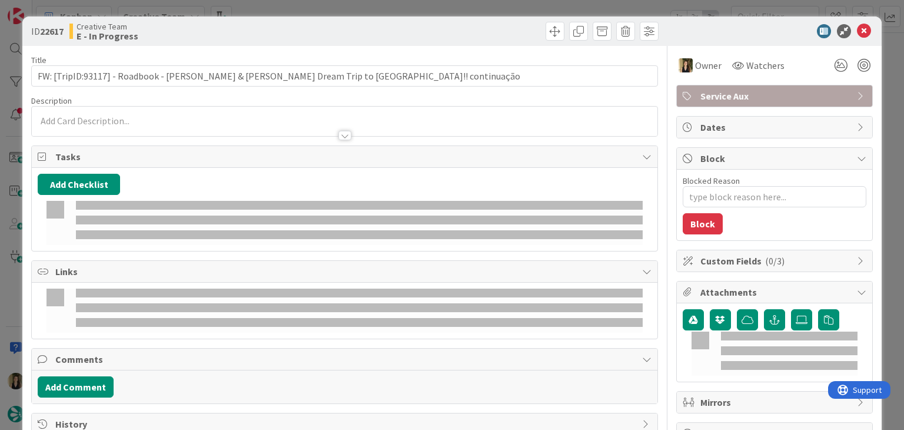
drag, startPoint x: 133, startPoint y: 118, endPoint x: 137, endPoint y: 128, distance: 10.1
click at [133, 118] on p at bounding box center [345, 121] width 614 height 14
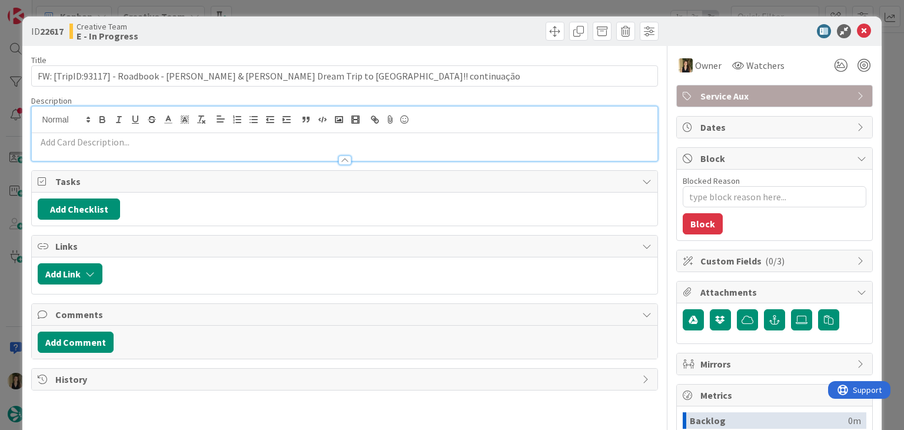
click at [141, 142] on p at bounding box center [345, 142] width 614 height 14
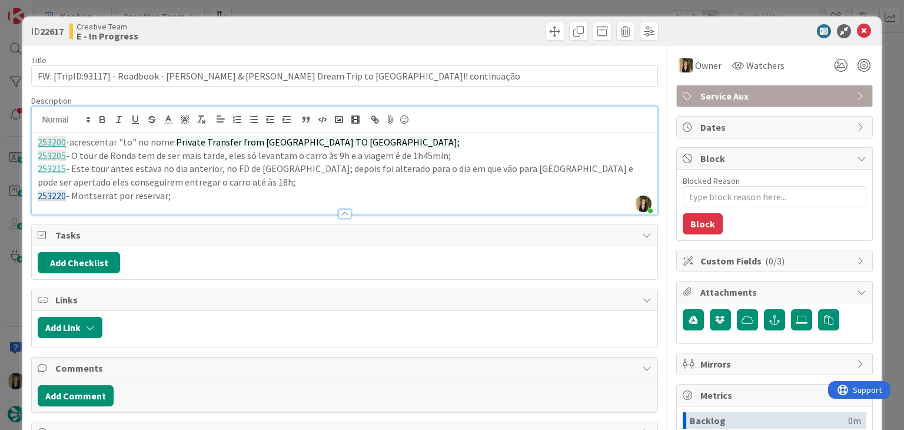
click at [261, 34] on div "Creative Team E - In Progress" at bounding box center [205, 31] width 273 height 19
click at [265, 11] on div "ID 22617 Creative Team E - In Progress Title 83 / 128 FW: [TripID:93117] - Road…" at bounding box center [452, 215] width 904 height 430
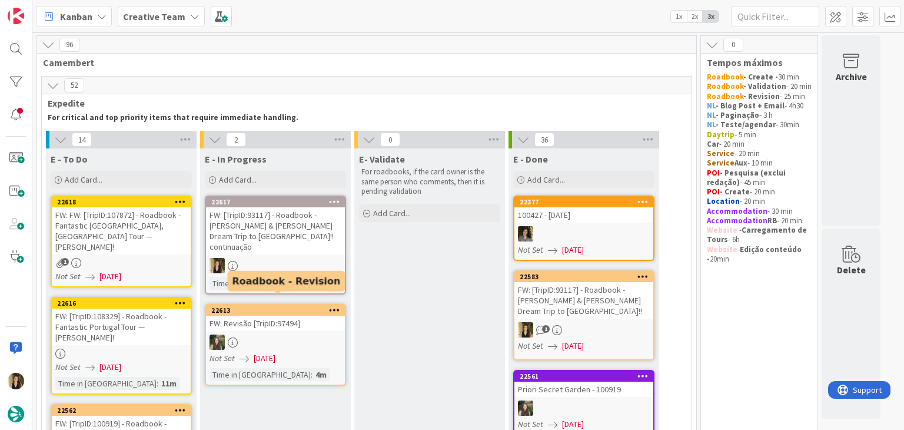
click at [334, 234] on div "FW: [TripID:93117] - Roadbook - Norma & Anthony's Dream Trip to Spain!! continu…" at bounding box center [275, 230] width 139 height 47
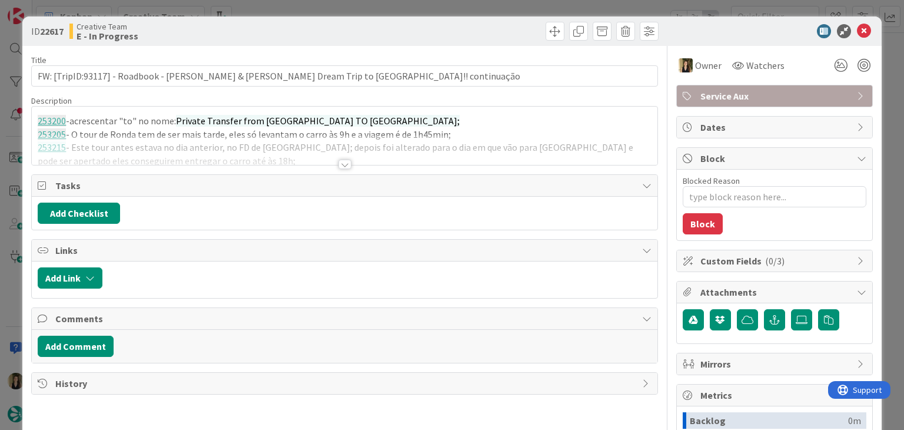
click at [732, 100] on span "Service Aux" at bounding box center [776, 96] width 151 height 14
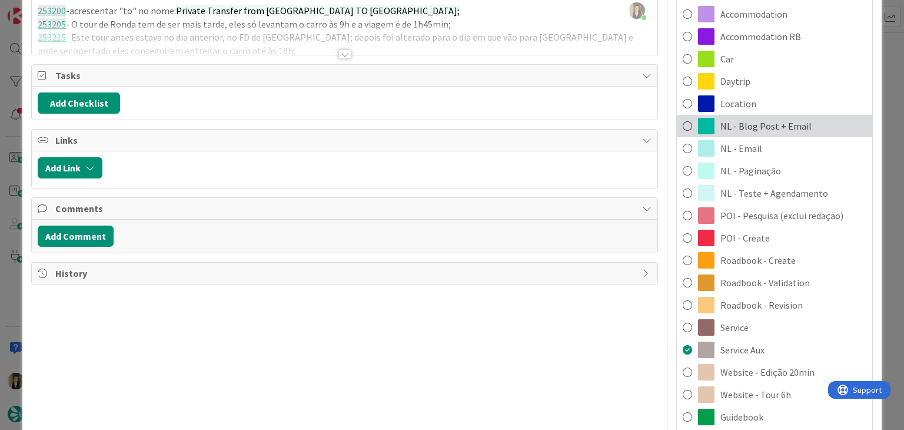
scroll to position [118, 0]
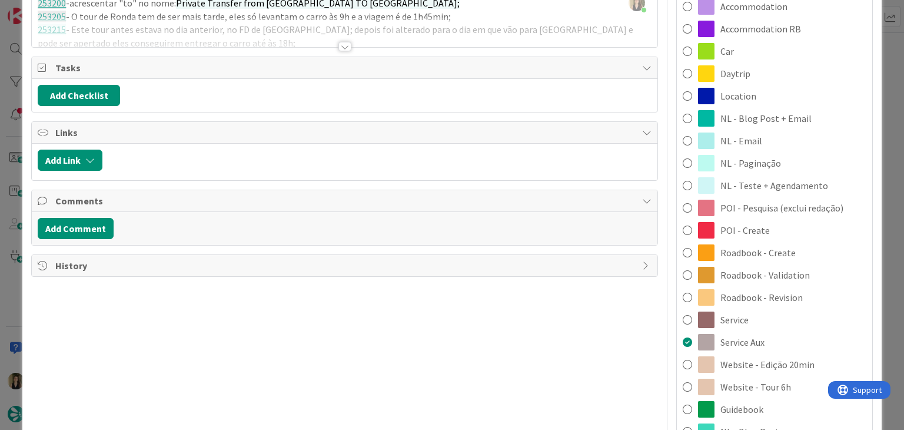
click at [788, 267] on div "Roadbook - Validation" at bounding box center [774, 275] width 195 height 22
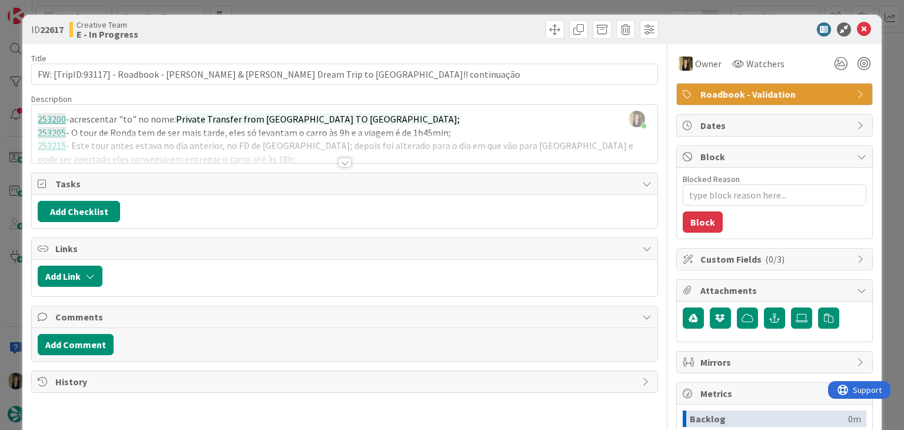
scroll to position [0, 0]
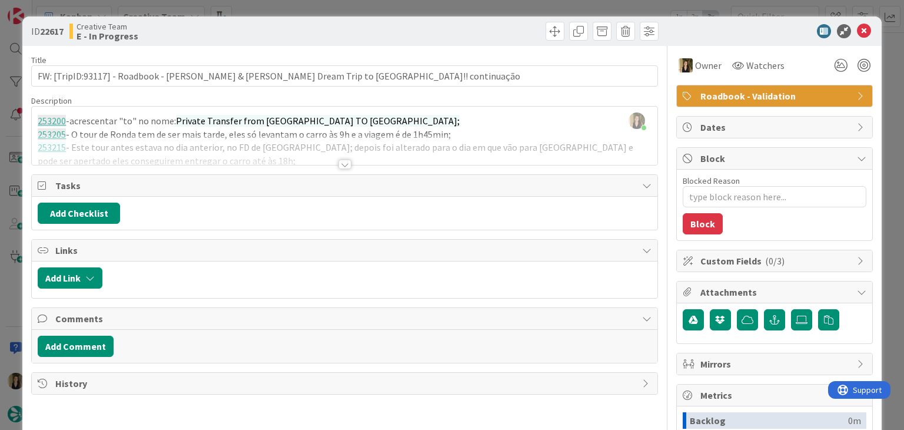
click at [403, 24] on div at bounding box center [503, 31] width 311 height 19
click at [394, 12] on div "ID 22617 Creative Team E - In Progress Title 83 / 128 FW: [TripID:93117] - Road…" at bounding box center [452, 215] width 904 height 430
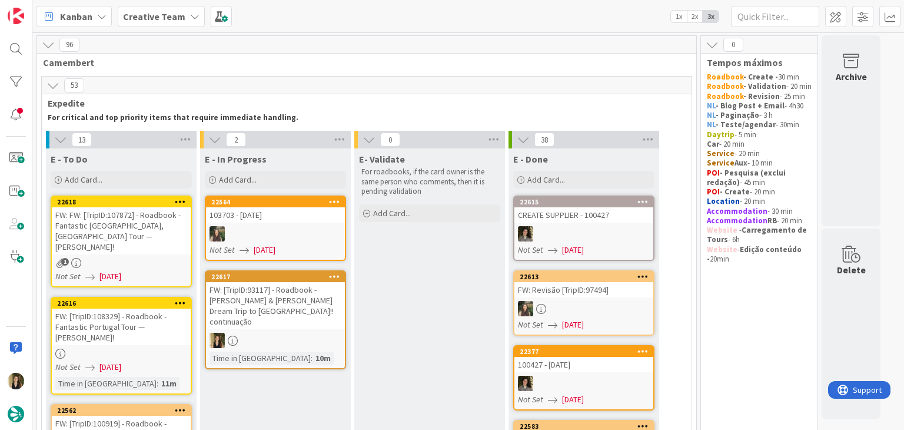
click at [317, 235] on div at bounding box center [275, 233] width 139 height 15
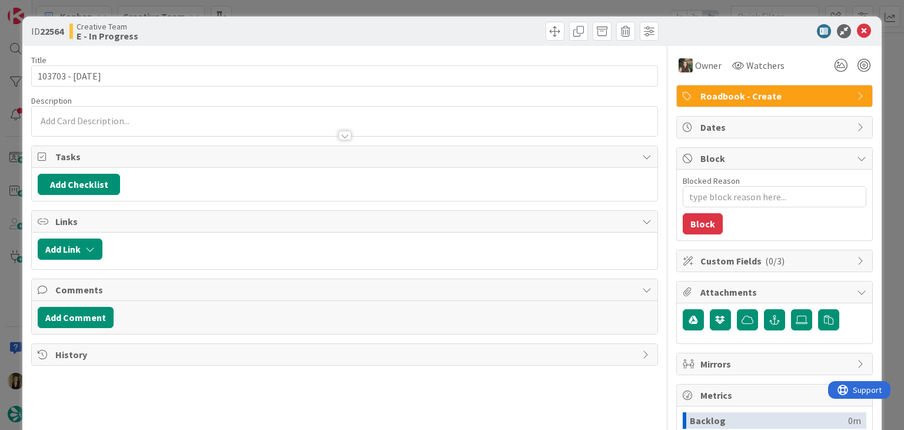
click at [364, 5] on div "ID 22564 Creative Team E - In Progress Title 13 / 128 103703 - 2oct Description…" at bounding box center [452, 215] width 904 height 430
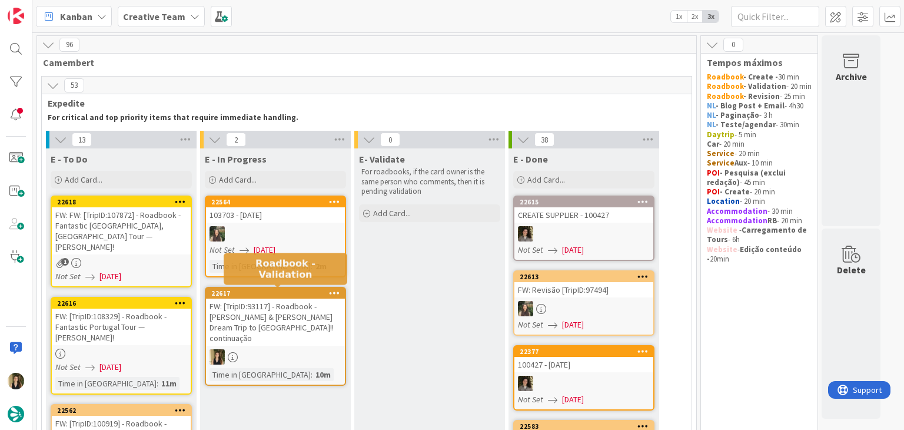
click at [304, 320] on div "FW: [TripID:93117] - Roadbook - Norma & Anthony's Dream Trip to Spain!! continu…" at bounding box center [275, 322] width 139 height 47
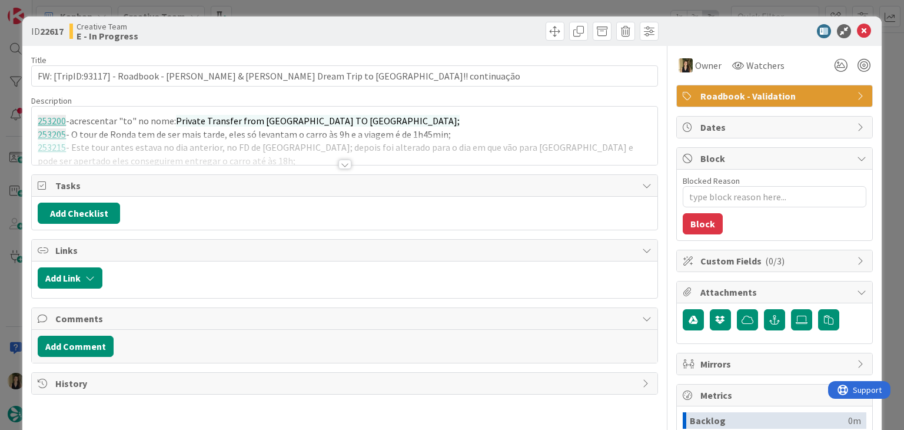
click at [339, 164] on div at bounding box center [345, 164] width 13 height 9
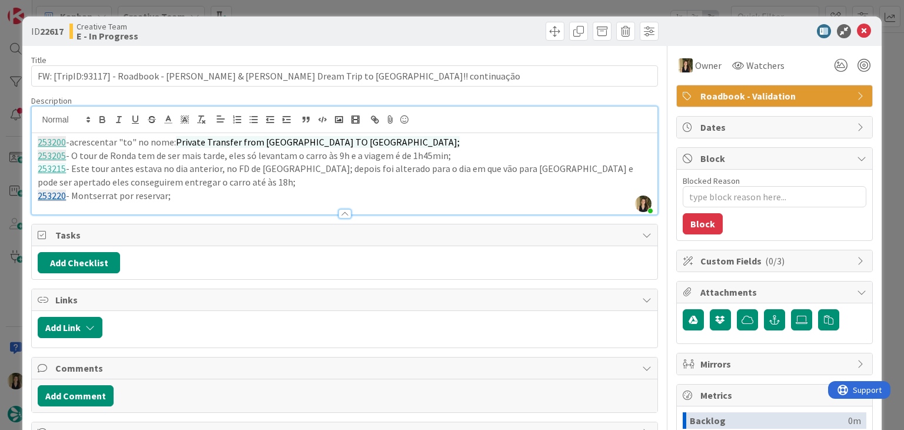
drag, startPoint x: 210, startPoint y: 197, endPoint x: 16, endPoint y: 135, distance: 203.7
click at [17, 136] on div "ID 22617 Creative Team E - In Progress Title 83 / 128 FW: [TripID:93117] - Road…" at bounding box center [452, 215] width 904 height 430
copy div "253200 -acrescentar "to" no nome: Private Transfer from Gran Bilbao Hotel TO Bi…"
click at [362, 26] on div at bounding box center [503, 31] width 311 height 19
click at [361, 8] on div "ID 22617 Creative Team E - In Progress Title 83 / 128 FW: [TripID:93117] - Road…" at bounding box center [452, 215] width 904 height 430
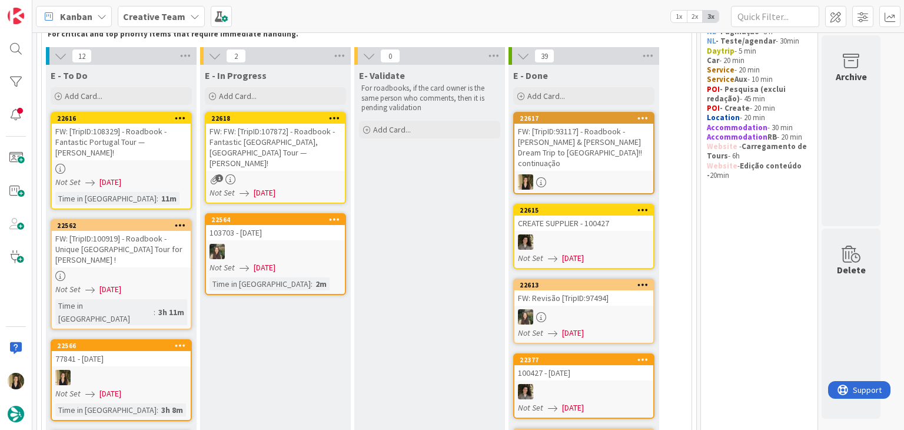
scroll to position [87, 0]
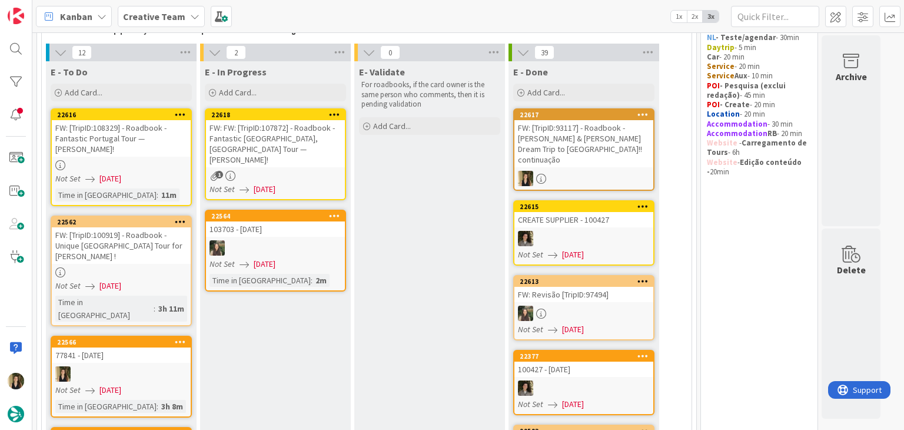
click at [176, 267] on div at bounding box center [121, 272] width 139 height 10
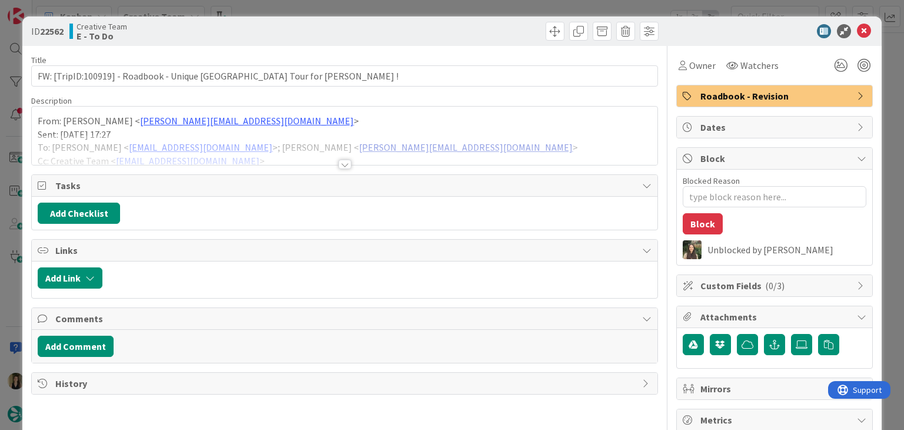
click at [340, 162] on div at bounding box center [345, 164] width 13 height 9
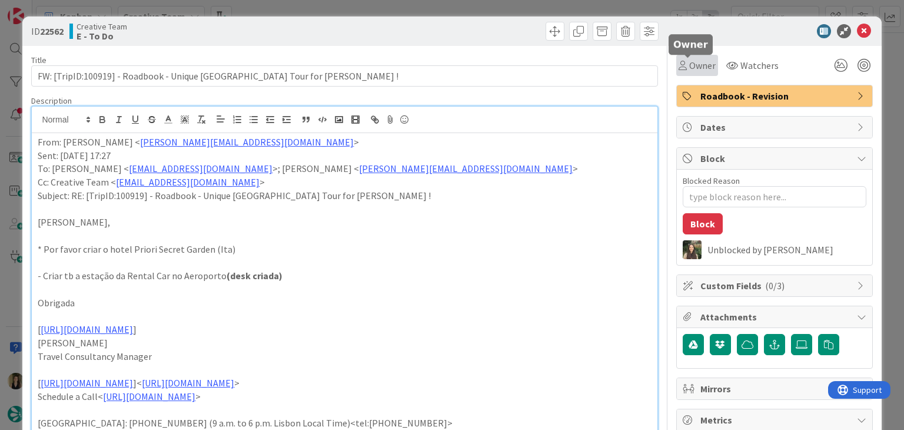
drag, startPoint x: 692, startPoint y: 64, endPoint x: 695, endPoint y: 74, distance: 10.4
click at [691, 64] on span "Owner" at bounding box center [702, 65] width 26 height 14
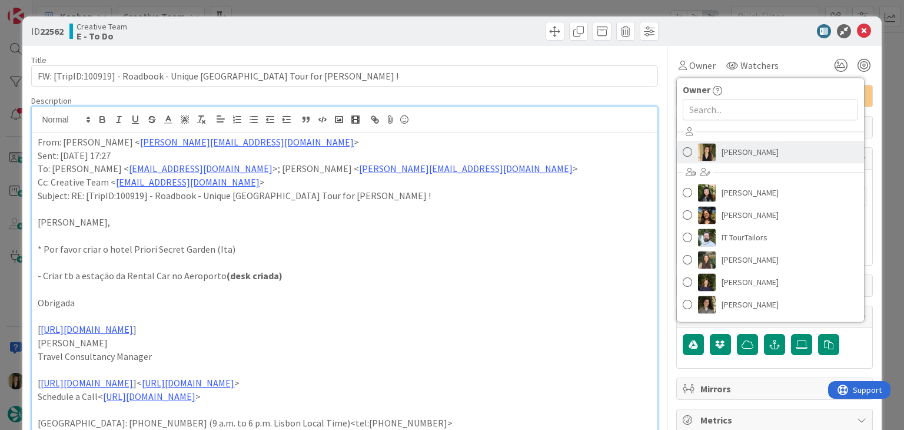
click at [722, 160] on span "[PERSON_NAME]" at bounding box center [750, 152] width 57 height 18
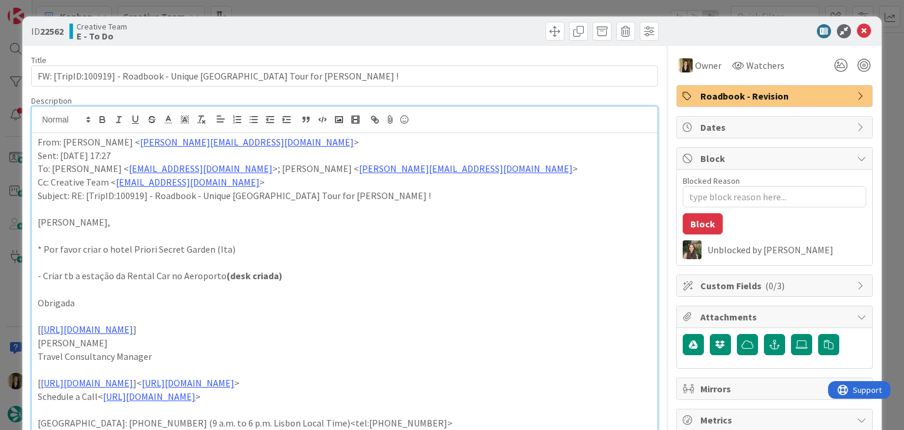
click at [471, 19] on div "ID 22562 Creative Team E - To Do" at bounding box center [451, 30] width 859 height 29
click at [469, 10] on div "ID 22562 Creative Team E - To Do Title 64 / 128 FW: [TripID:100919] - Roadbook …" at bounding box center [452, 215] width 904 height 430
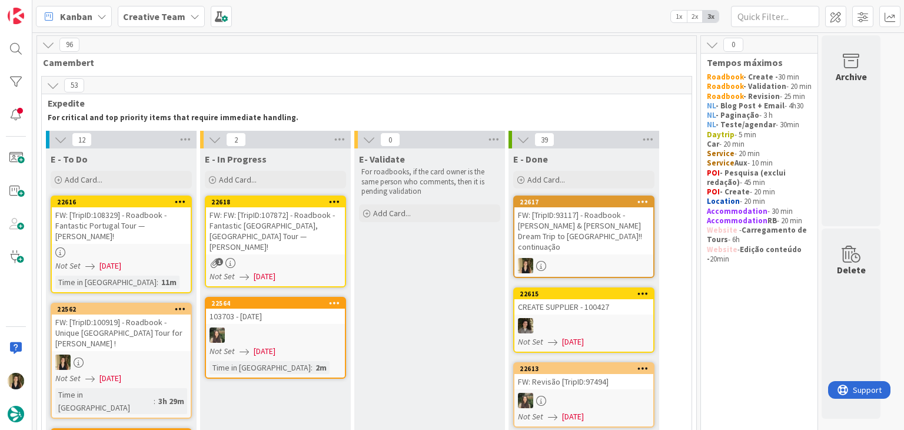
click at [171, 339] on div "FW: [TripID:100919] - Roadbook - Unique [GEOGRAPHIC_DATA] Tour for [PERSON_NAME…" at bounding box center [121, 332] width 139 height 37
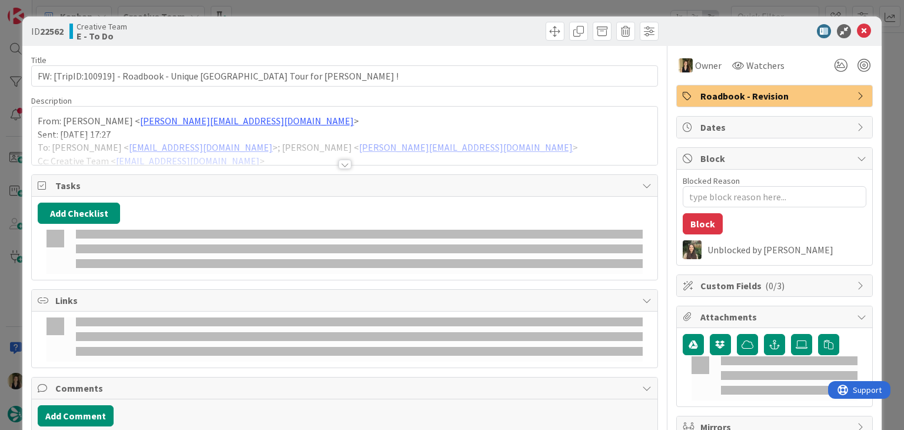
type textarea "x"
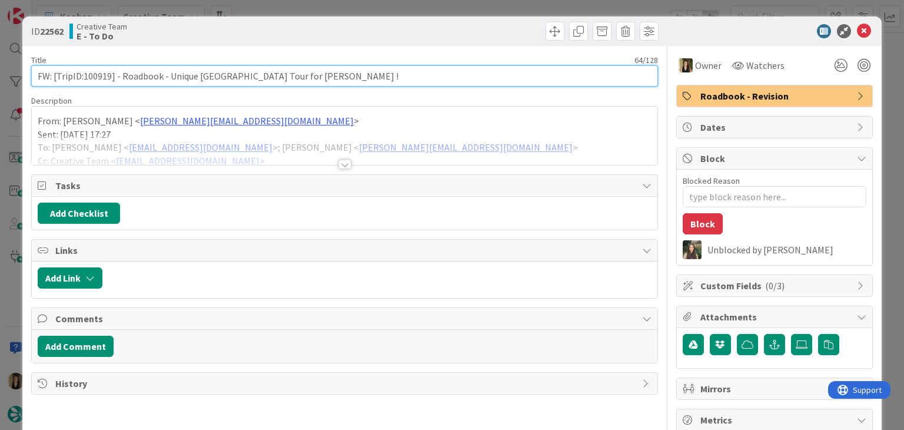
click at [101, 76] on input "FW: [TripID:100919] - Roadbook - Unique [GEOGRAPHIC_DATA] Tour for [PERSON_NAME…" at bounding box center [344, 75] width 626 height 21
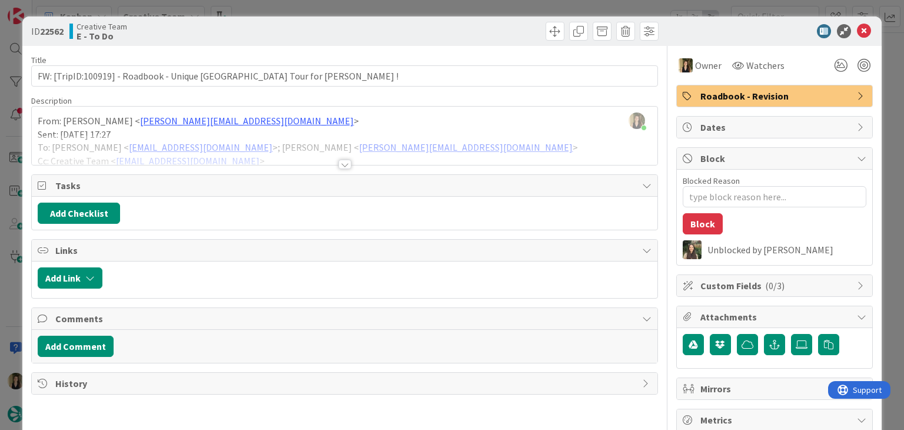
drag, startPoint x: 343, startPoint y: 29, endPoint x: 341, endPoint y: 13, distance: 16.0
click at [343, 28] on div "ID 22562 Creative Team E - To Do" at bounding box center [344, 31] width 627 height 19
click at [341, 11] on div "ID 22562 Creative Team E - To Do Title 64 / 128 FW: [TripID:100919] - Roadbook …" at bounding box center [452, 215] width 904 height 430
